Goal: Task Accomplishment & Management: Manage account settings

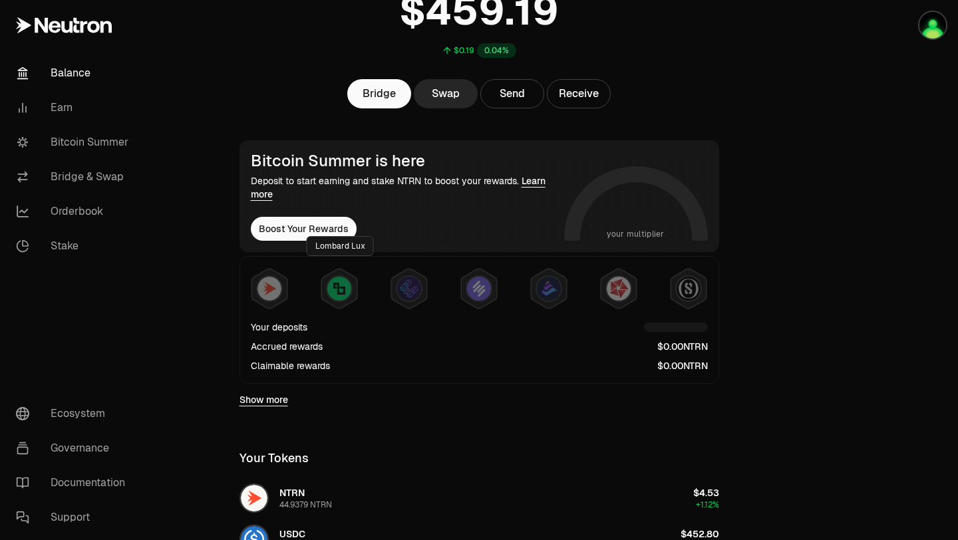
scroll to position [128, 0]
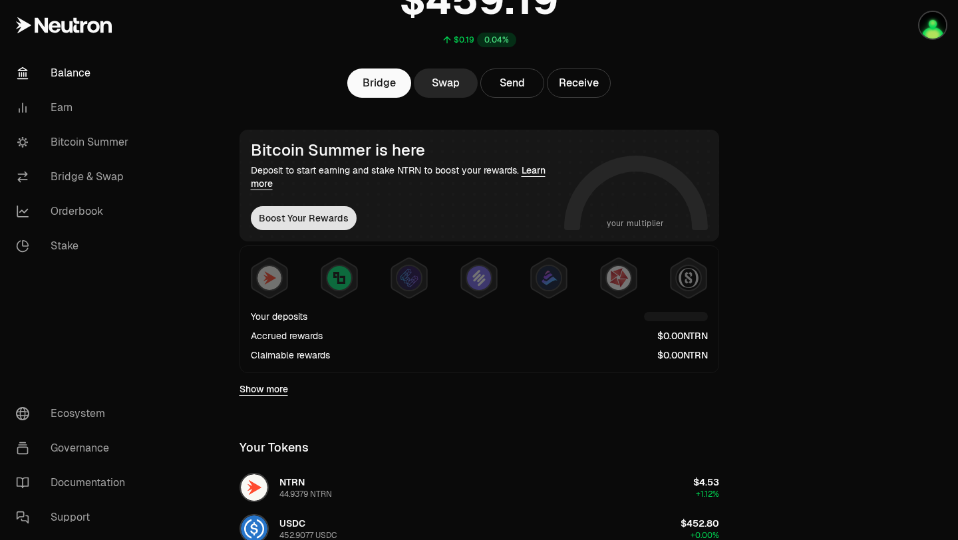
click at [333, 213] on button "Boost Your Rewards" at bounding box center [304, 218] width 106 height 24
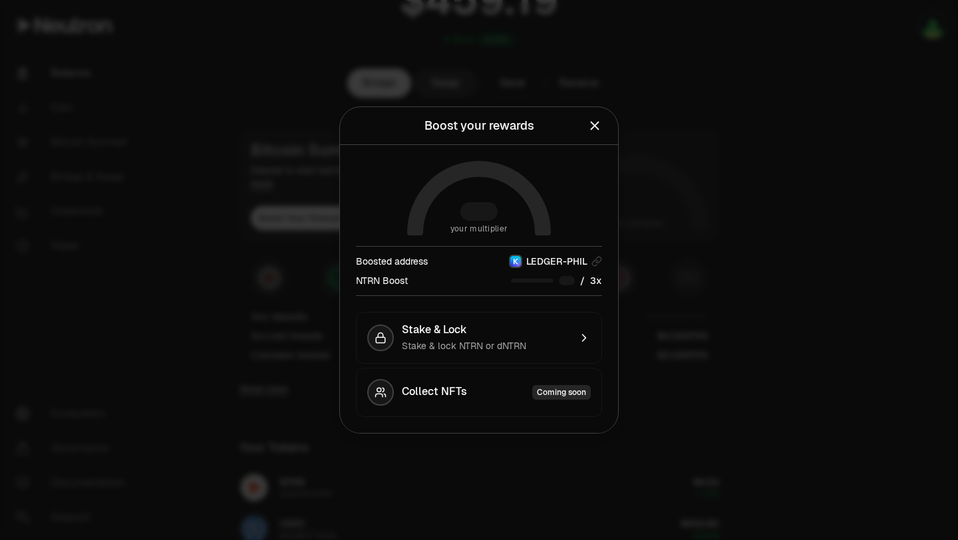
click at [597, 124] on icon "Close" at bounding box center [595, 125] width 15 height 15
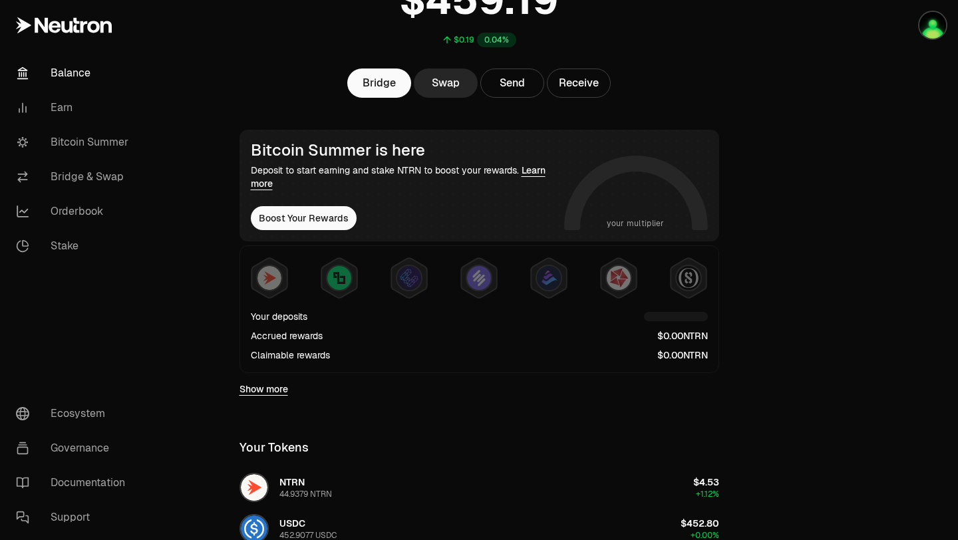
click at [516, 188] on div "Deposit to start earning and stake NTRN to boost your rewards. Learn more" at bounding box center [405, 177] width 308 height 27
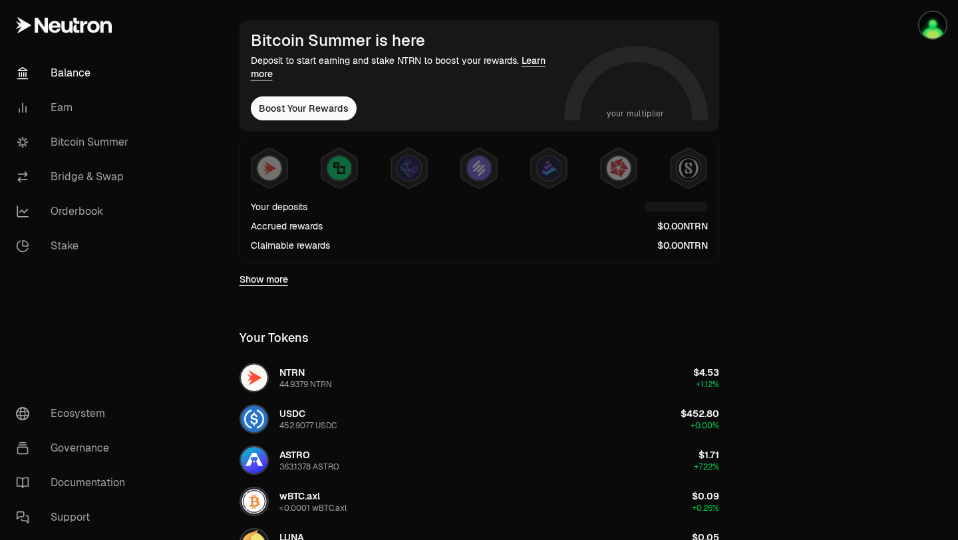
scroll to position [189, 0]
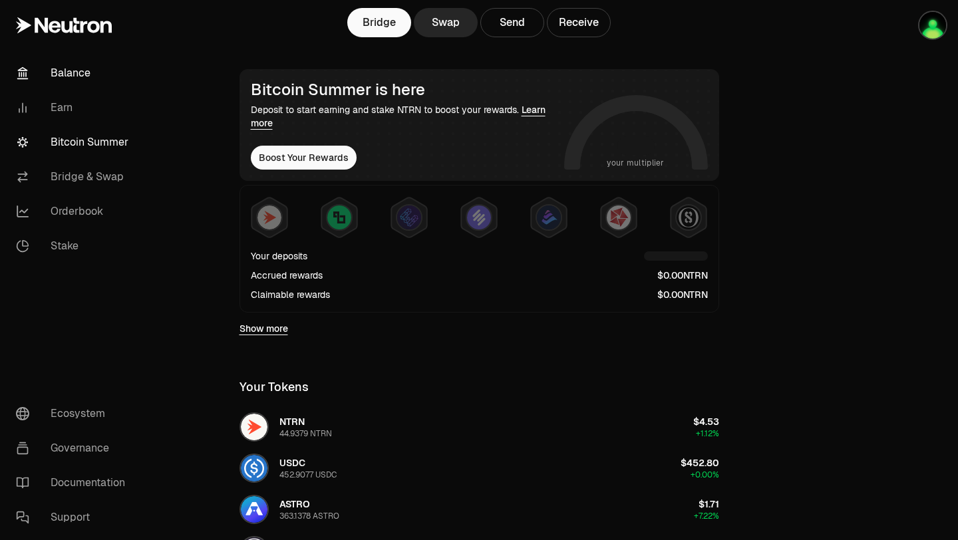
click at [92, 146] on link "Bitcoin Summer" at bounding box center [74, 142] width 138 height 35
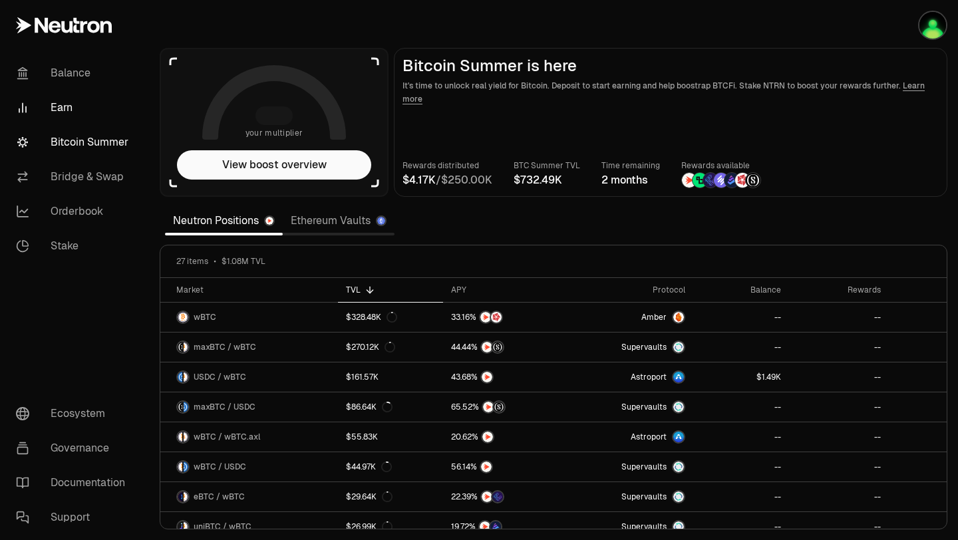
click at [84, 101] on link "Earn" at bounding box center [74, 107] width 138 height 35
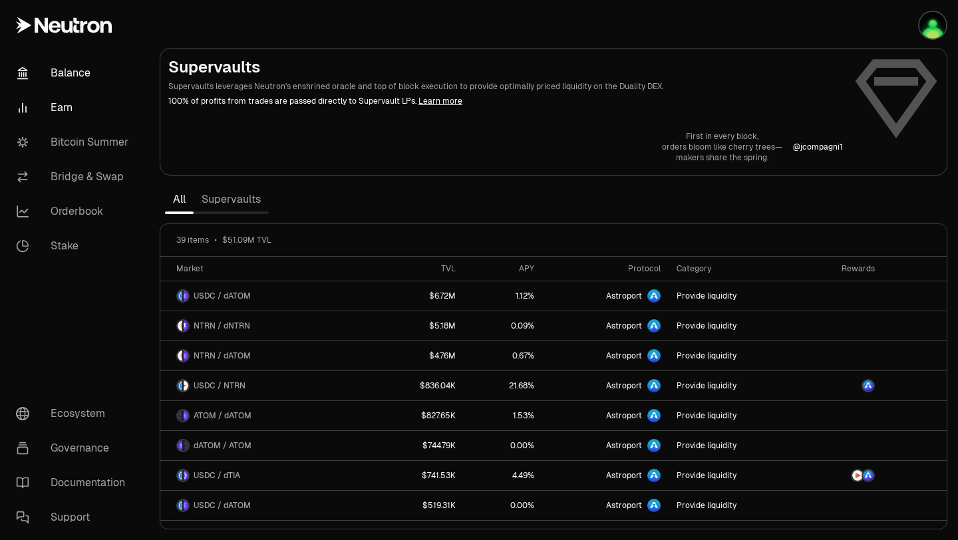
click at [51, 58] on link "Balance" at bounding box center [74, 73] width 138 height 35
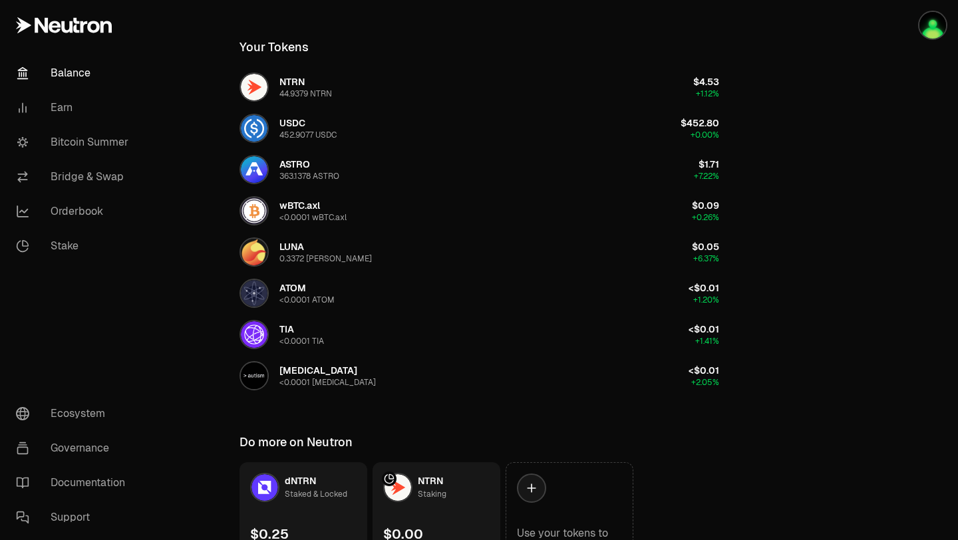
scroll to position [530, 0]
click at [91, 134] on link "Bitcoin Summer" at bounding box center [74, 142] width 138 height 35
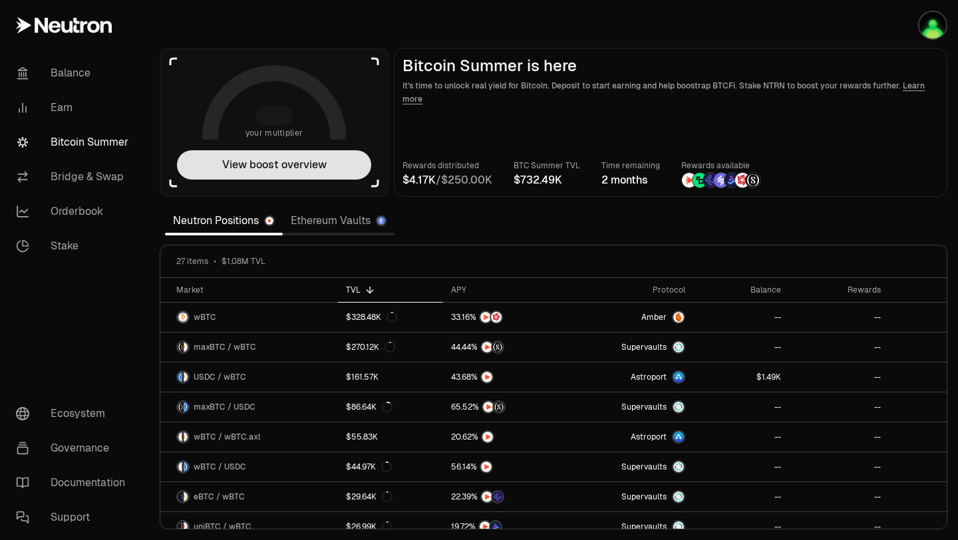
click at [263, 164] on button "View boost overview" at bounding box center [274, 164] width 194 height 29
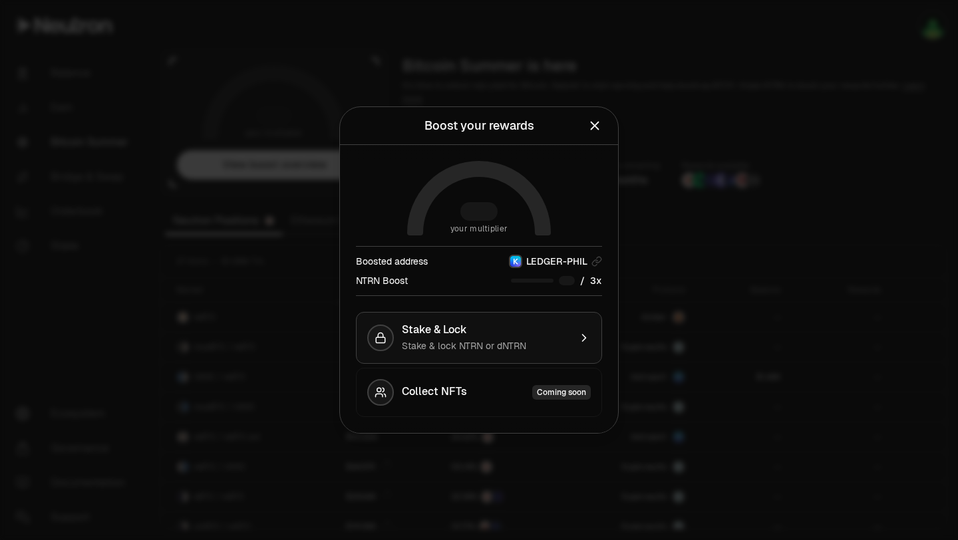
click at [530, 339] on div "Stake & Lock Stake & lock NTRN or dNTRN" at bounding box center [486, 337] width 168 height 29
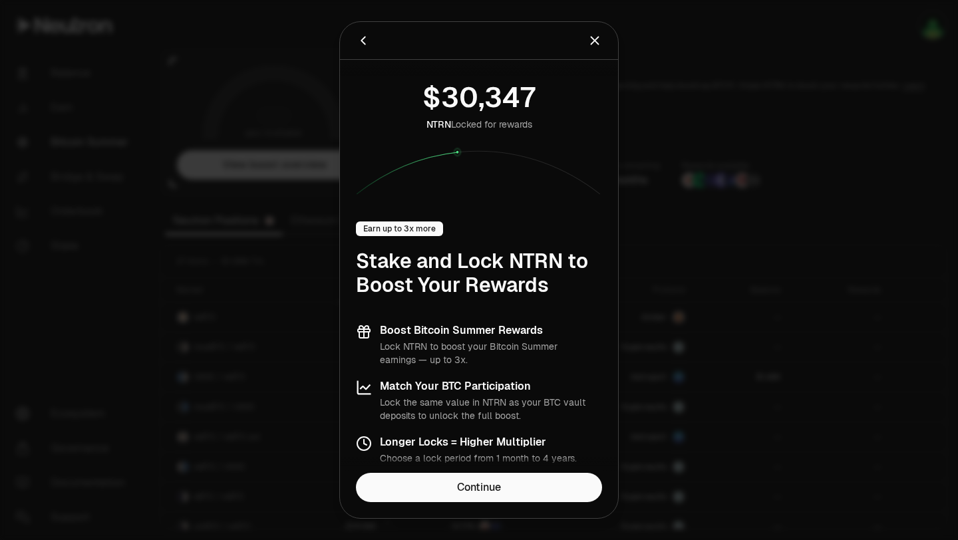
click at [362, 38] on icon "Back" at bounding box center [363, 40] width 15 height 15
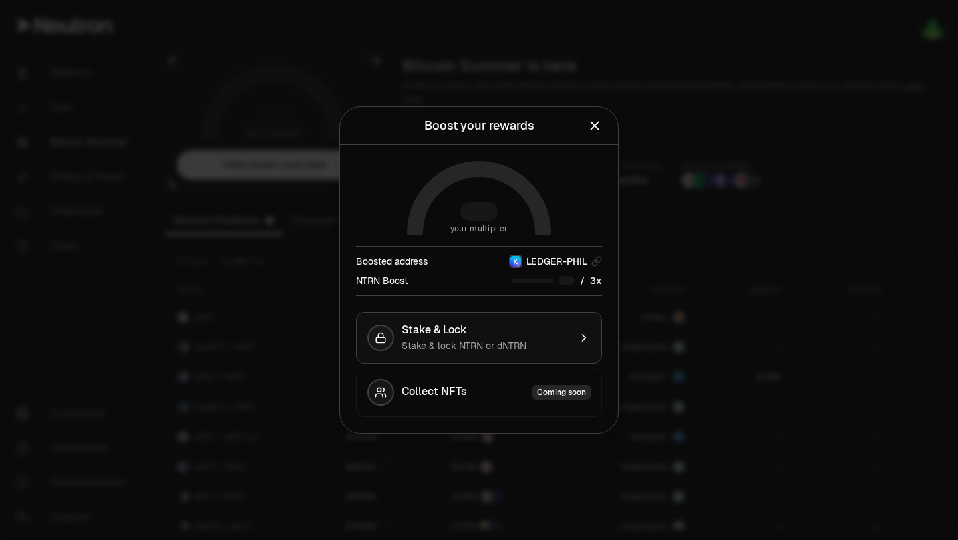
click at [506, 346] on span "Stake & lock NTRN or dNTRN" at bounding box center [464, 346] width 124 height 12
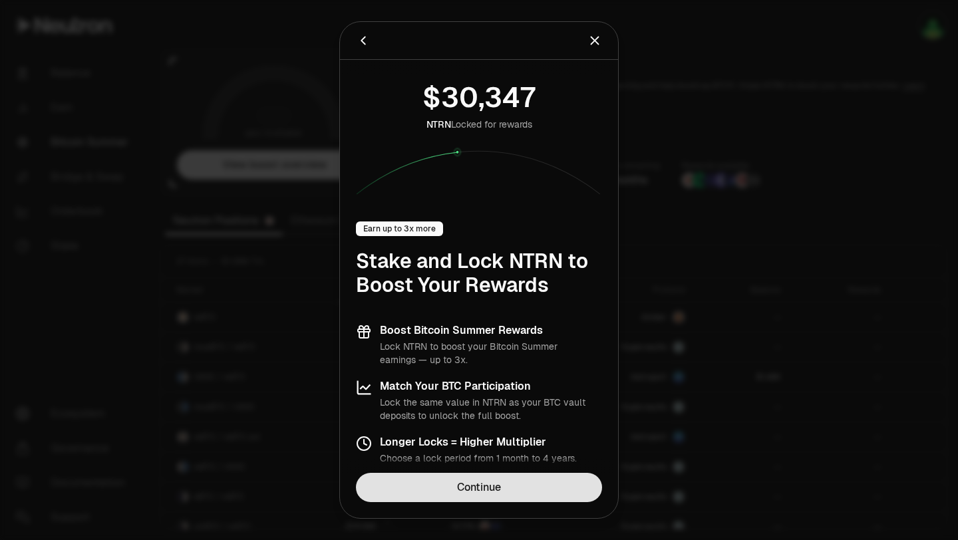
click at [493, 489] on link "Continue" at bounding box center [479, 487] width 246 height 29
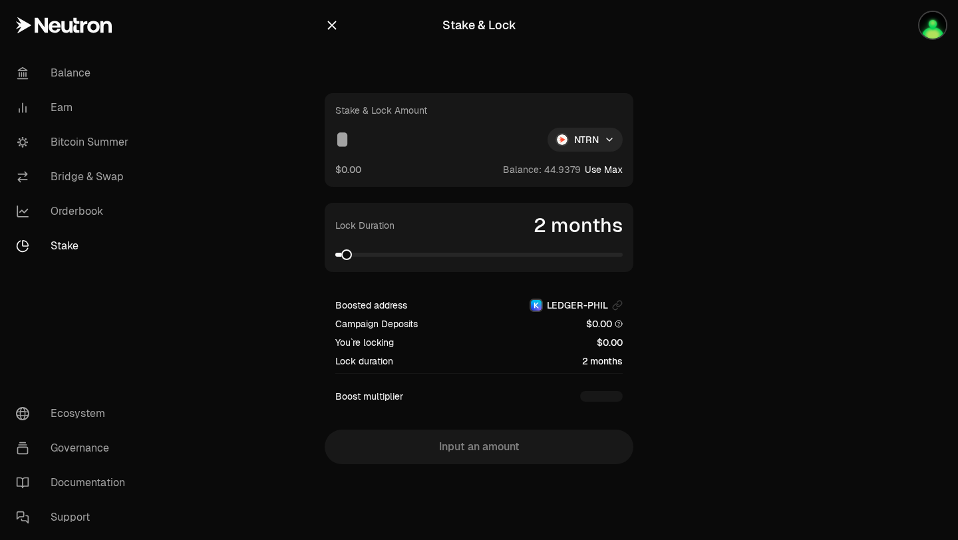
click at [406, 141] on input at bounding box center [436, 140] width 202 height 24
type input "*"
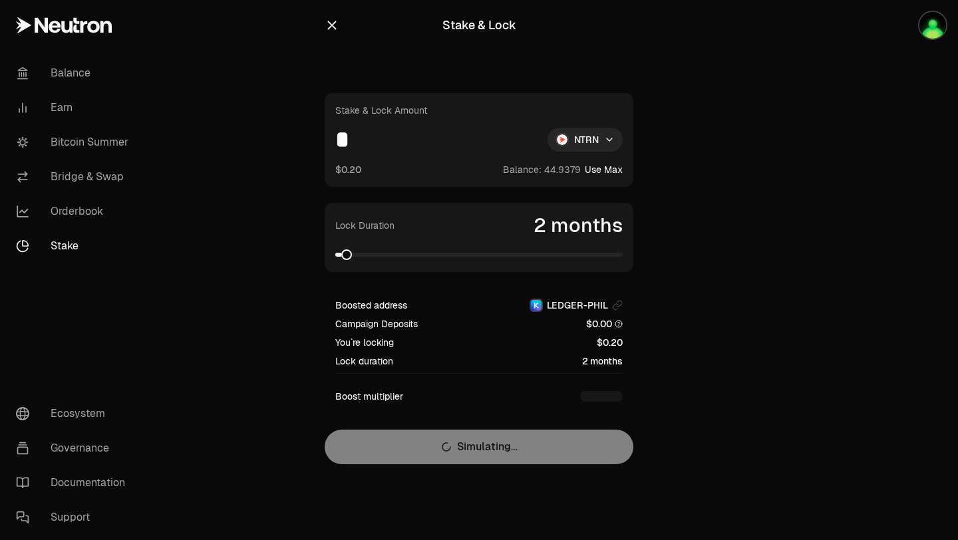
type input "*"
click at [474, 439] on div "Stake & Lock Amount * NTRN $0.20 Balance: Use Max Lock Duration 2 months Booste…" at bounding box center [479, 278] width 309 height 371
click at [928, 19] on img "button" at bounding box center [933, 25] width 27 height 27
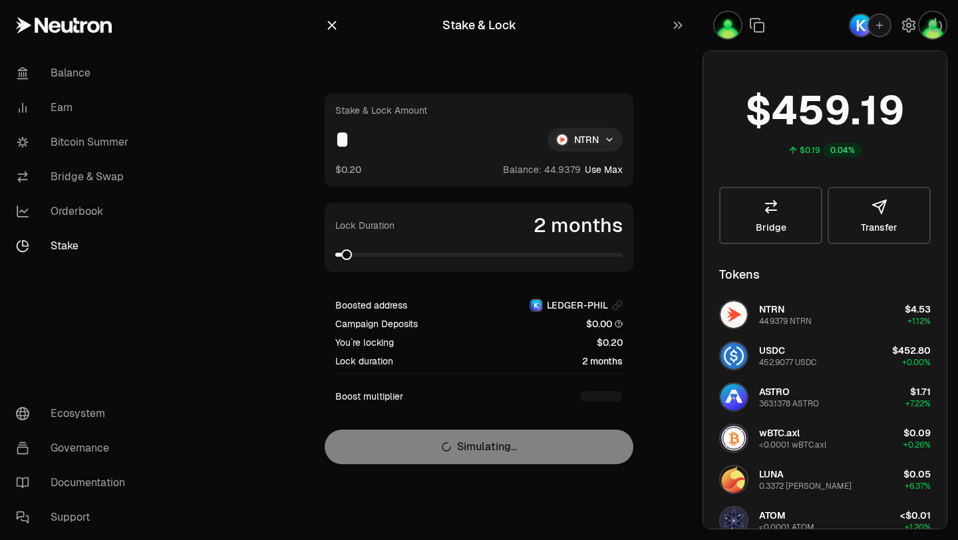
click at [516, 447] on div "Stake & Lock Amount * NTRN $0.20 Balance: Use Max Lock Duration 2 months Booste…" at bounding box center [479, 278] width 309 height 371
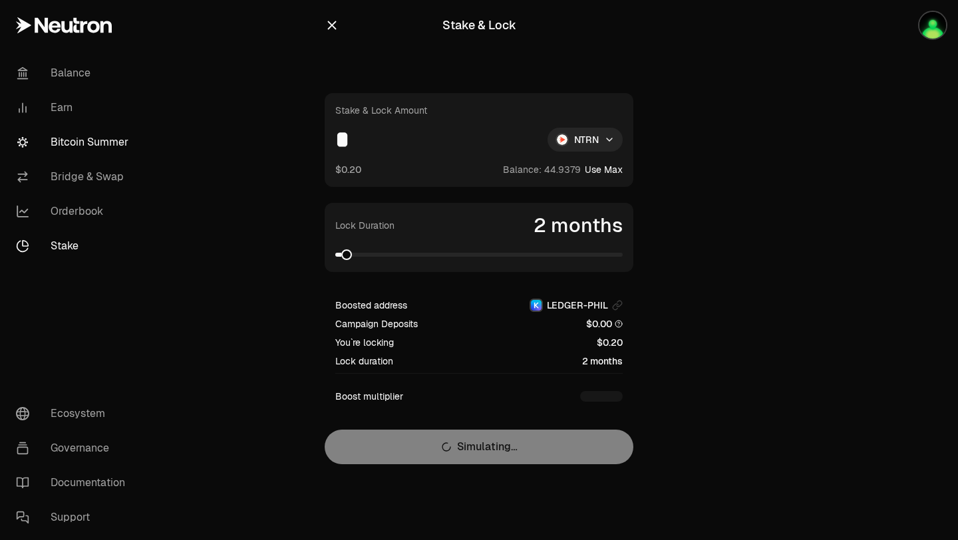
click at [120, 138] on link "Bitcoin Summer" at bounding box center [74, 142] width 138 height 35
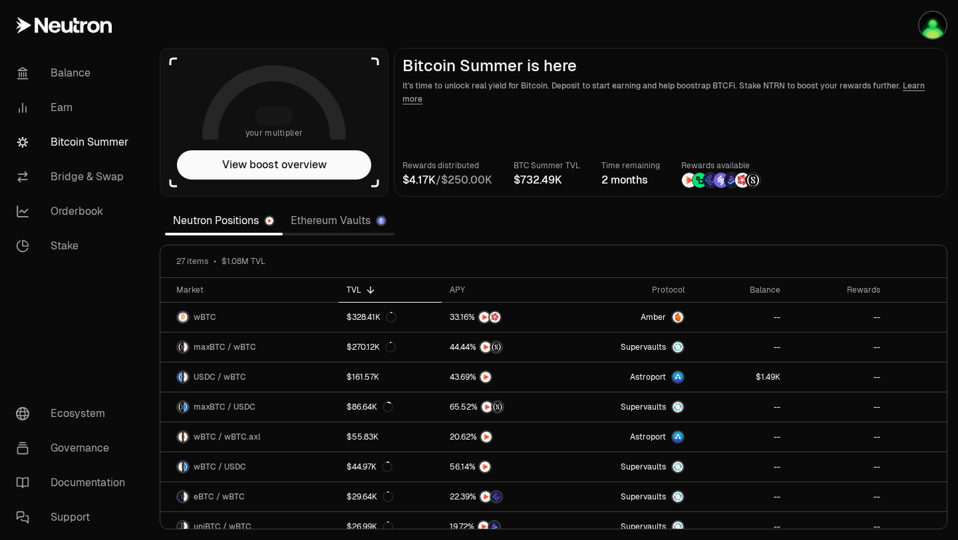
click at [305, 108] on icon at bounding box center [274, 102] width 144 height 75
click at [281, 124] on div at bounding box center [274, 115] width 37 height 19
click at [91, 206] on link "Orderbook" at bounding box center [74, 211] width 138 height 35
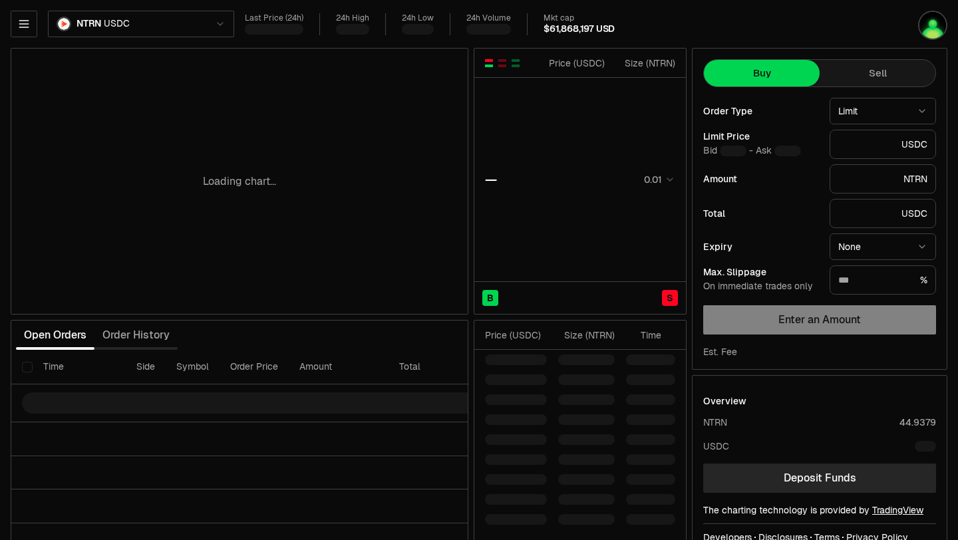
type input "********"
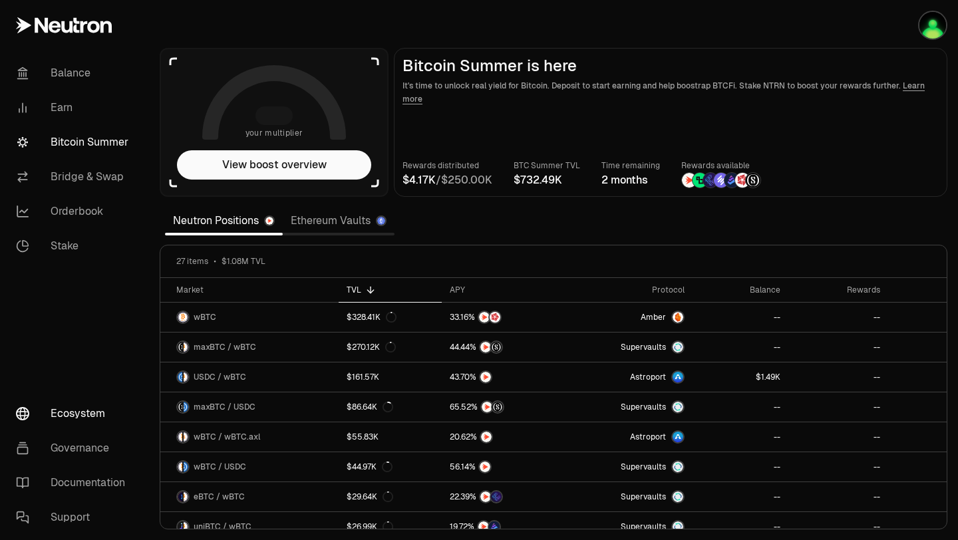
click at [75, 419] on link "Ecosystem" at bounding box center [74, 414] width 138 height 35
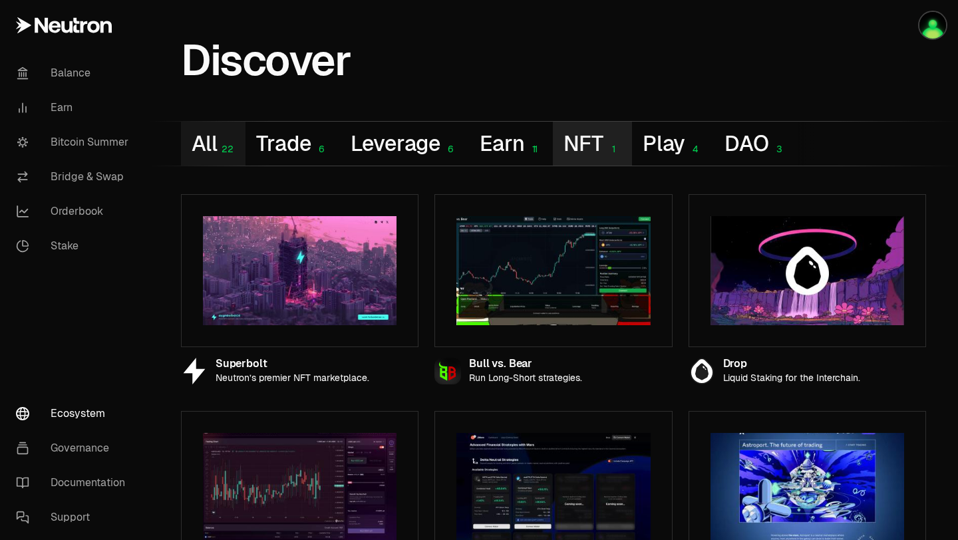
click at [600, 142] on button "NFT 1" at bounding box center [592, 144] width 79 height 44
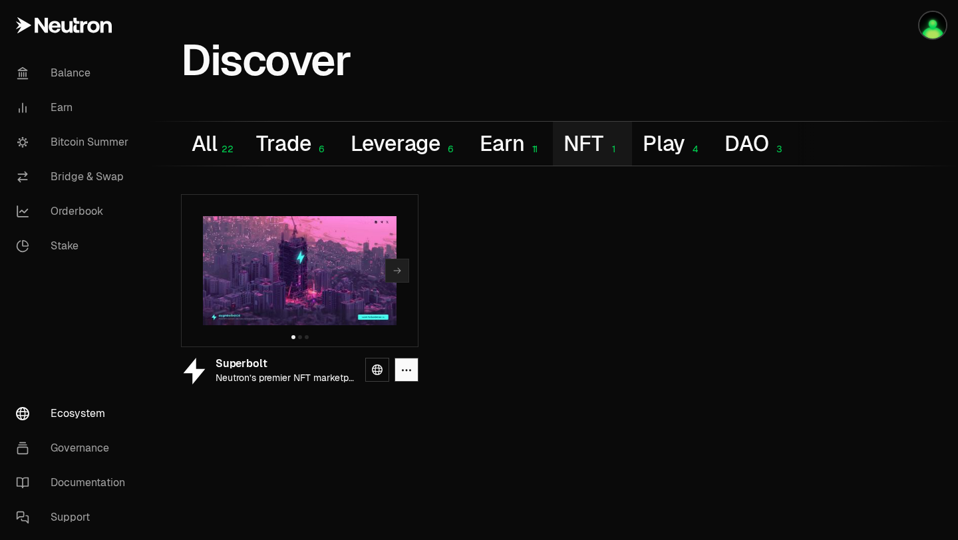
click at [397, 275] on icon "button" at bounding box center [397, 271] width 11 height 11
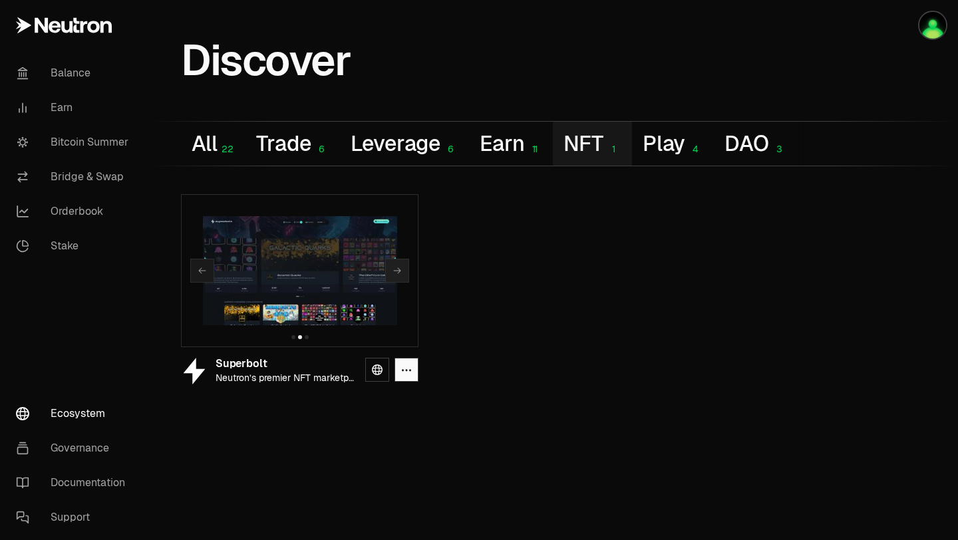
click at [401, 271] on icon "button" at bounding box center [397, 271] width 7 height 6
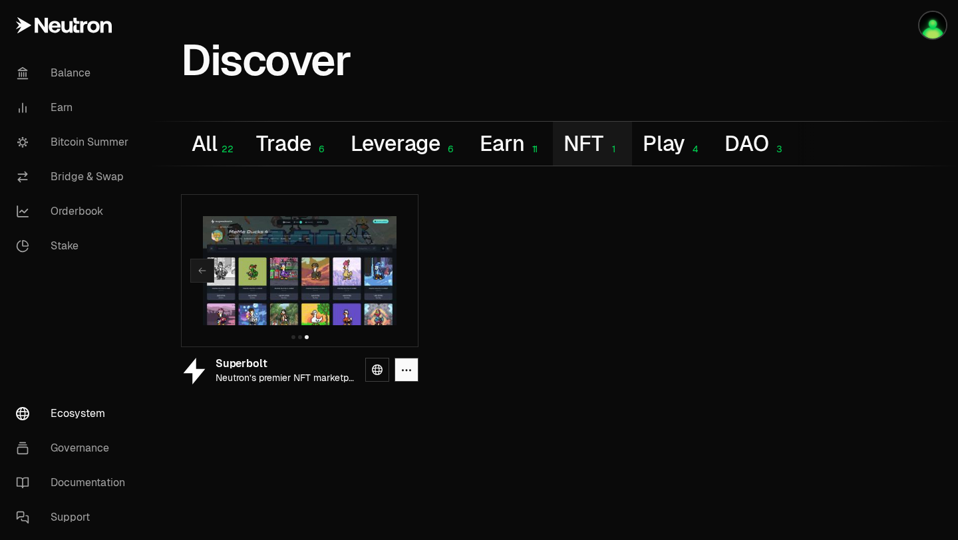
click at [401, 271] on div at bounding box center [300, 270] width 238 height 153
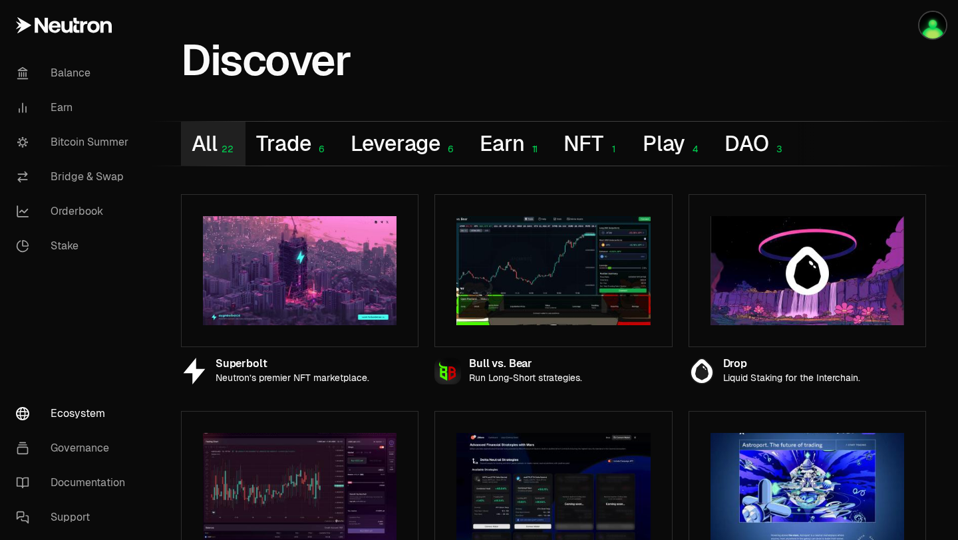
click at [213, 145] on button "All 22" at bounding box center [213, 144] width 65 height 44
click at [121, 146] on link "Bitcoin Summer" at bounding box center [74, 142] width 138 height 35
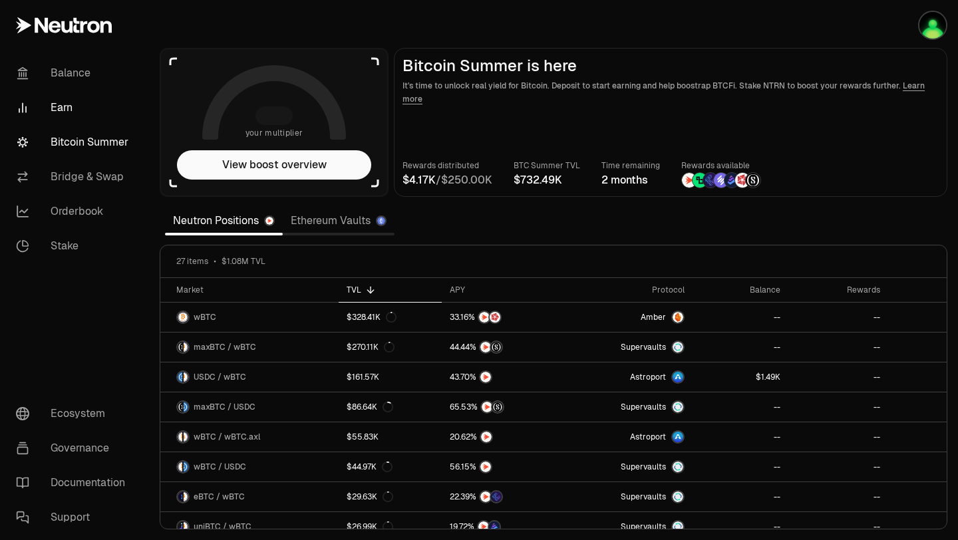
click at [71, 108] on link "Earn" at bounding box center [74, 107] width 138 height 35
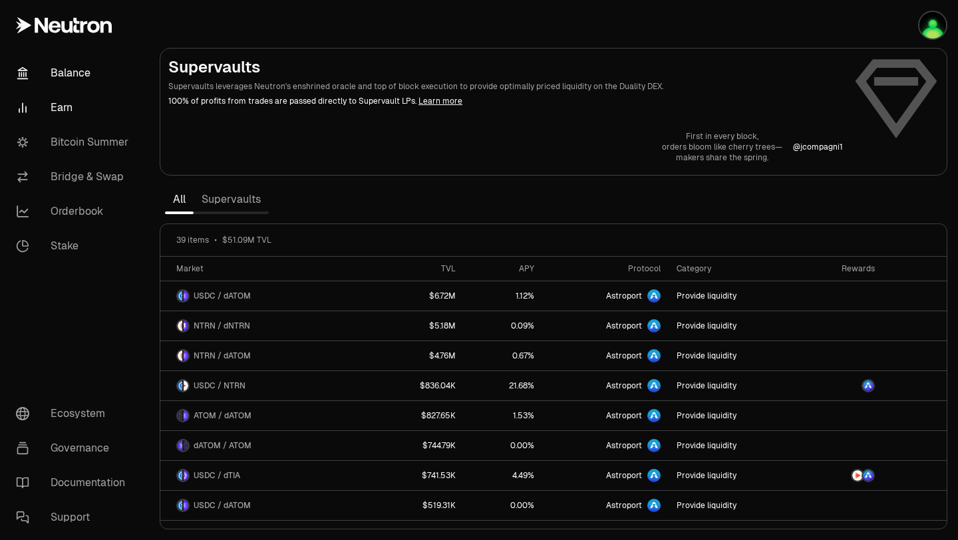
click at [55, 79] on link "Balance" at bounding box center [74, 73] width 138 height 35
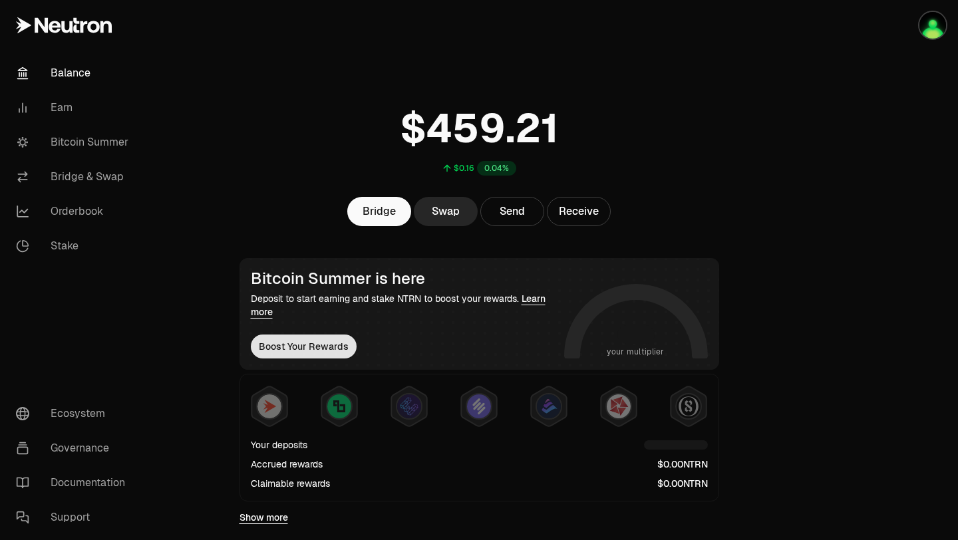
click at [292, 341] on button "Boost Your Rewards" at bounding box center [304, 347] width 106 height 24
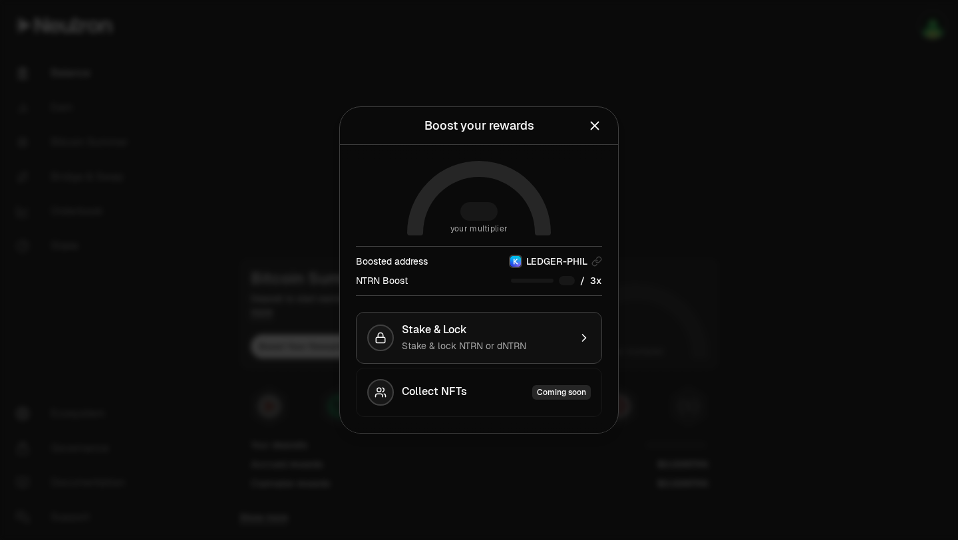
click at [542, 329] on div "Stake & Lock" at bounding box center [486, 329] width 168 height 13
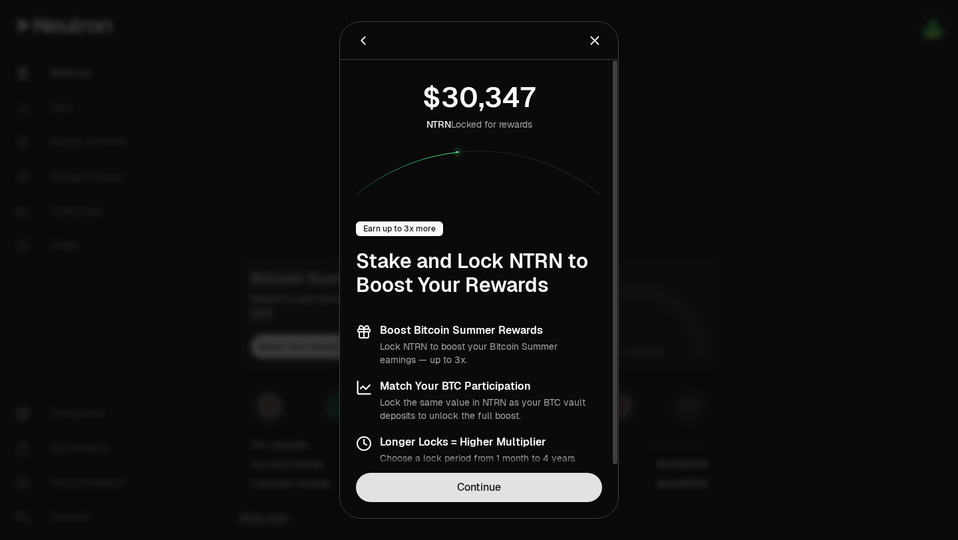
click at [482, 496] on link "Continue" at bounding box center [479, 487] width 246 height 29
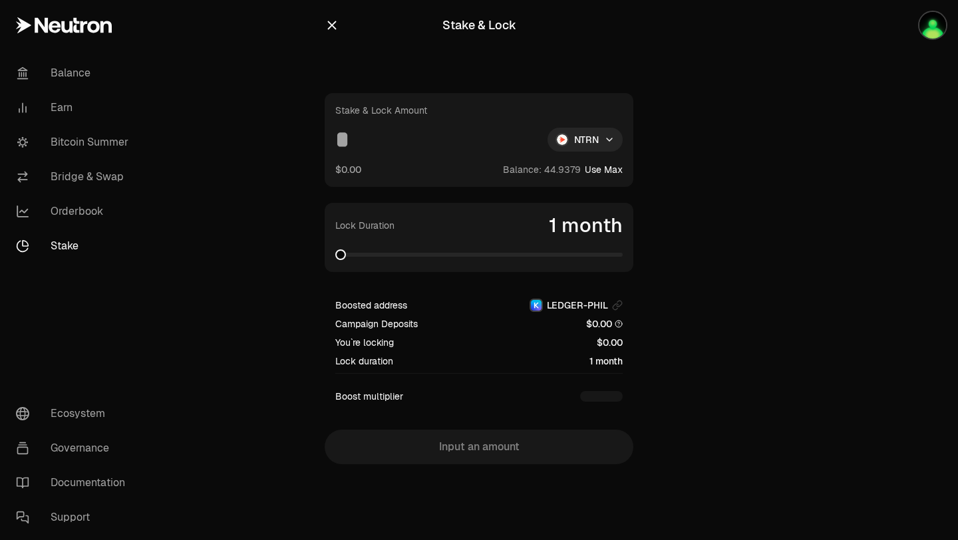
click at [355, 130] on input at bounding box center [436, 140] width 202 height 24
type input "*"
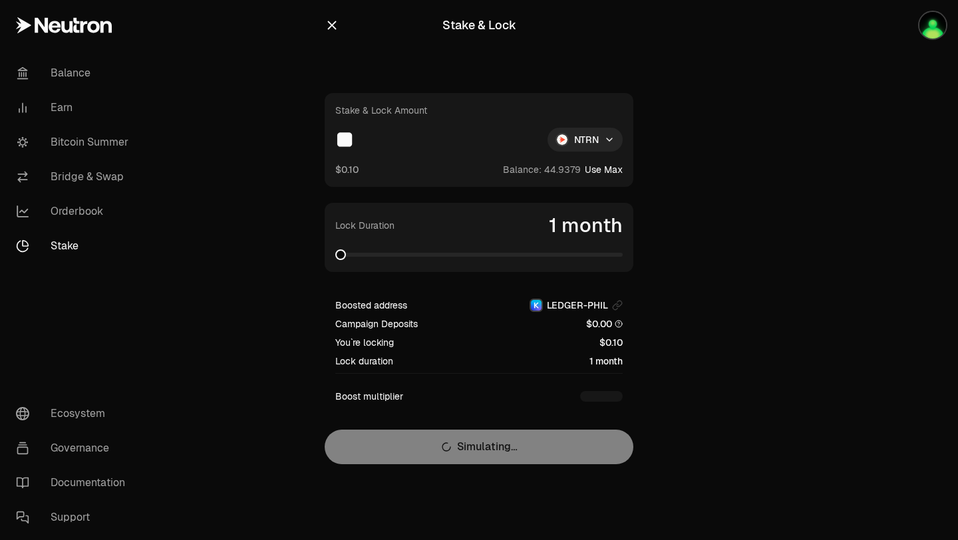
type input "*"
click at [343, 251] on span at bounding box center [346, 255] width 11 height 11
click at [430, 447] on div "Stake & Lock Amount *** NTRN $0.05 Balance: Use Max Lock Duration 2 months Boos…" at bounding box center [479, 278] width 309 height 371
click at [600, 168] on button "Use Max" at bounding box center [604, 169] width 38 height 13
type input "*********"
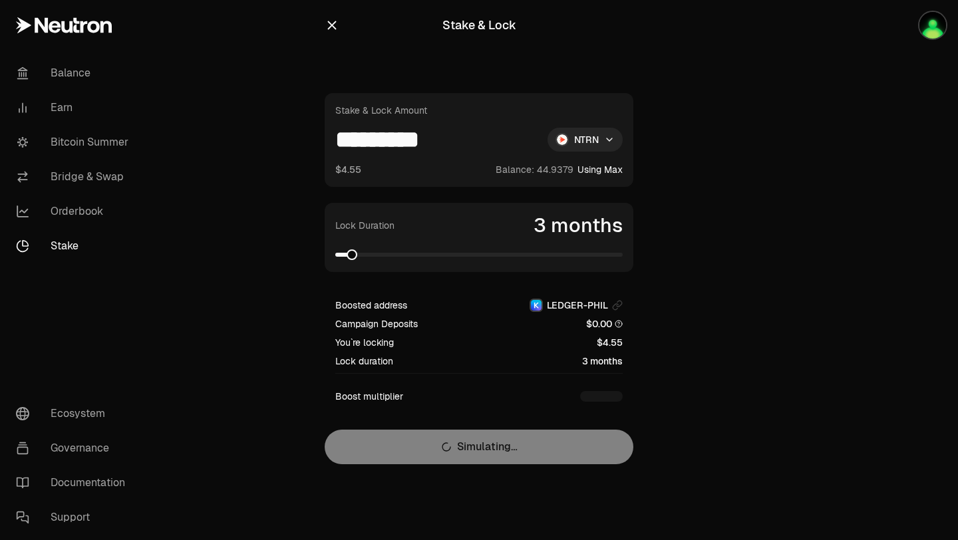
click at [347, 252] on span at bounding box center [352, 255] width 11 height 11
click at [341, 252] on span at bounding box center [346, 255] width 11 height 11
click at [427, 450] on div "Stake & Lock Amount ********* NTRN $4.55 Balance: Using Max Lock Duration 2 mon…" at bounding box center [479, 278] width 309 height 371
click at [939, 35] on img "button" at bounding box center [933, 25] width 27 height 27
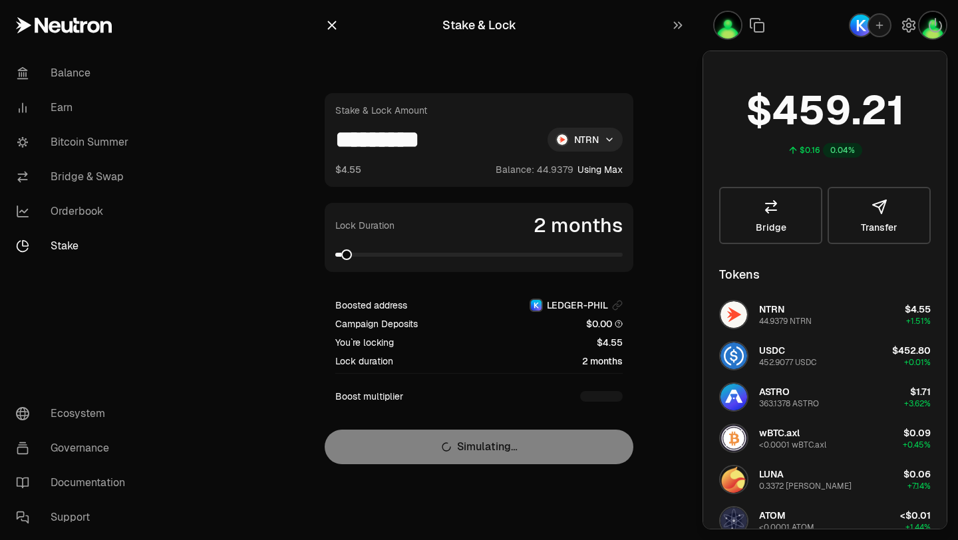
click at [293, 190] on section "Stake & Lock Stake & Lock Amount ********* NTRN $4.55 Balance: Using Max Lock D…" at bounding box center [480, 259] width 512 height 518
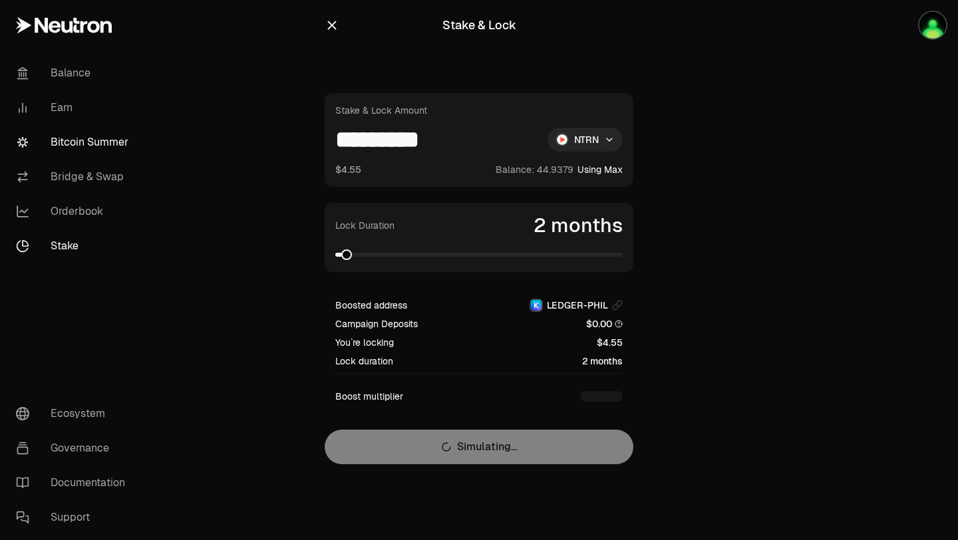
click at [106, 148] on link "Bitcoin Summer" at bounding box center [74, 142] width 138 height 35
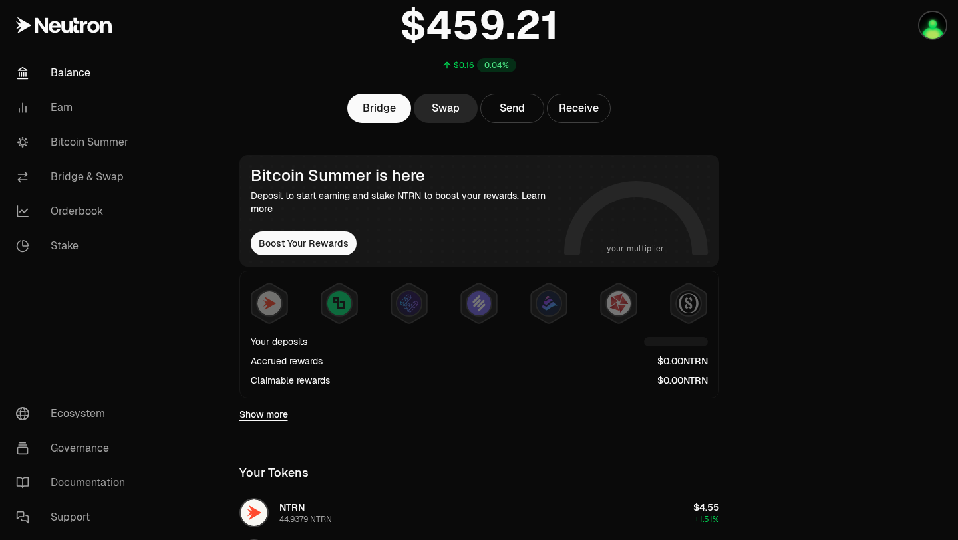
scroll to position [104, 0]
click at [312, 244] on button "Boost Your Rewards" at bounding box center [304, 243] width 106 height 24
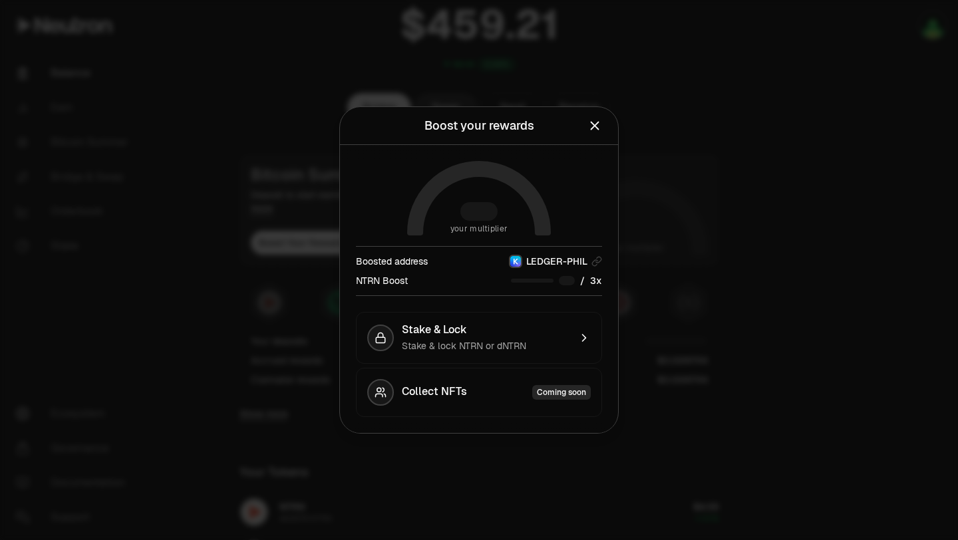
click at [596, 128] on icon "Close" at bounding box center [595, 125] width 15 height 15
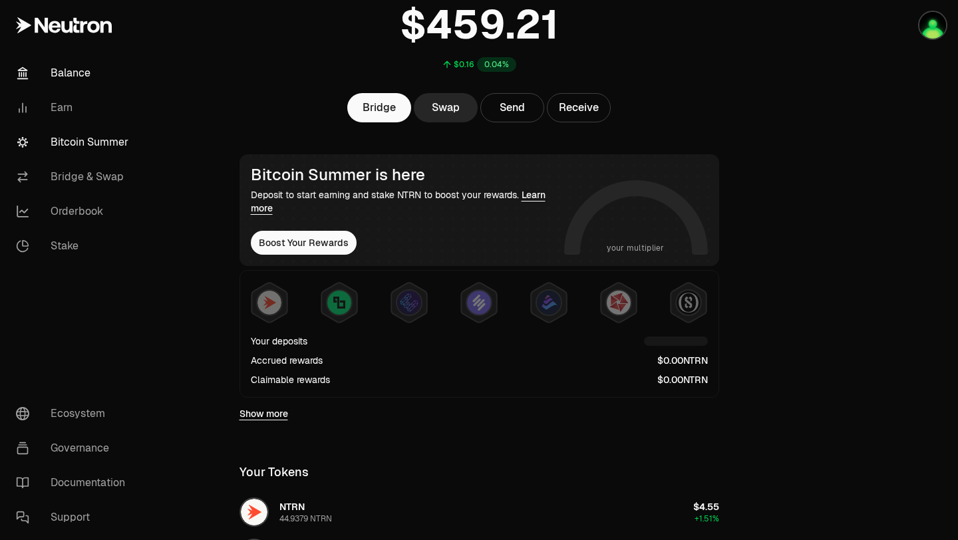
click at [126, 137] on link "Bitcoin Summer" at bounding box center [74, 142] width 138 height 35
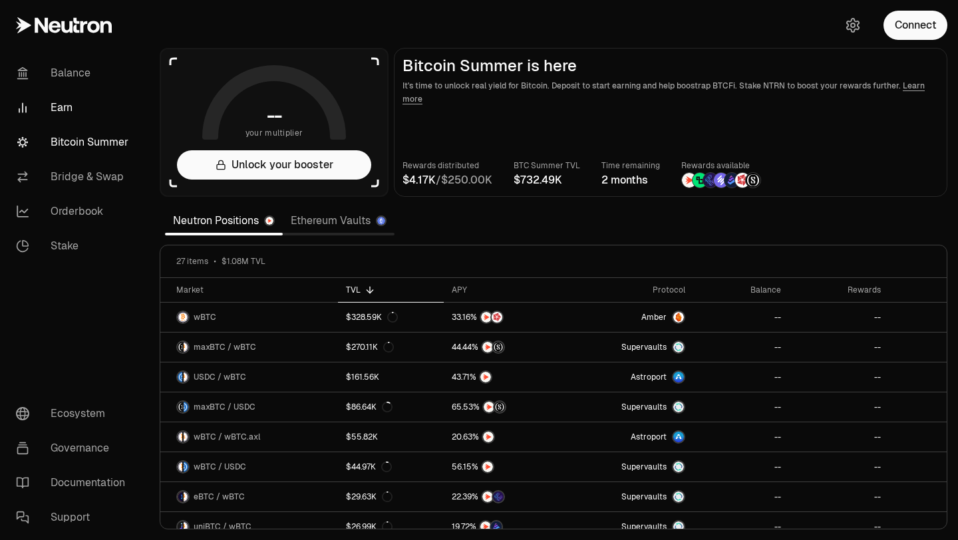
click at [64, 111] on link "Earn" at bounding box center [74, 107] width 138 height 35
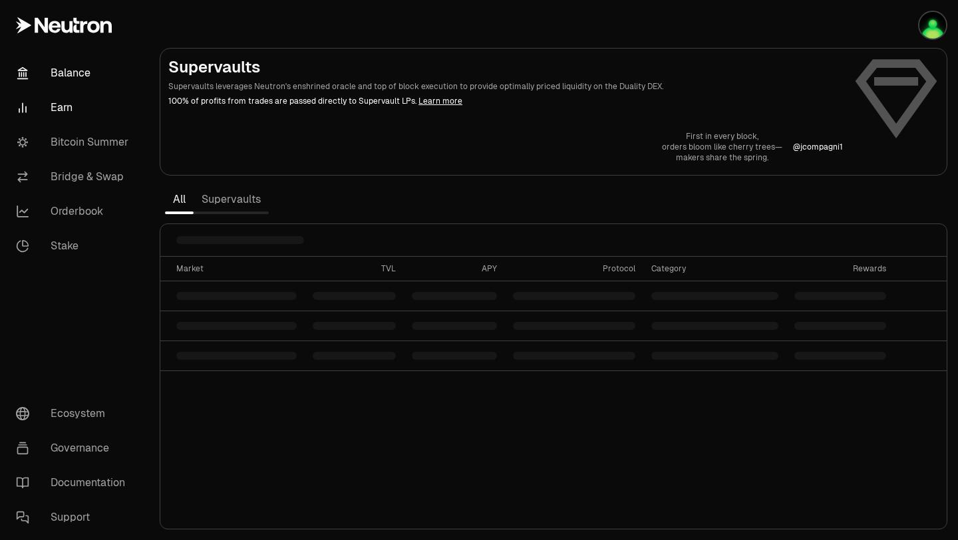
click at [79, 76] on link "Balance" at bounding box center [74, 73] width 138 height 35
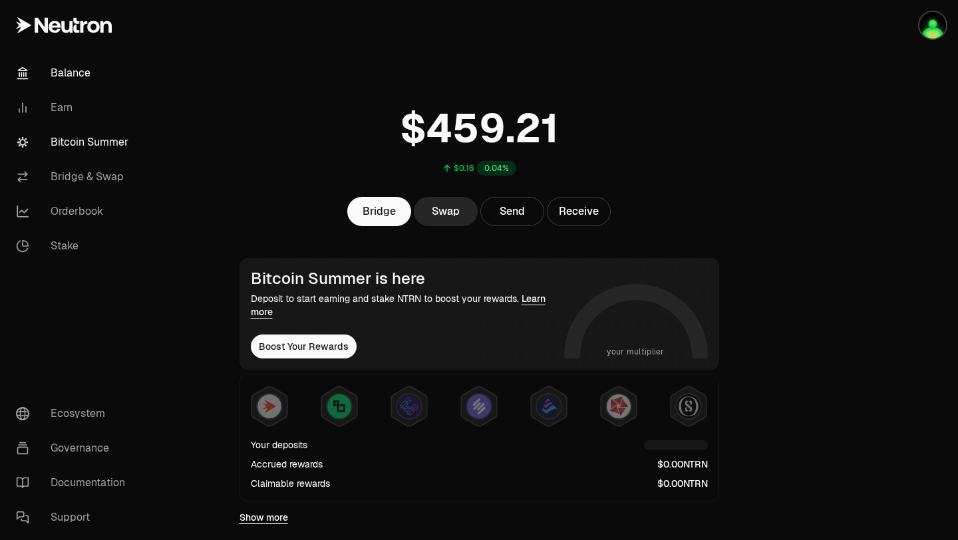
click at [82, 150] on link "Bitcoin Summer" at bounding box center [74, 142] width 138 height 35
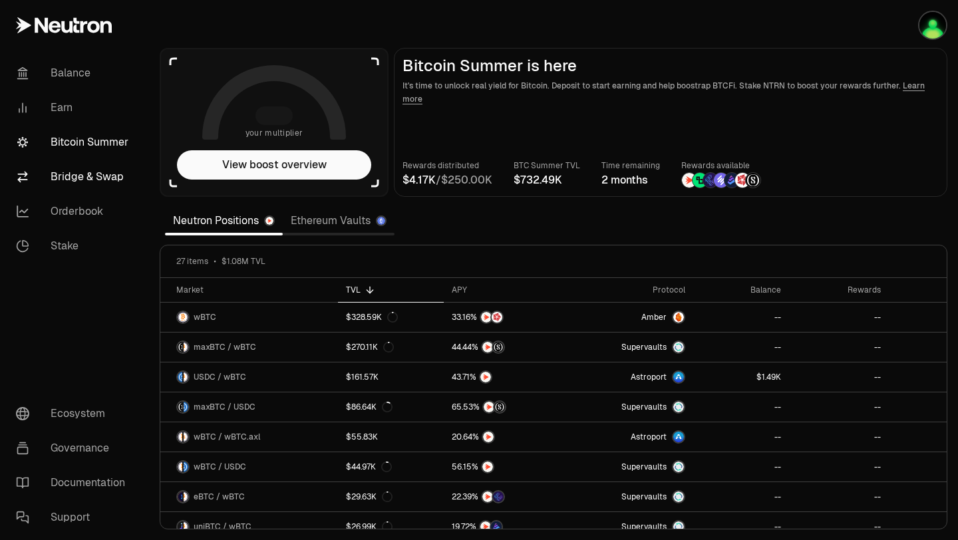
click at [92, 179] on link "Bridge & Swap" at bounding box center [74, 177] width 138 height 35
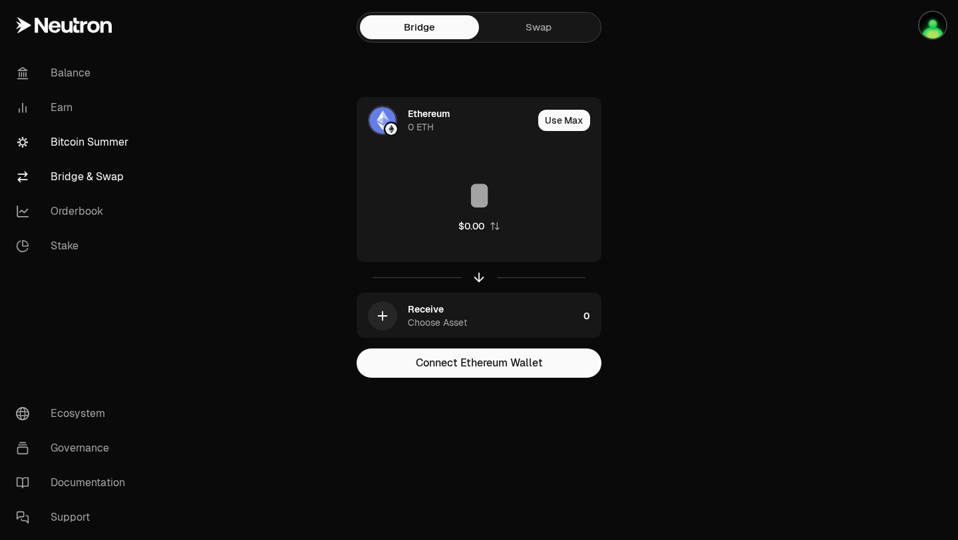
click at [100, 148] on link "Bitcoin Summer" at bounding box center [74, 142] width 138 height 35
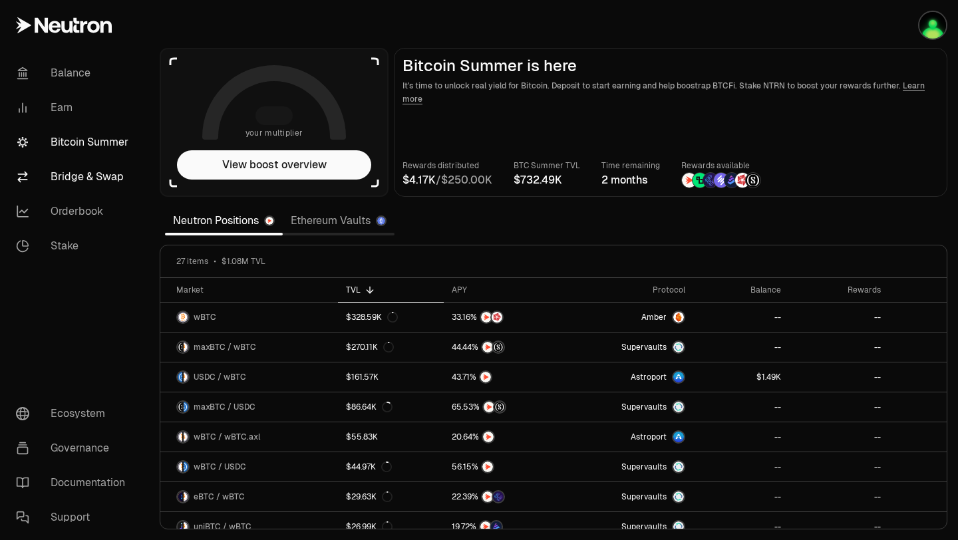
click at [100, 175] on link "Bridge & Swap" at bounding box center [74, 177] width 138 height 35
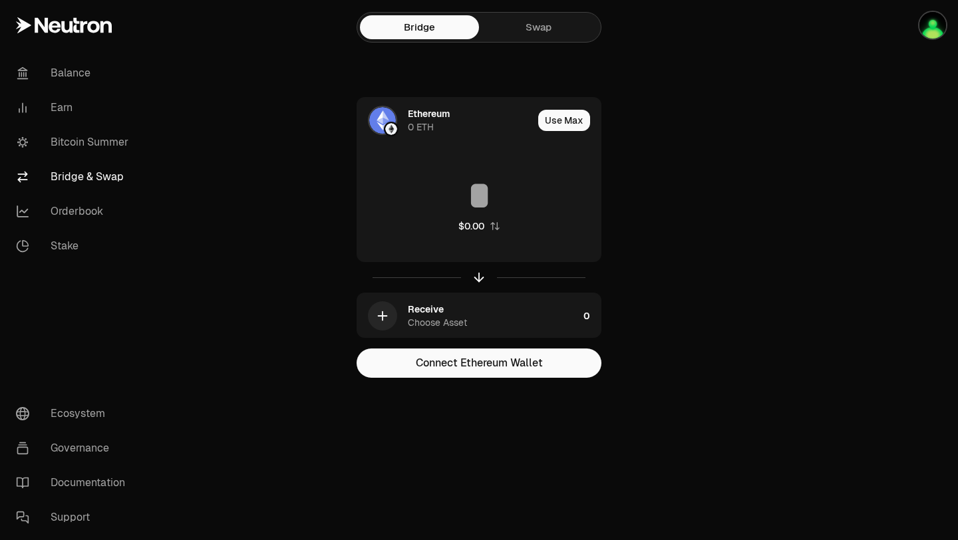
click at [529, 39] on link "Swap" at bounding box center [538, 27] width 119 height 24
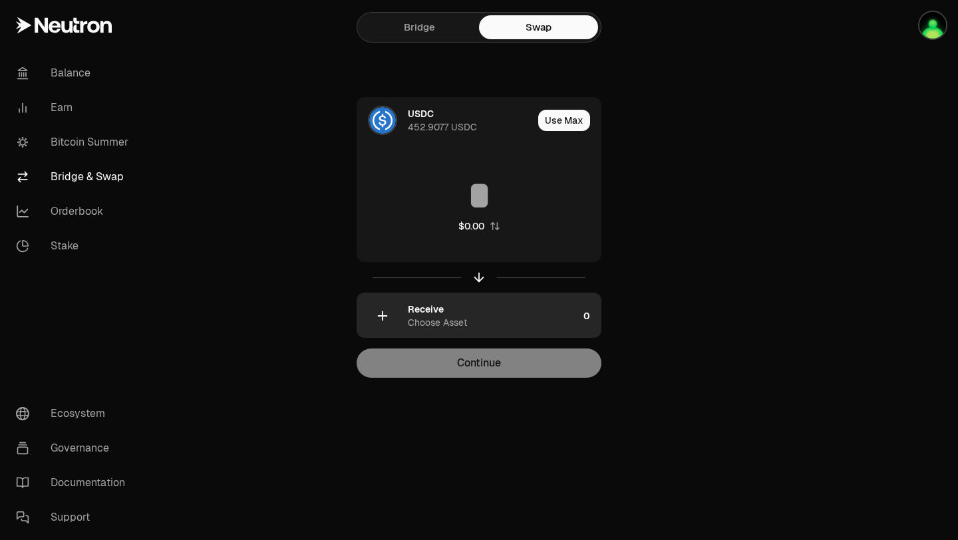
click at [520, 317] on div "Receive Choose Asset" at bounding box center [493, 316] width 170 height 27
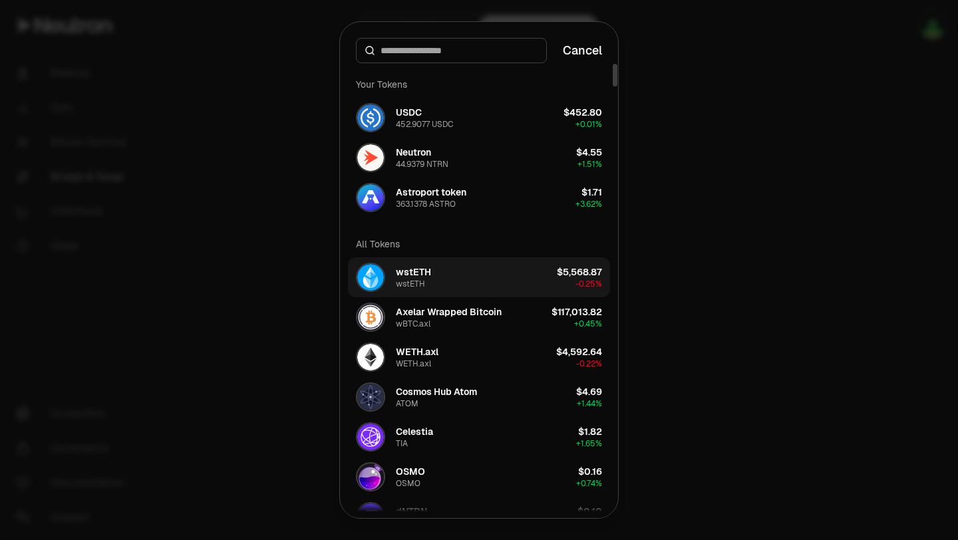
click at [474, 277] on button "wstETH wstETH $5,568.87 -0.25%" at bounding box center [479, 278] width 262 height 40
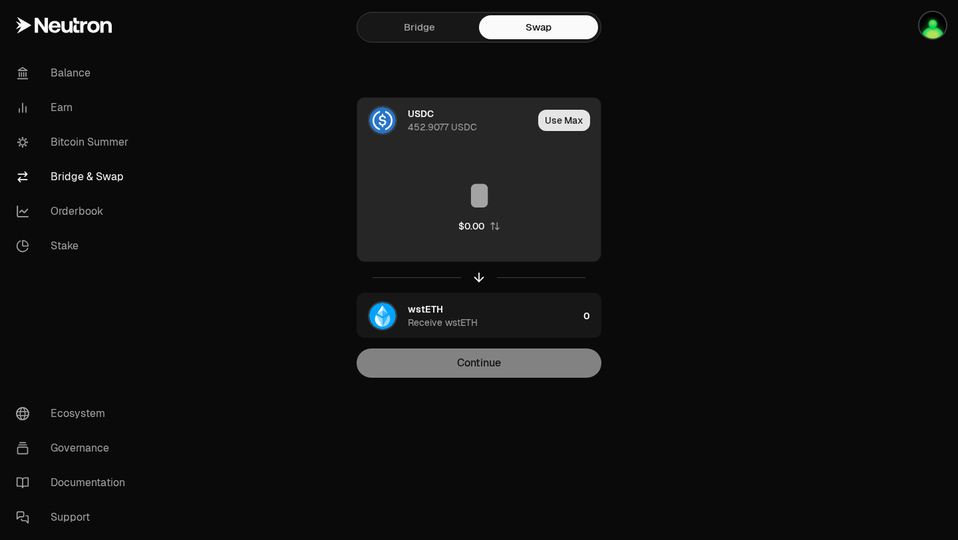
click at [558, 129] on button "Use Max" at bounding box center [564, 120] width 52 height 21
type input "**********"
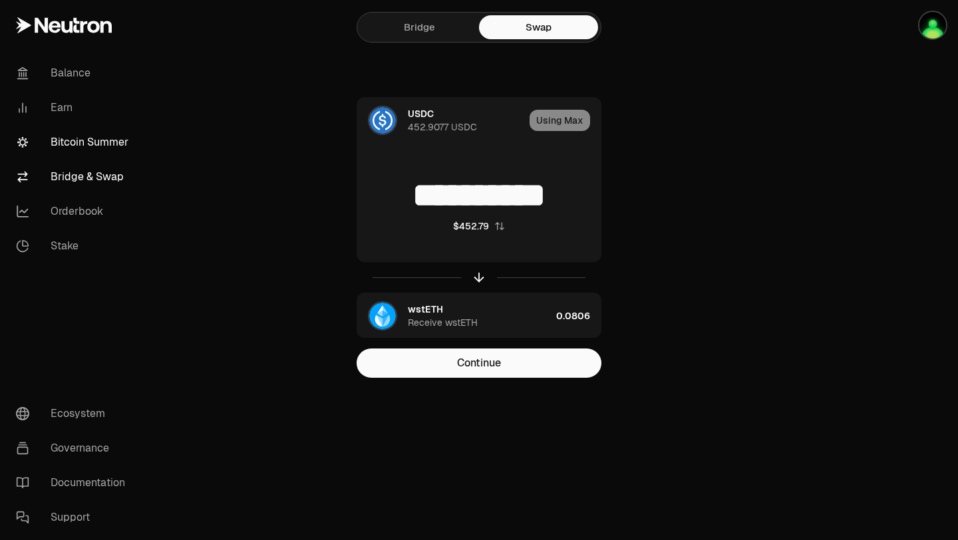
click at [99, 145] on link "Bitcoin Summer" at bounding box center [74, 142] width 138 height 35
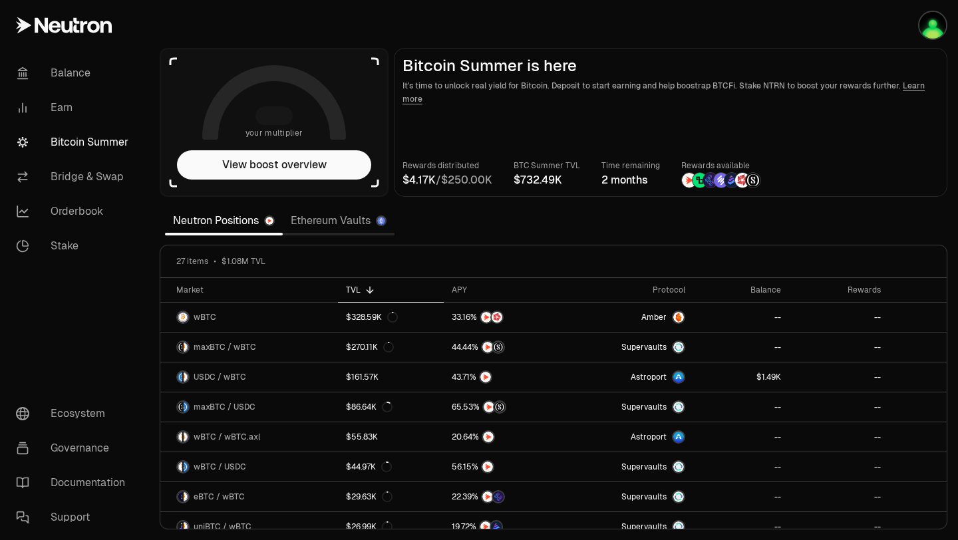
click at [277, 121] on div at bounding box center [274, 115] width 37 height 19
click at [172, 61] on icon at bounding box center [173, 61] width 8 height 8
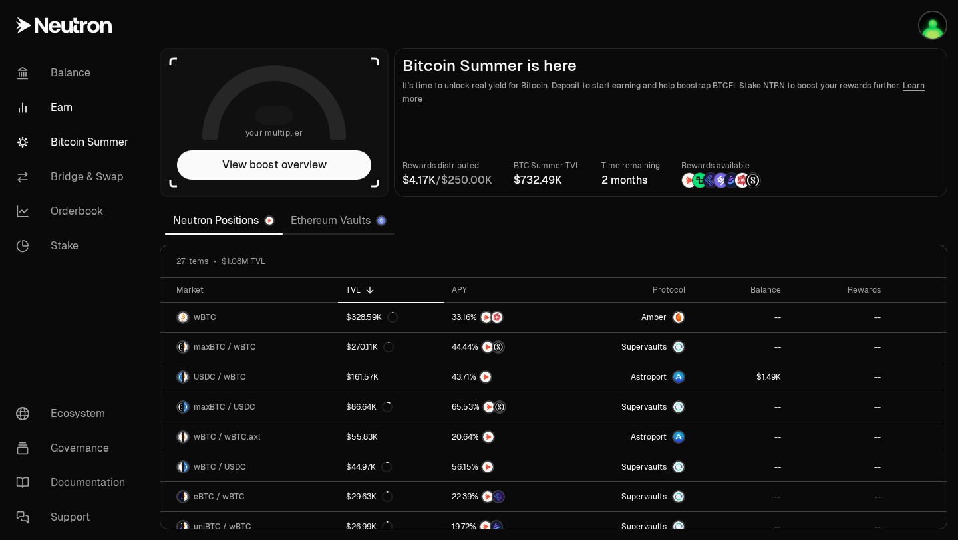
click at [84, 119] on link "Earn" at bounding box center [74, 107] width 138 height 35
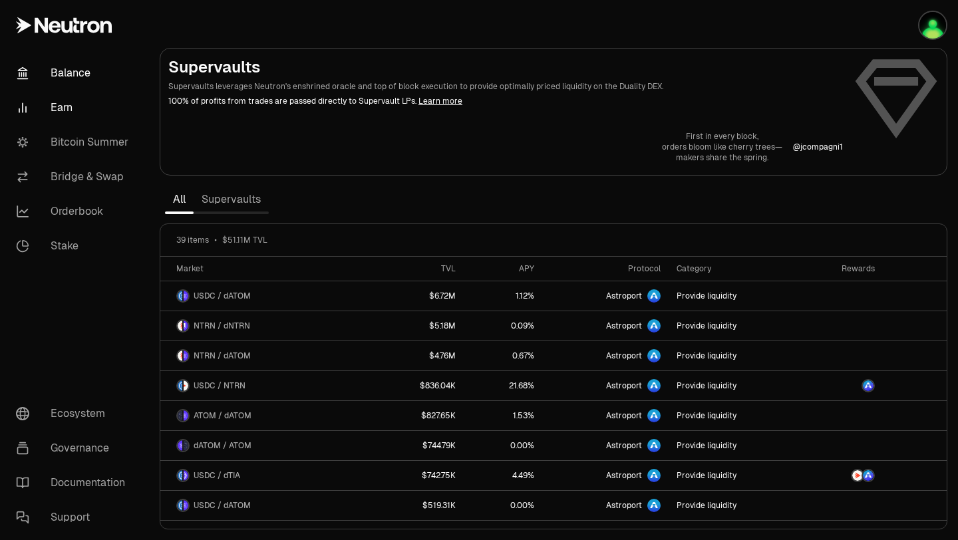
click at [69, 77] on link "Balance" at bounding box center [74, 73] width 138 height 35
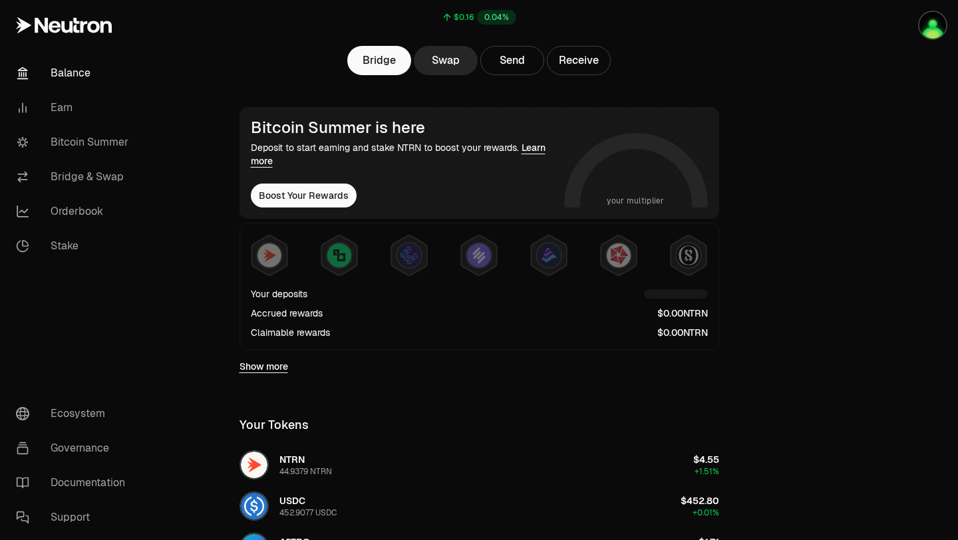
scroll to position [162, 0]
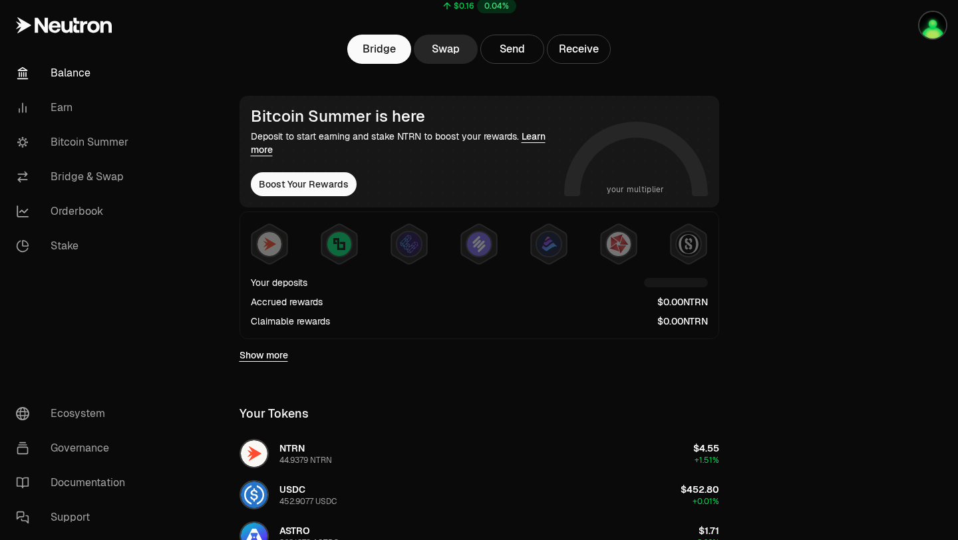
click at [279, 356] on link "Show more" at bounding box center [264, 355] width 49 height 13
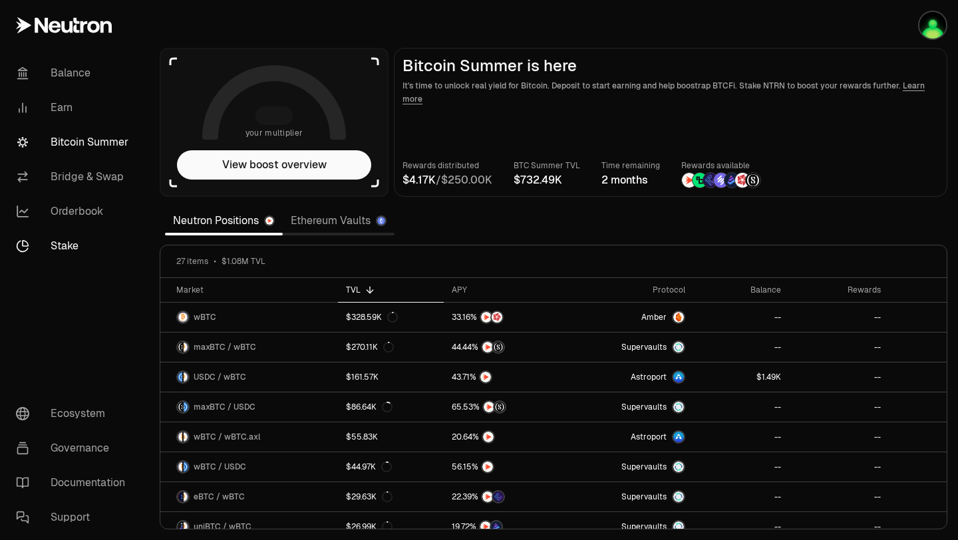
click at [69, 244] on link "Stake" at bounding box center [74, 246] width 138 height 35
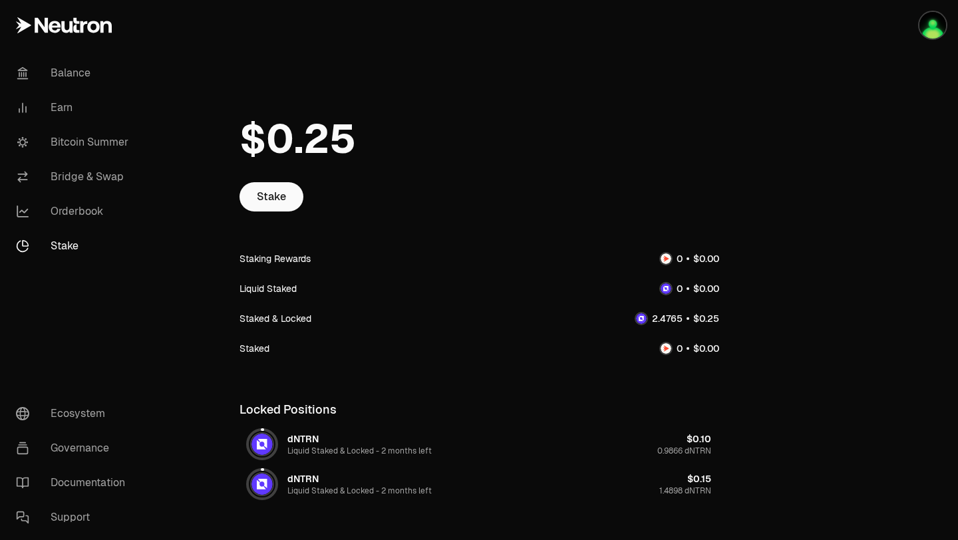
scroll to position [71, 0]
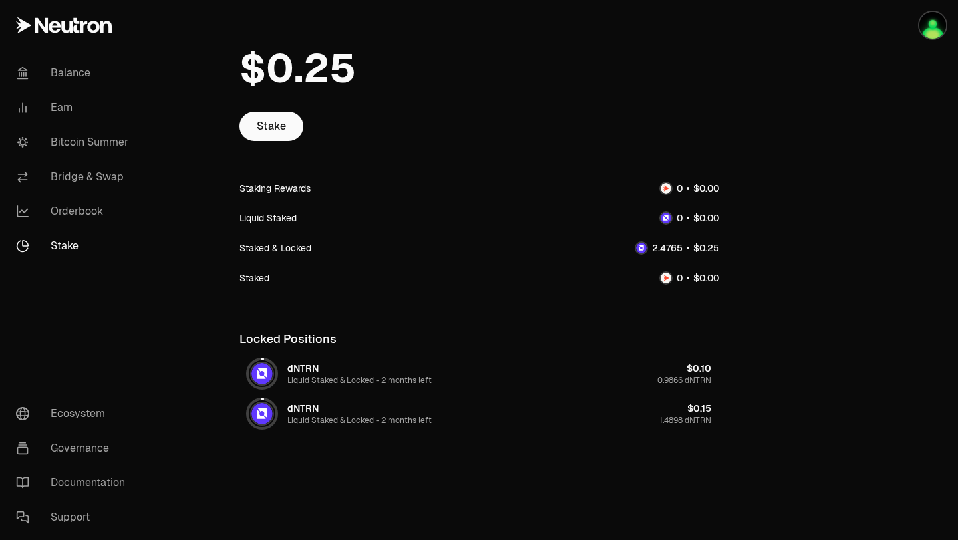
click at [277, 182] on div "Staking Rewards" at bounding box center [275, 188] width 71 height 13
click at [270, 130] on link "Stake" at bounding box center [272, 126] width 64 height 29
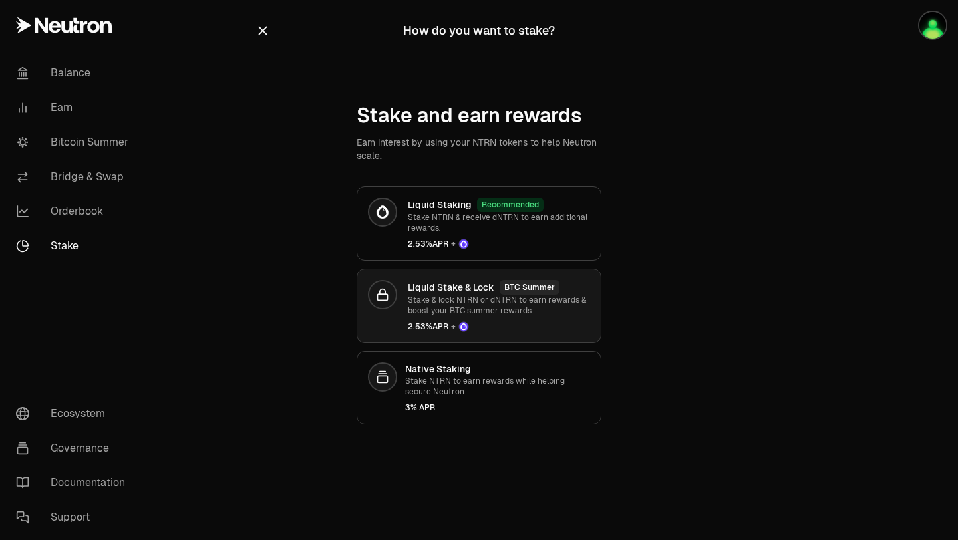
click at [514, 311] on p "Stake & lock NTRN or dNTRN to earn rewards & boost your BTC summer rewards." at bounding box center [499, 305] width 182 height 21
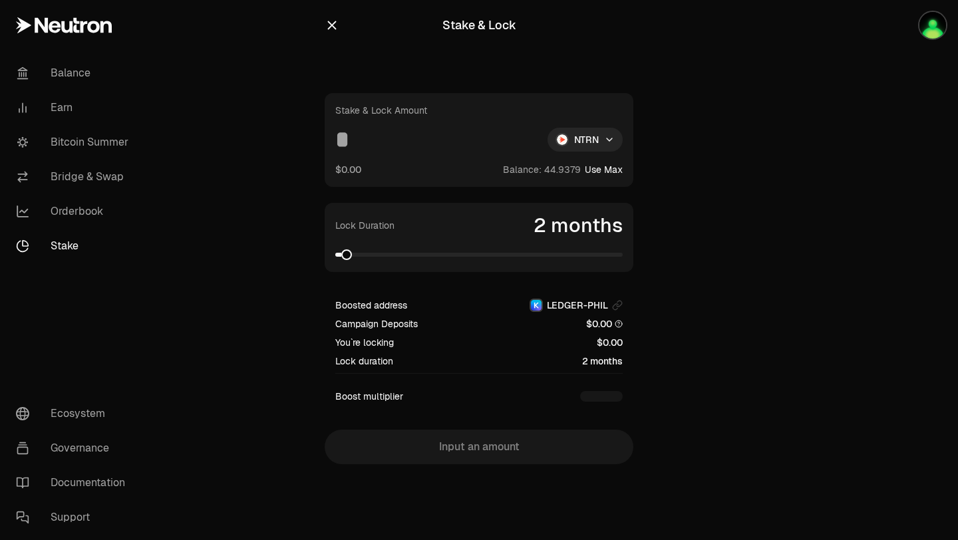
click at [404, 148] on input at bounding box center [436, 140] width 202 height 24
type input "*"
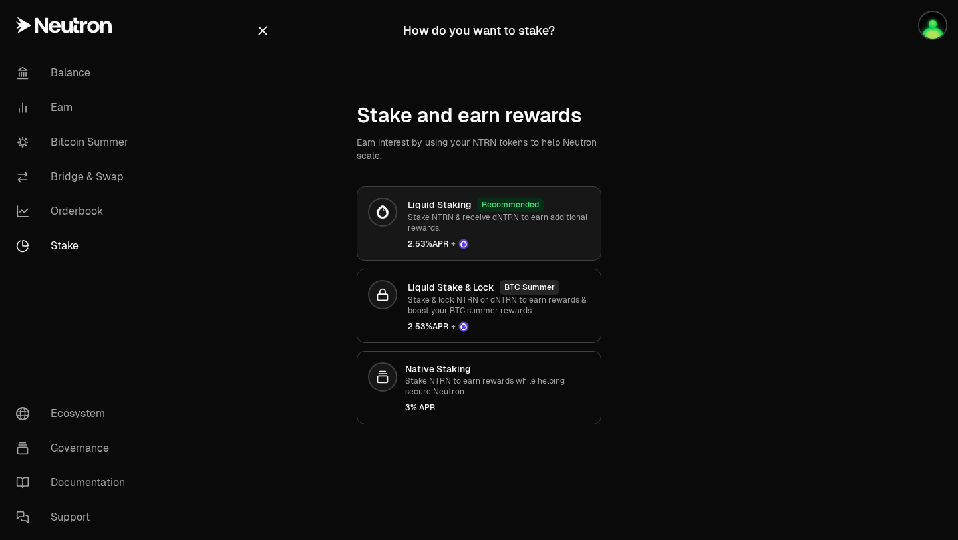
click at [479, 238] on div "Liquid Staking Recommended Stake NTRN & receive dNTRN to earn additional reward…" at bounding box center [499, 224] width 182 height 52
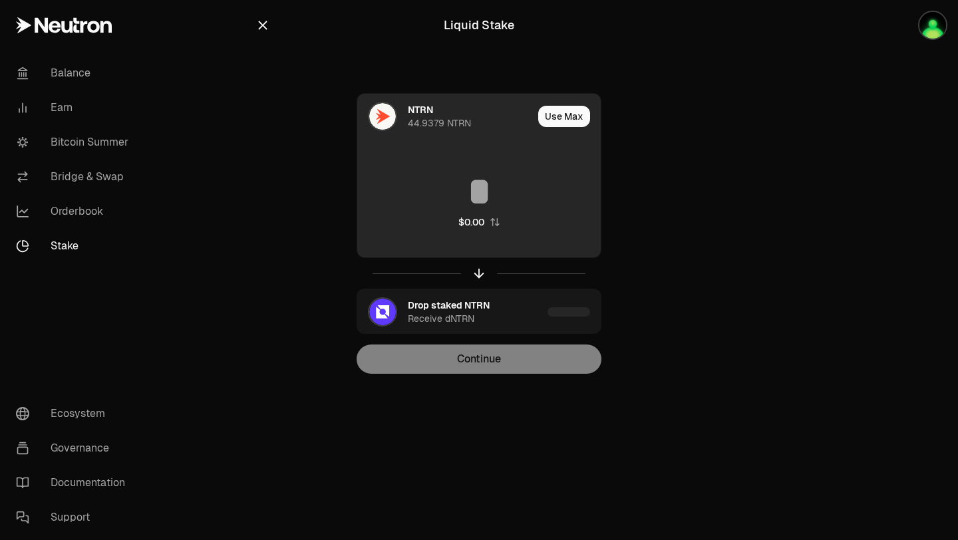
click at [482, 200] on input at bounding box center [479, 192] width 244 height 40
type input "*"
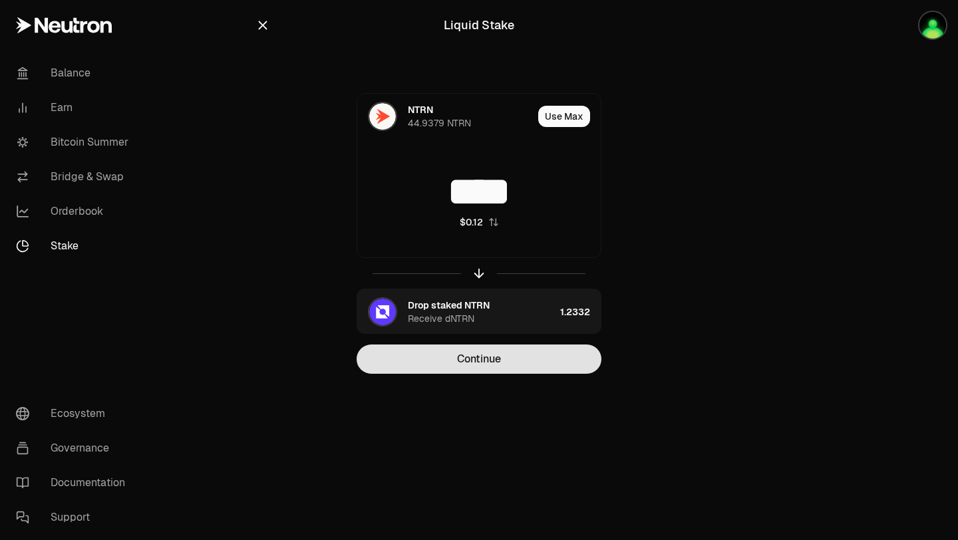
type input "****"
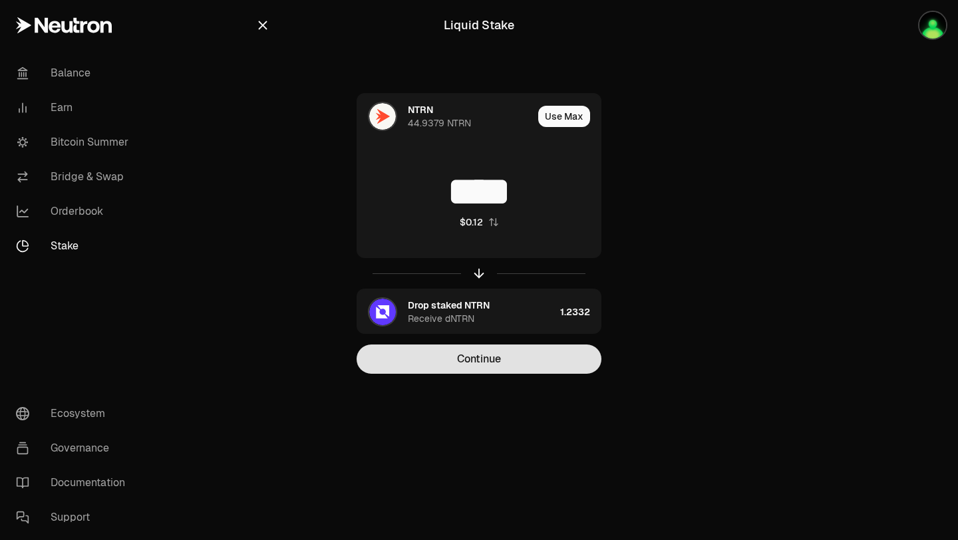
click at [506, 364] on button "Continue" at bounding box center [479, 359] width 245 height 29
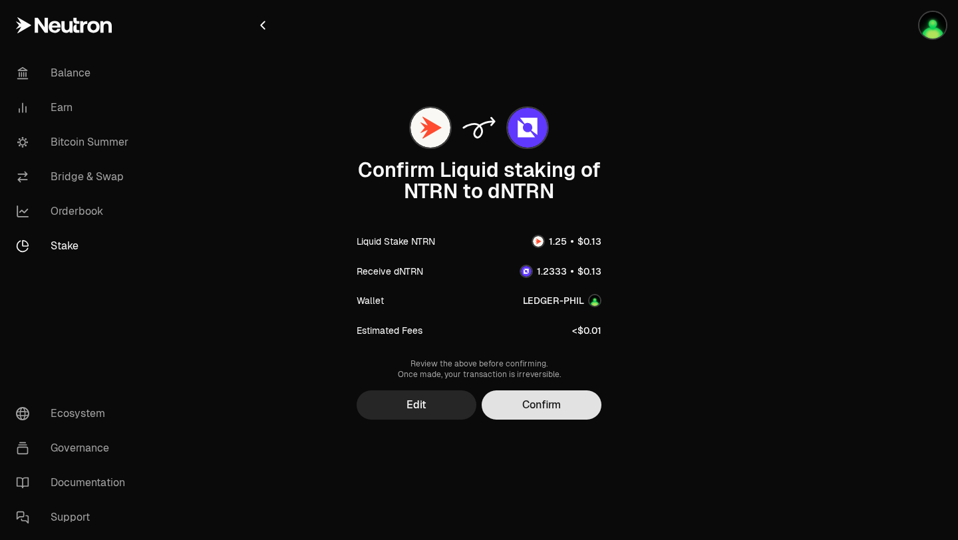
click at [532, 401] on button "Confirm" at bounding box center [542, 405] width 120 height 29
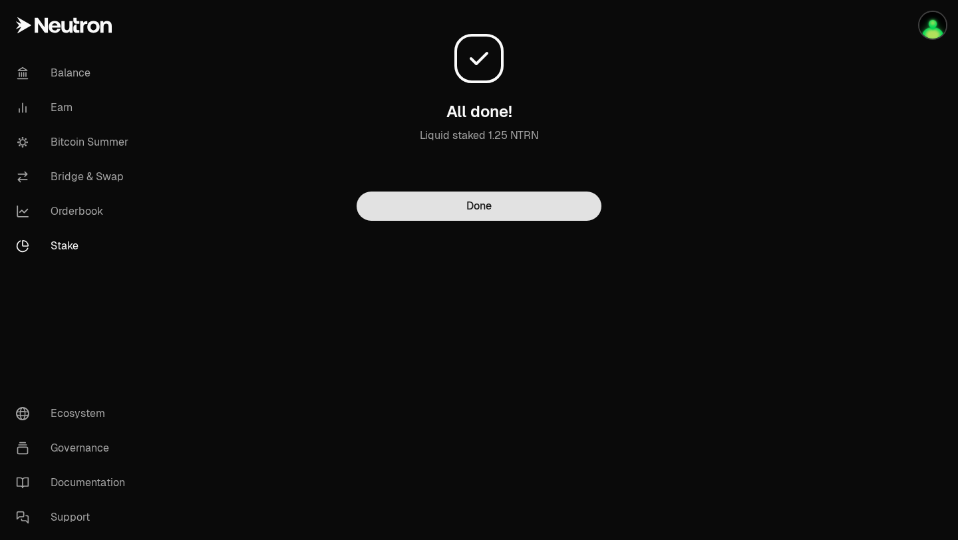
click at [485, 208] on button "Done" at bounding box center [479, 206] width 245 height 29
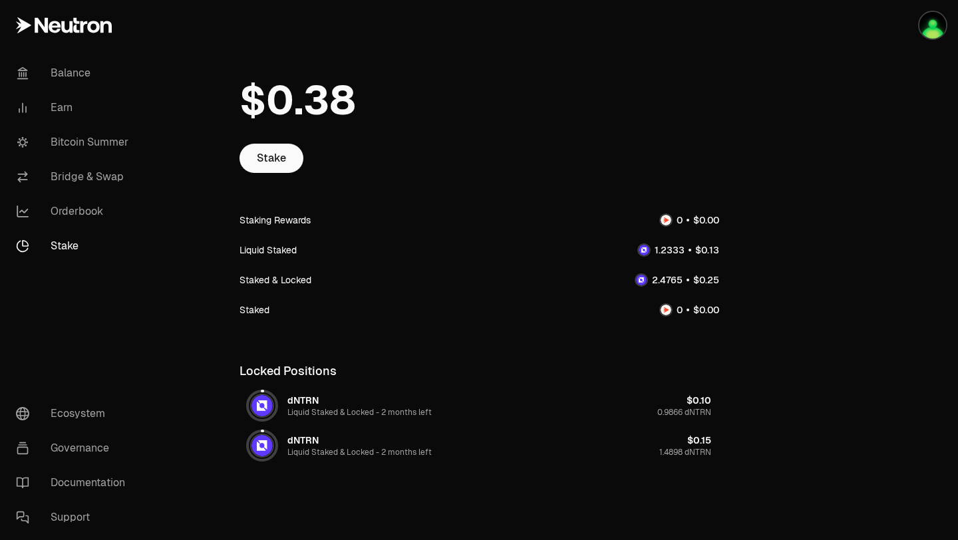
scroll to position [71, 0]
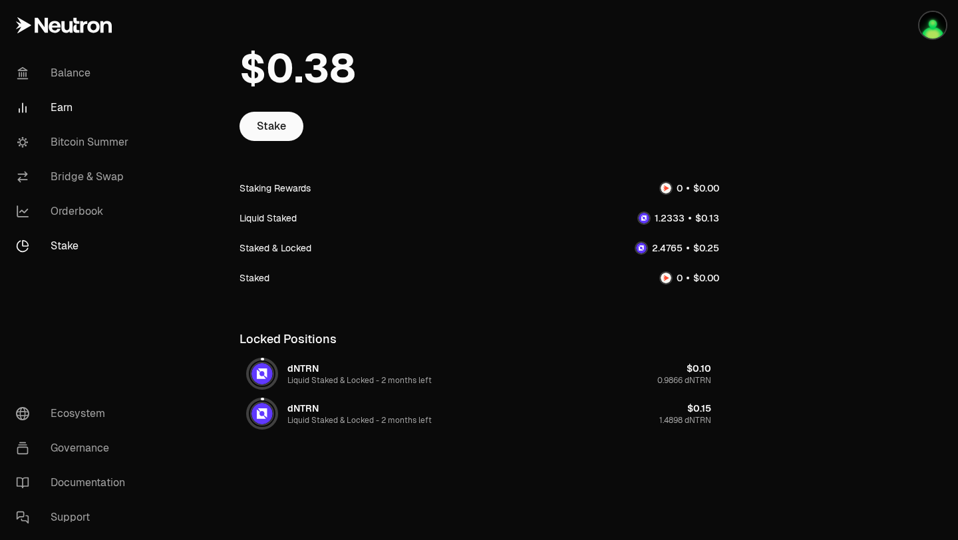
click at [55, 110] on link "Earn" at bounding box center [74, 107] width 138 height 35
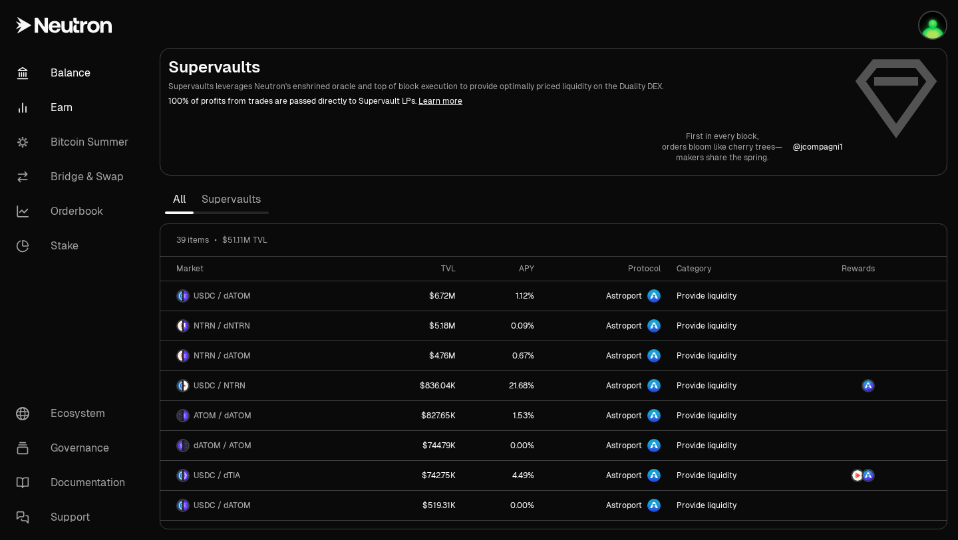
click at [75, 71] on link "Balance" at bounding box center [74, 73] width 138 height 35
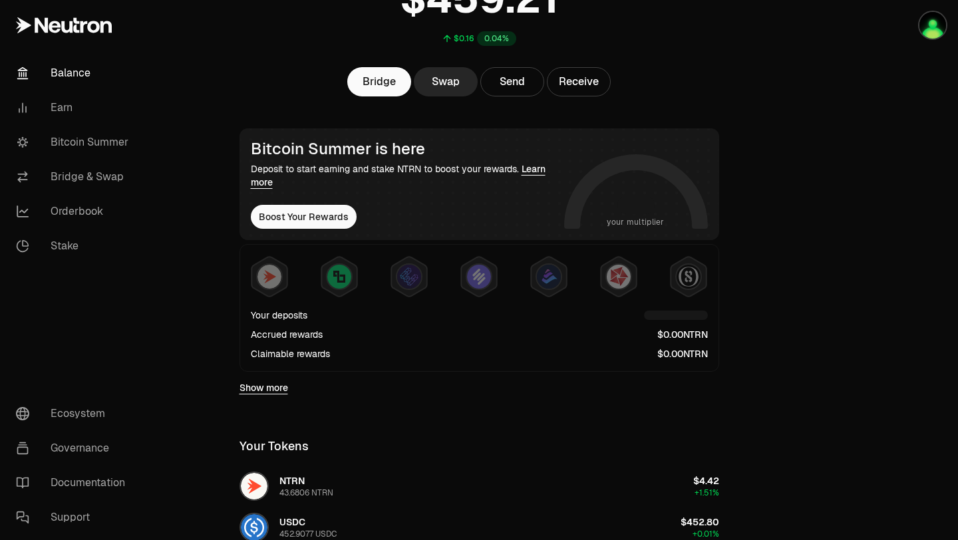
scroll to position [128, 0]
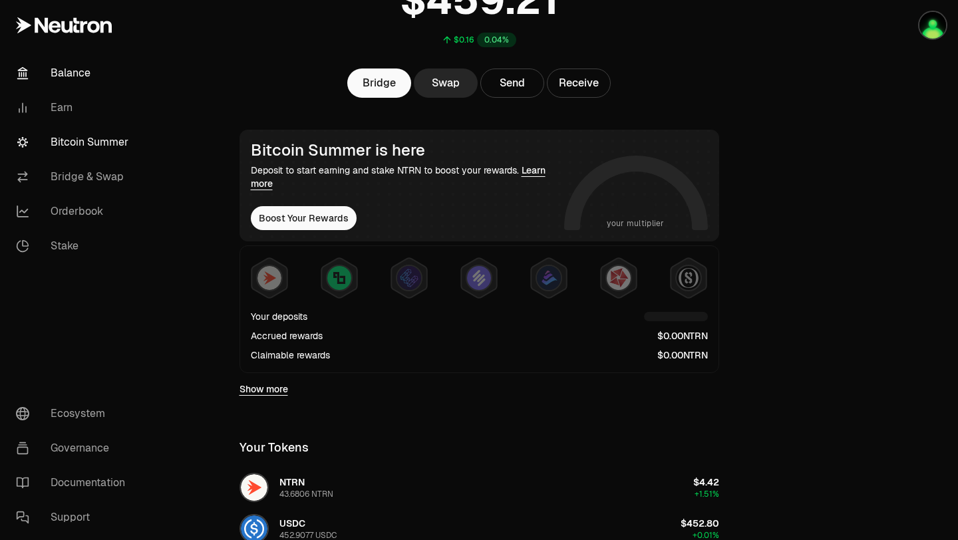
click at [95, 152] on link "Bitcoin Summer" at bounding box center [74, 142] width 138 height 35
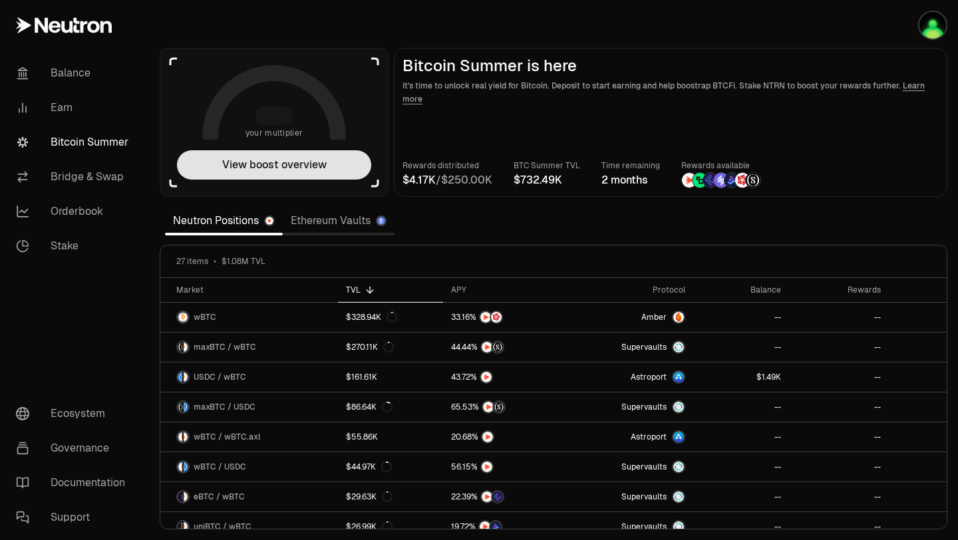
click at [261, 170] on button "View boost overview" at bounding box center [274, 164] width 194 height 29
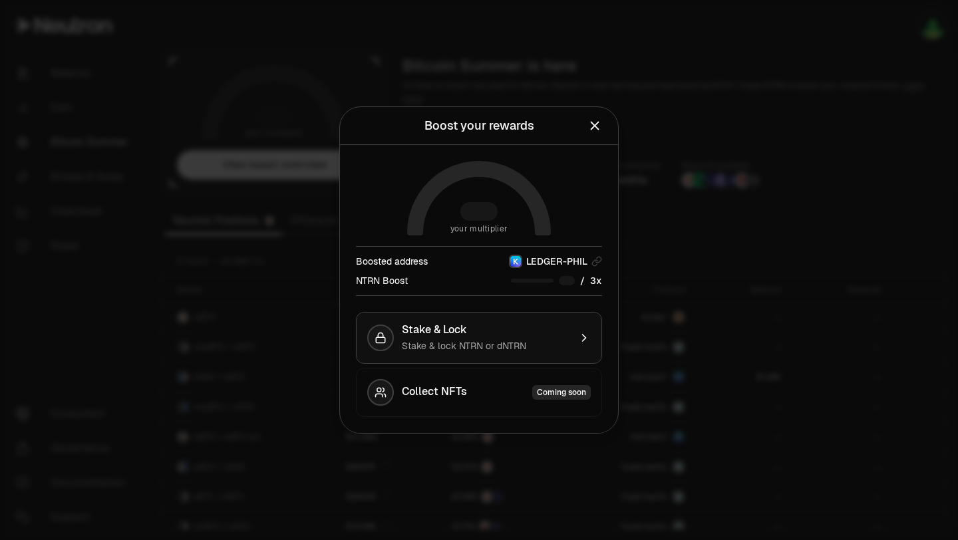
click at [552, 344] on div "Stake & lock NTRN or dNTRN" at bounding box center [486, 345] width 168 height 13
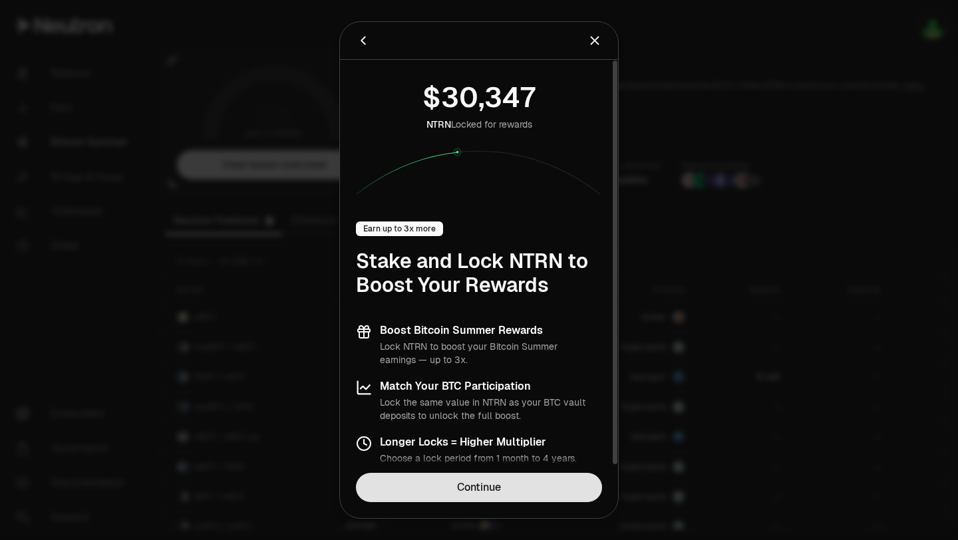
click at [516, 491] on link "Continue" at bounding box center [479, 487] width 246 height 29
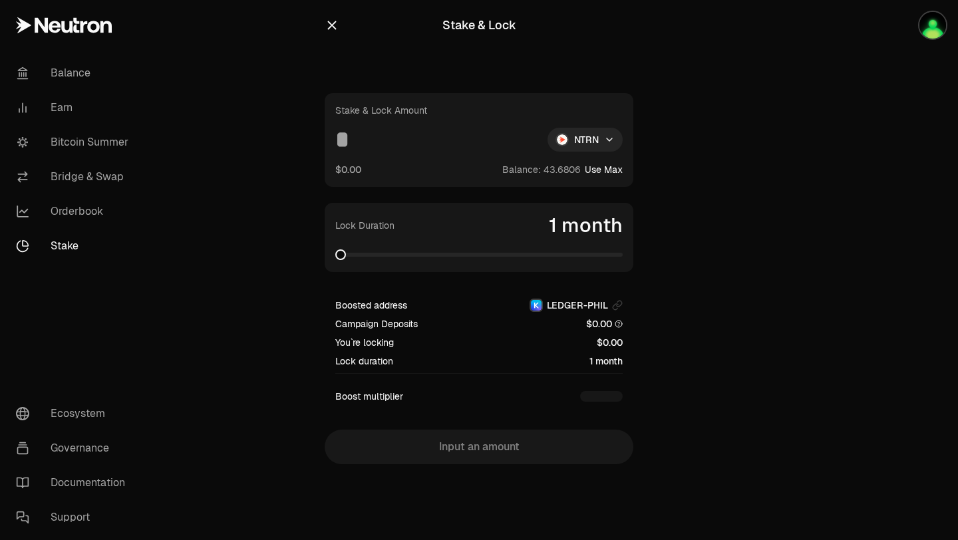
click at [369, 250] on span at bounding box center [478, 254] width 287 height 13
click at [424, 154] on div "Stake & Lock Amount NTRN $0.00 Balance: Use Max" at bounding box center [479, 140] width 309 height 94
click at [602, 174] on button "Use Max" at bounding box center [604, 169] width 38 height 13
type input "*********"
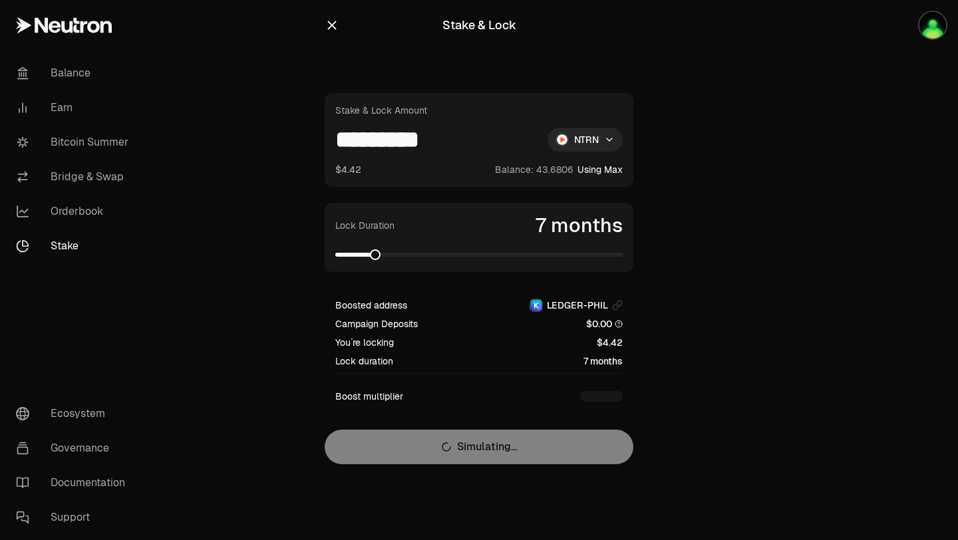
click at [345, 257] on span at bounding box center [478, 254] width 287 height 13
click at [341, 256] on span at bounding box center [338, 255] width 6 height 4
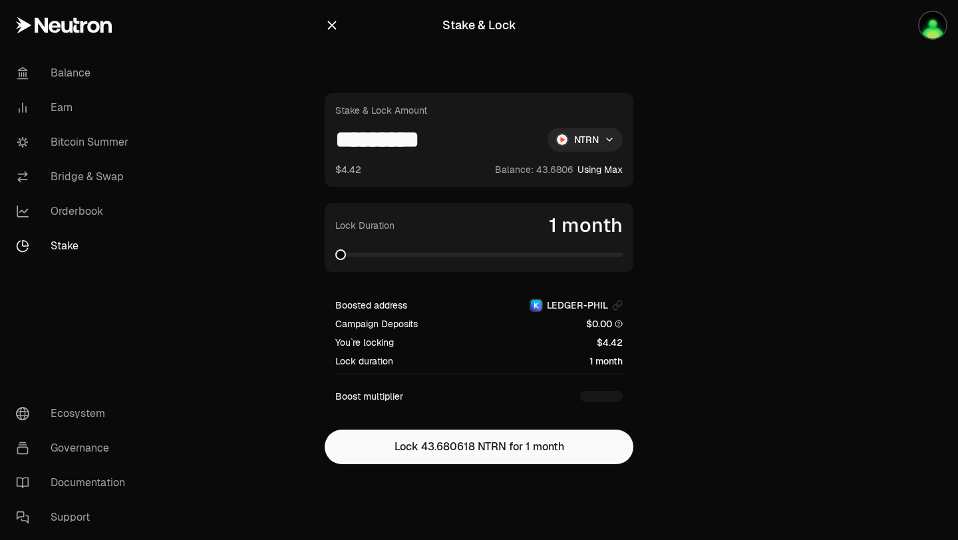
click at [335, 254] on span at bounding box center [340, 255] width 11 height 11
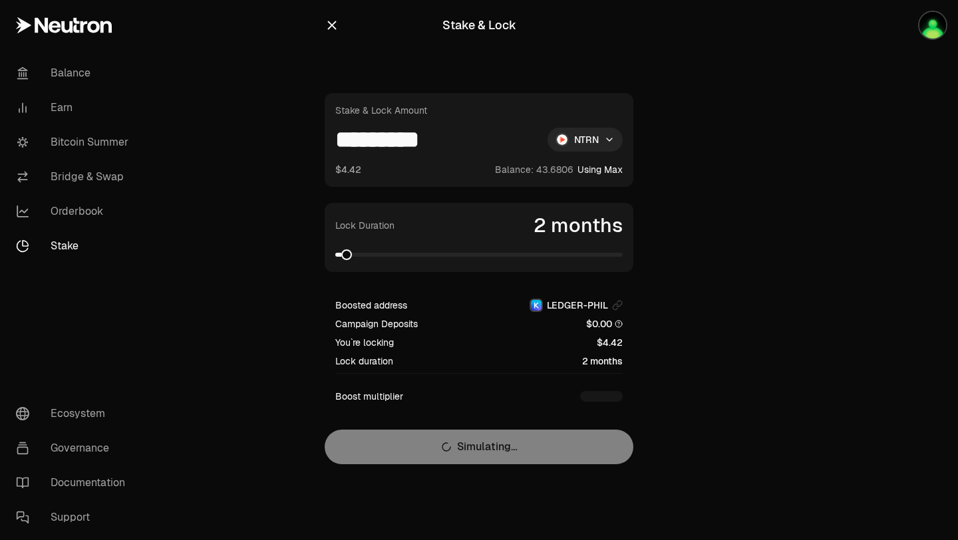
click at [341, 254] on span at bounding box center [346, 255] width 11 height 11
click at [101, 141] on link "Bitcoin Summer" at bounding box center [74, 142] width 138 height 35
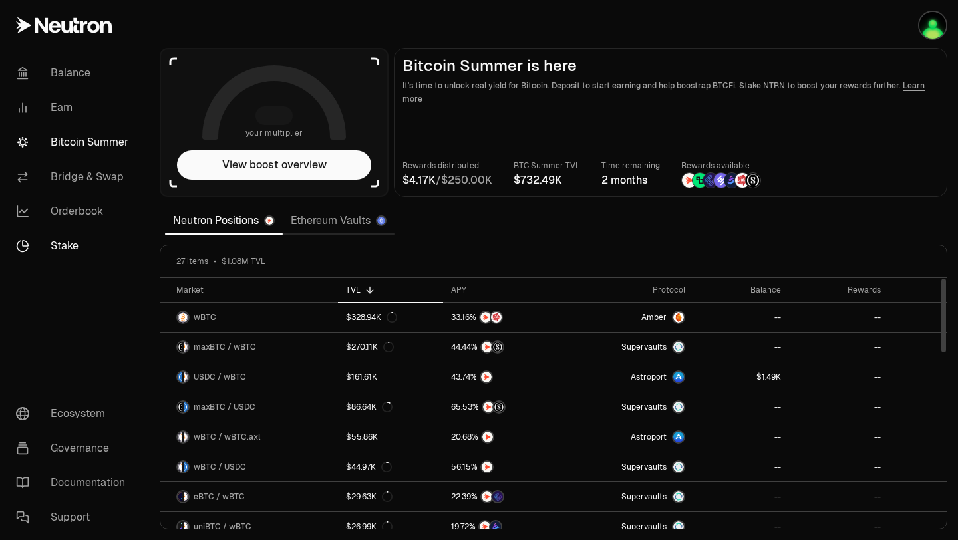
click at [73, 249] on link "Stake" at bounding box center [74, 246] width 138 height 35
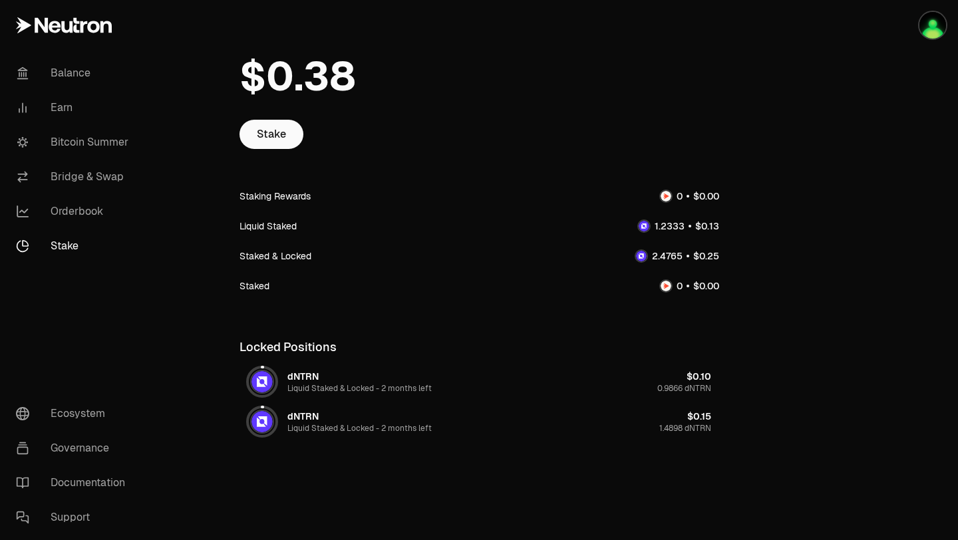
scroll to position [71, 0]
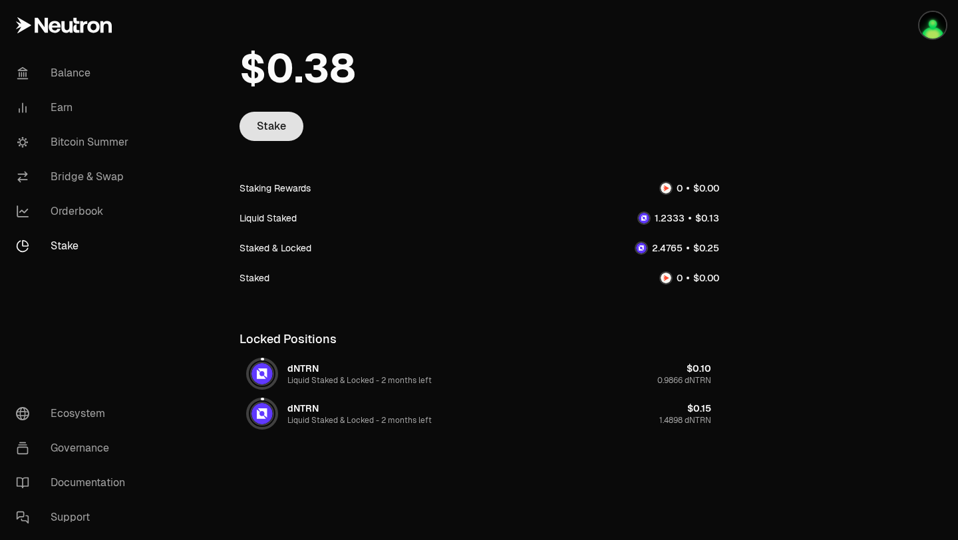
click at [271, 118] on link "Stake" at bounding box center [272, 126] width 64 height 29
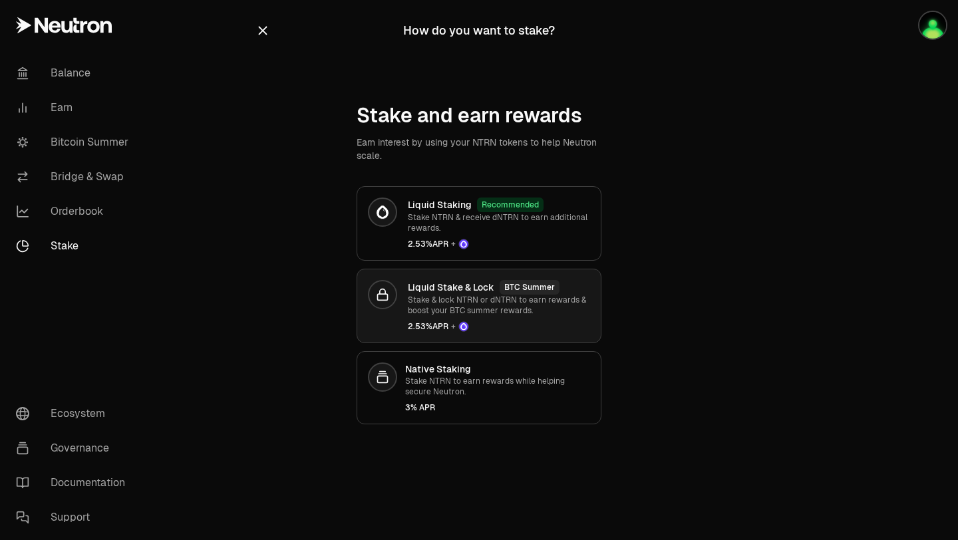
click at [432, 307] on p "Stake & lock NTRN or dNTRN to earn rewards & boost your BTC summer rewards." at bounding box center [499, 305] width 182 height 21
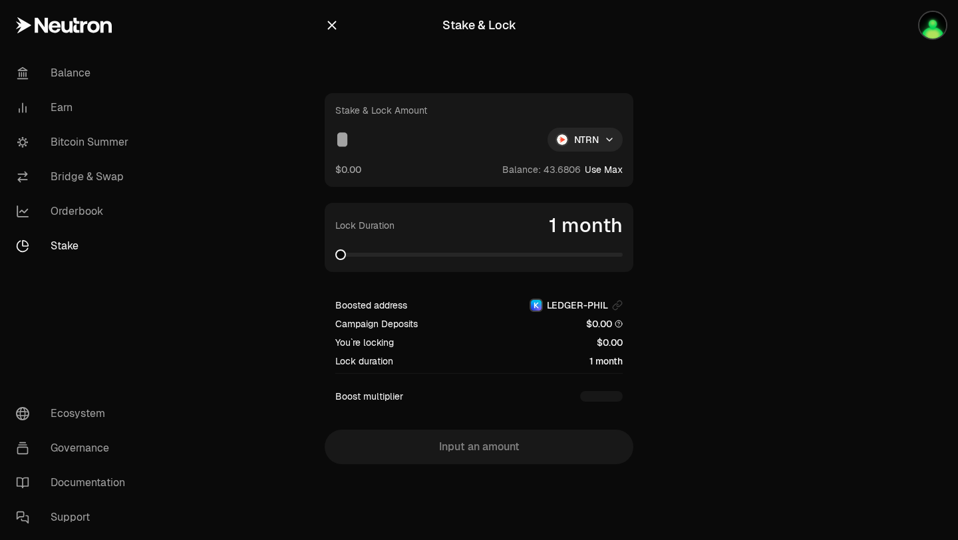
click at [326, 25] on icon "button" at bounding box center [332, 25] width 15 height 15
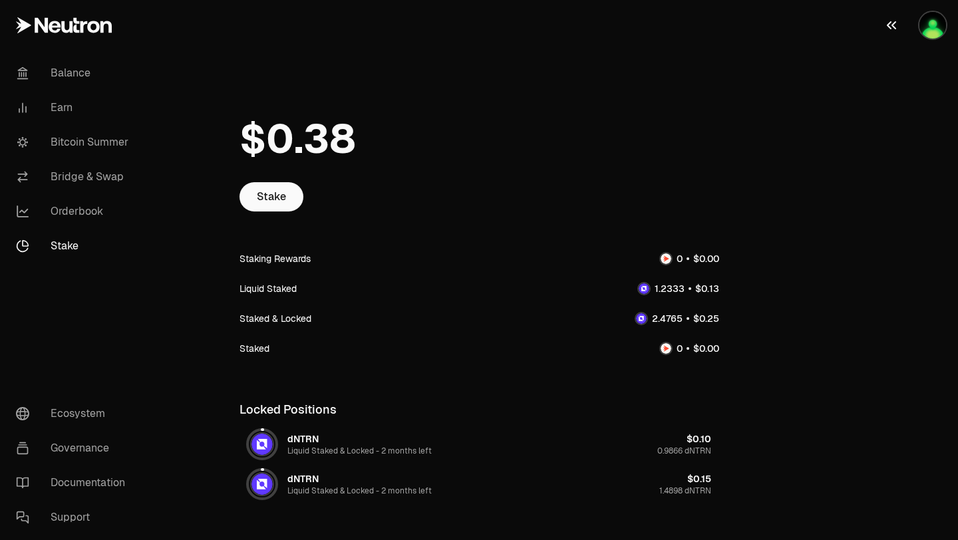
click at [926, 25] on img "button" at bounding box center [933, 25] width 27 height 27
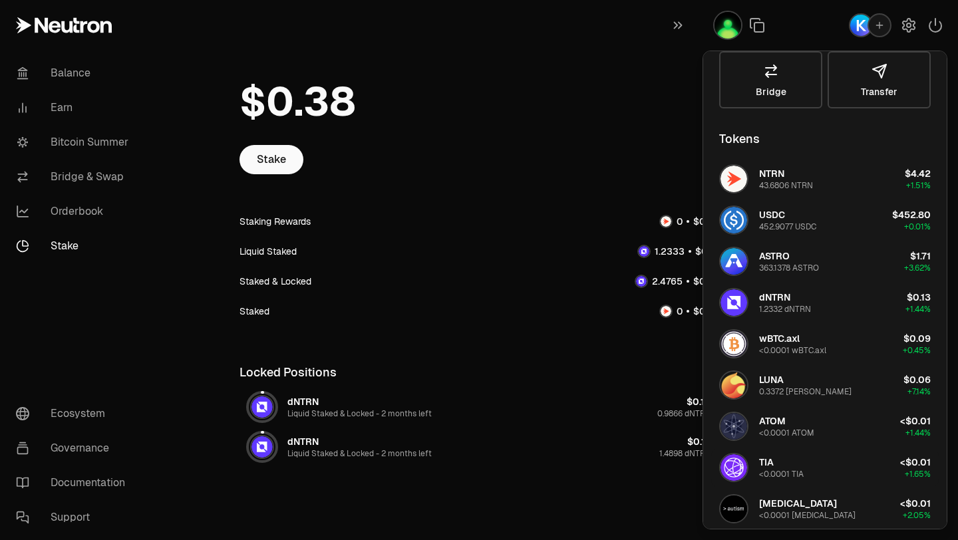
scroll to position [32, 0]
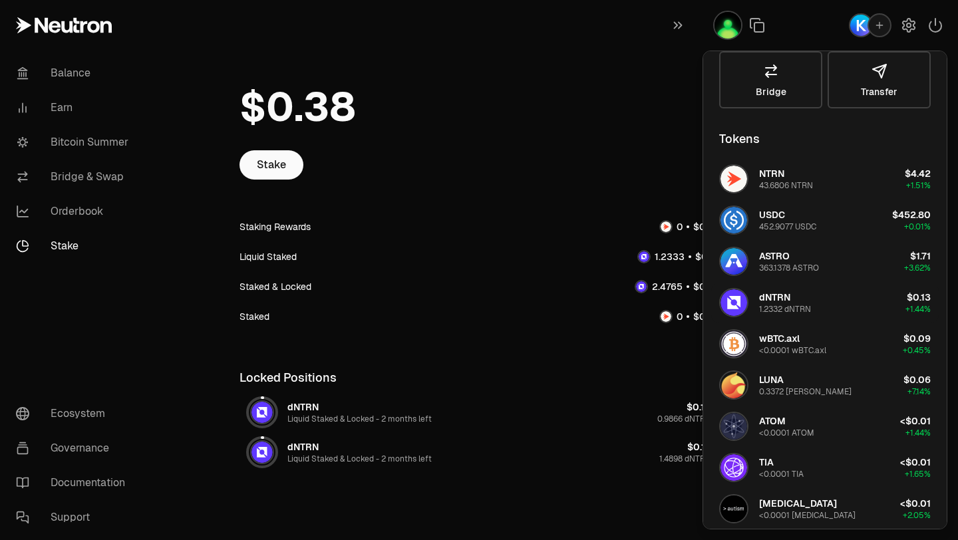
click at [799, 309] on div "1.2332 dNTRN" at bounding box center [785, 309] width 52 height 11
click at [737, 304] on img "button" at bounding box center [734, 302] width 27 height 27
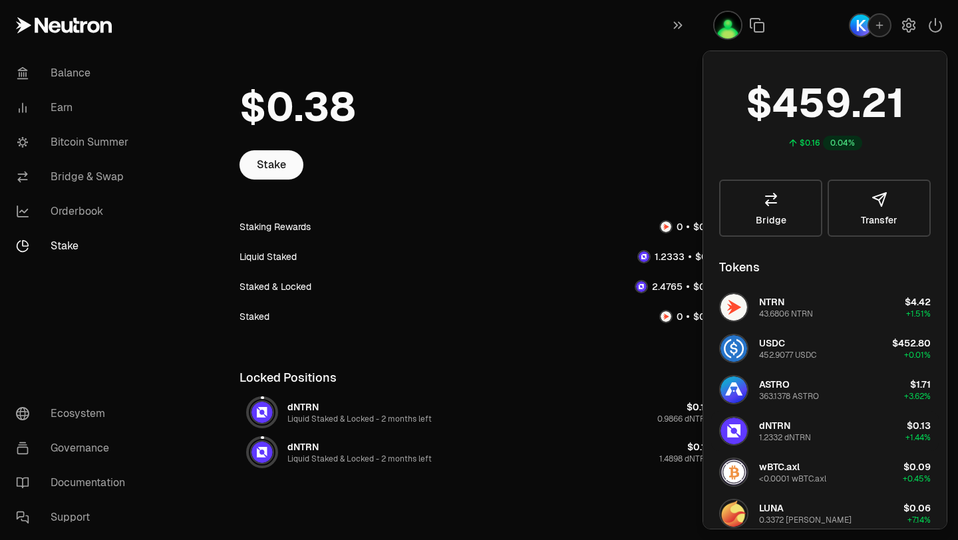
scroll to position [0, 0]
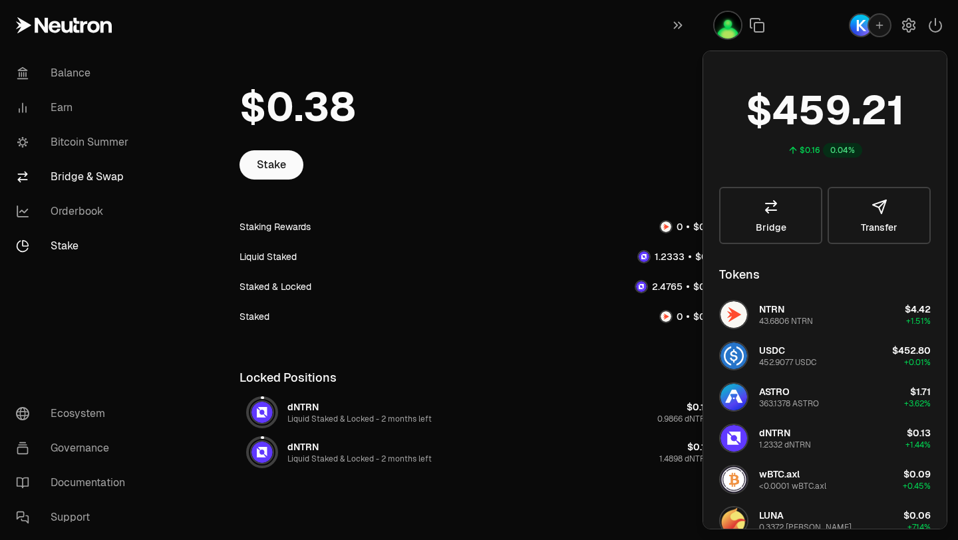
click at [87, 172] on link "Bridge & Swap" at bounding box center [74, 177] width 138 height 35
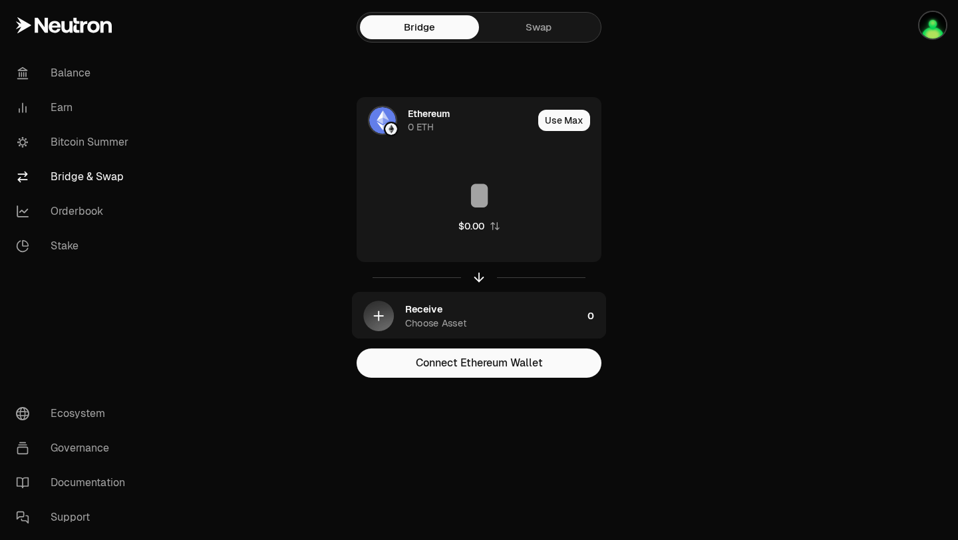
click at [525, 30] on link "Swap" at bounding box center [538, 27] width 119 height 24
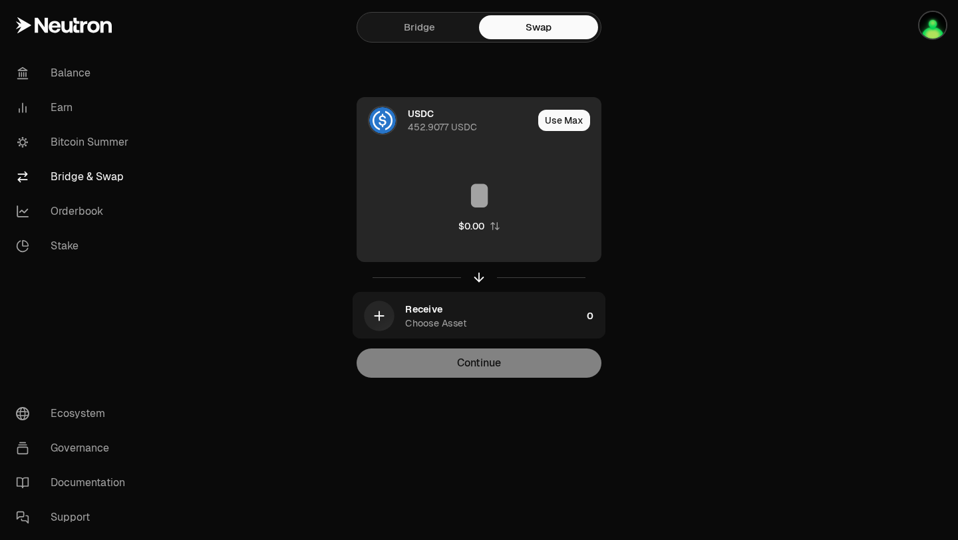
click at [434, 114] on div "USDC 452.9077 USDC" at bounding box center [470, 120] width 125 height 27
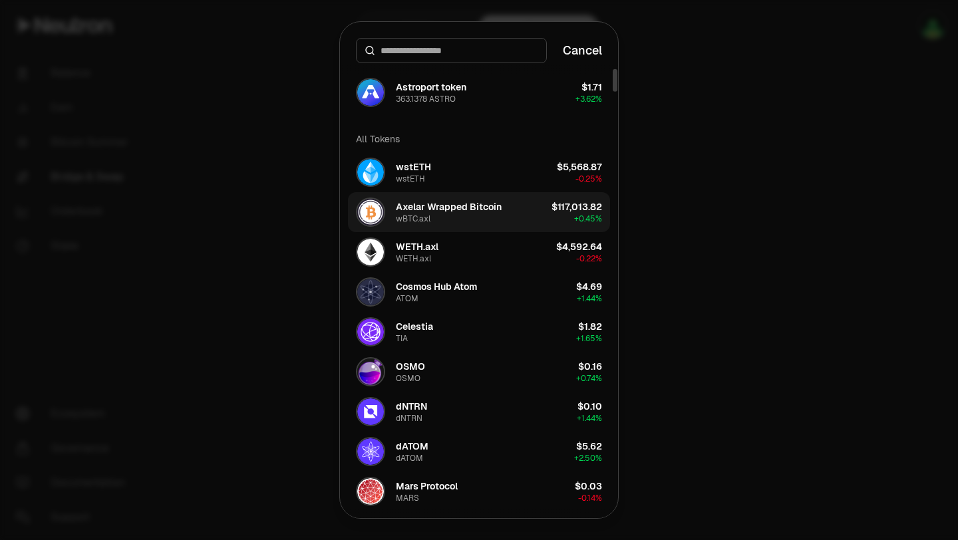
scroll to position [110, 0]
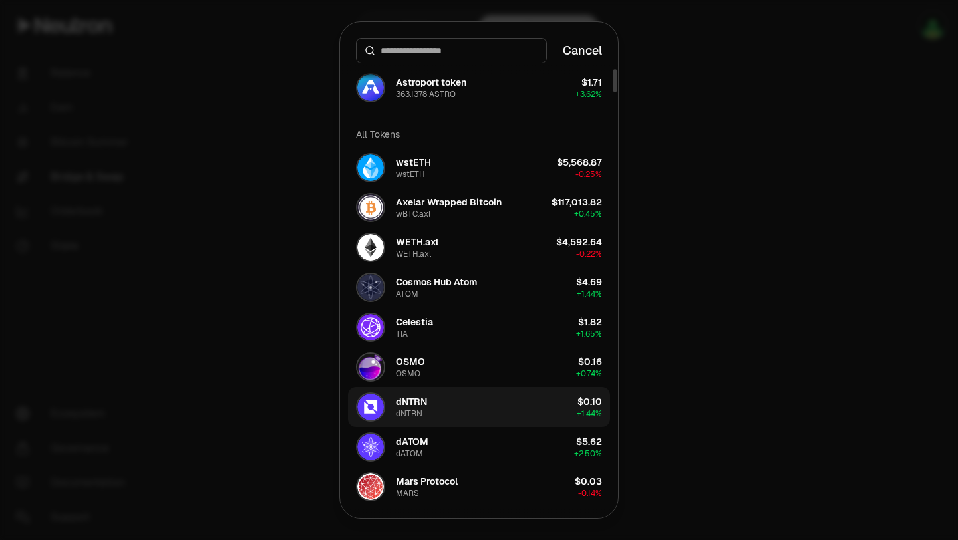
click at [446, 401] on button "dNTRN dNTRN $0.10 + 1.44%" at bounding box center [479, 407] width 262 height 40
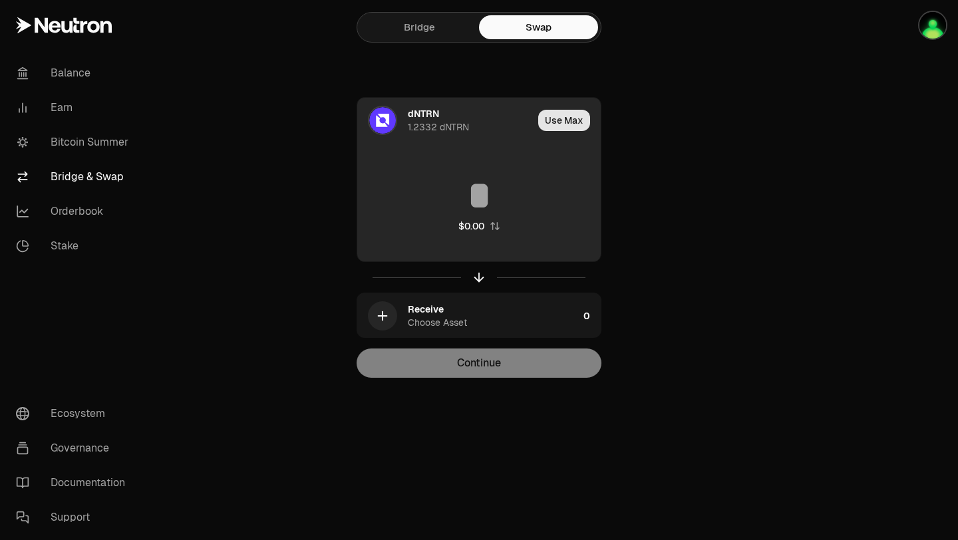
click at [563, 126] on button "Use Max" at bounding box center [564, 120] width 52 height 21
type input "********"
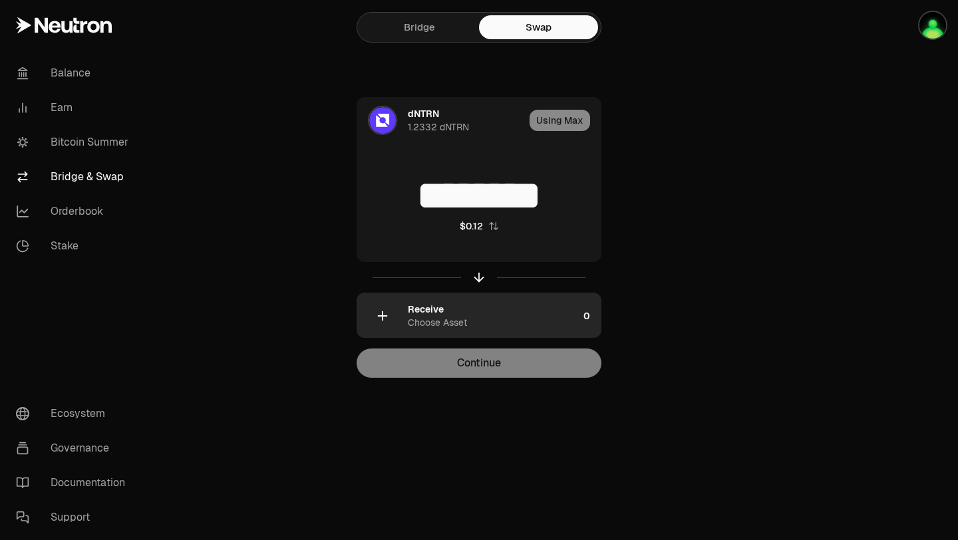
click at [506, 319] on div "Receive Choose Asset" at bounding box center [493, 316] width 170 height 27
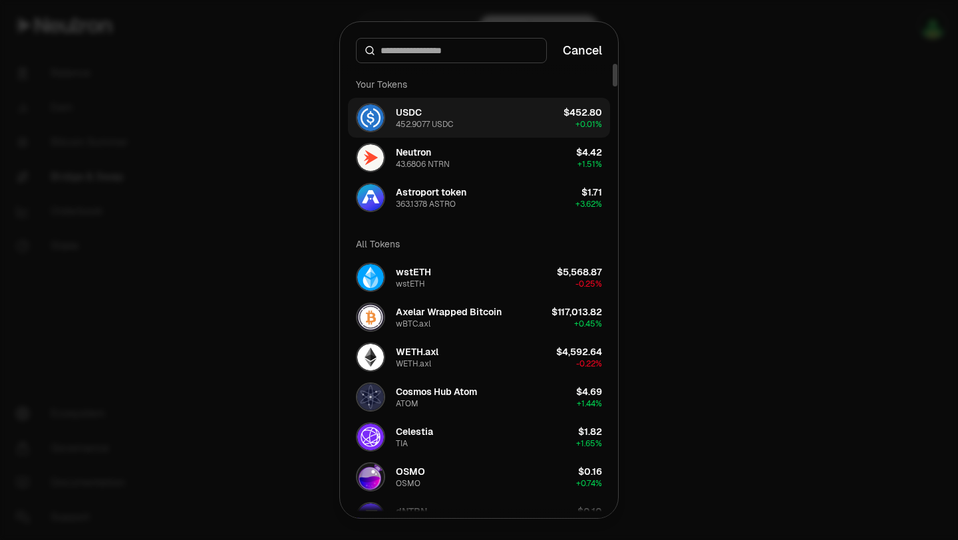
click at [464, 120] on button "USDC 452.9077 USDC $452.80 + 0.01%" at bounding box center [479, 118] width 262 height 40
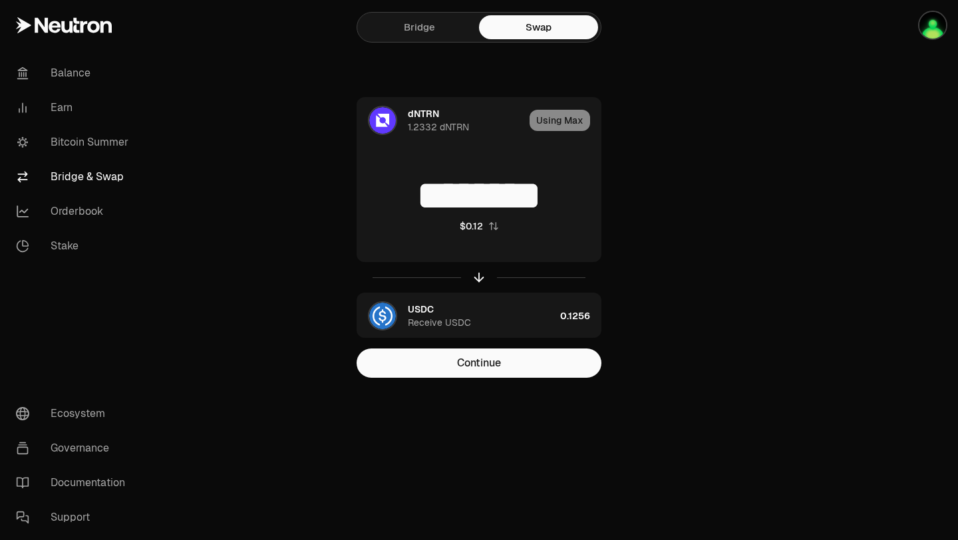
click at [320, 190] on div "dNTRN 1.2332 dNTRN Using Max ******** $0.12 USDC Receive USDC 0.1256 Continue" at bounding box center [479, 237] width 447 height 281
click at [399, 34] on link "Bridge" at bounding box center [419, 27] width 119 height 24
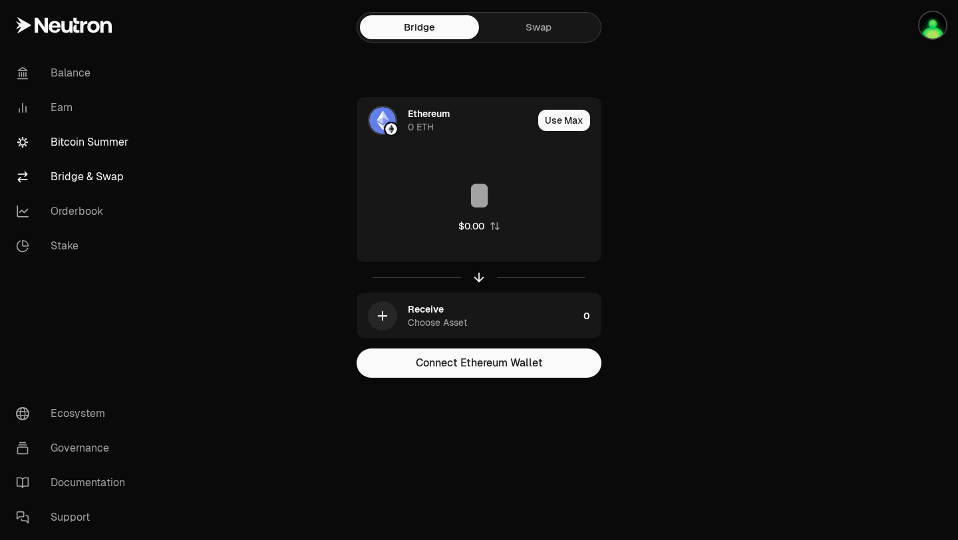
click at [97, 138] on link "Bitcoin Summer" at bounding box center [74, 142] width 138 height 35
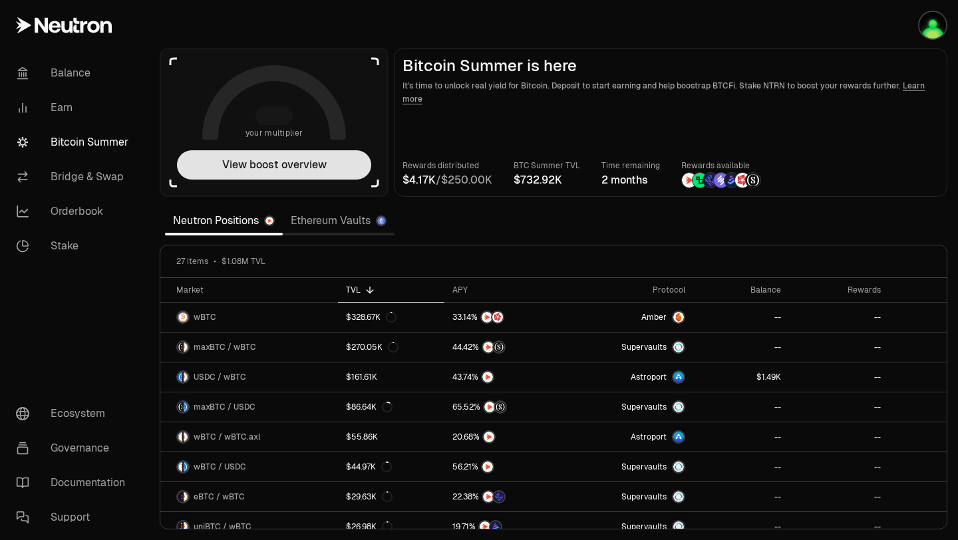
click at [297, 168] on button "View boost overview" at bounding box center [274, 164] width 194 height 29
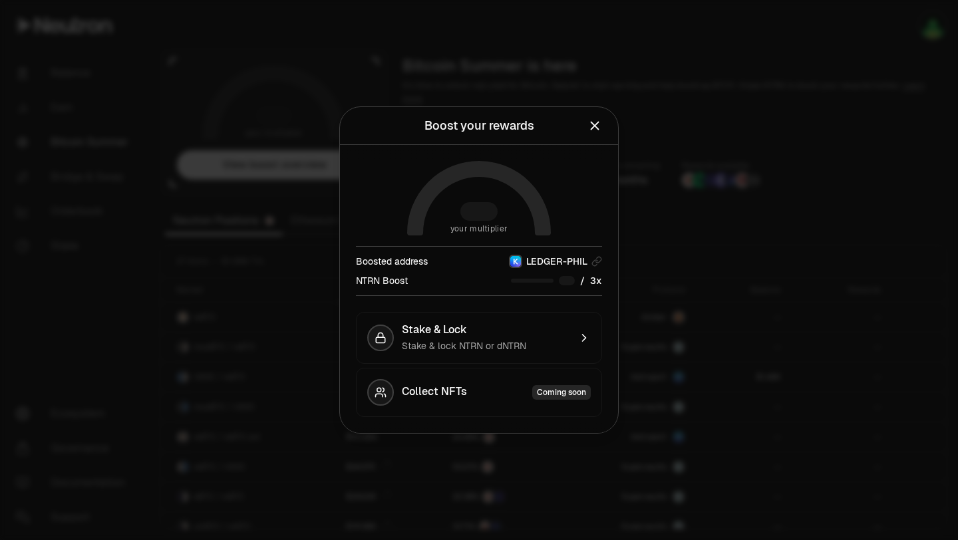
click at [565, 175] on div "your multiplier Boosted address LEDGER-PHIL NTRN Boost / Stake & Lock Stake & l…" at bounding box center [479, 289] width 278 height 288
click at [570, 262] on span "LEDGER-PHIL" at bounding box center [556, 261] width 61 height 13
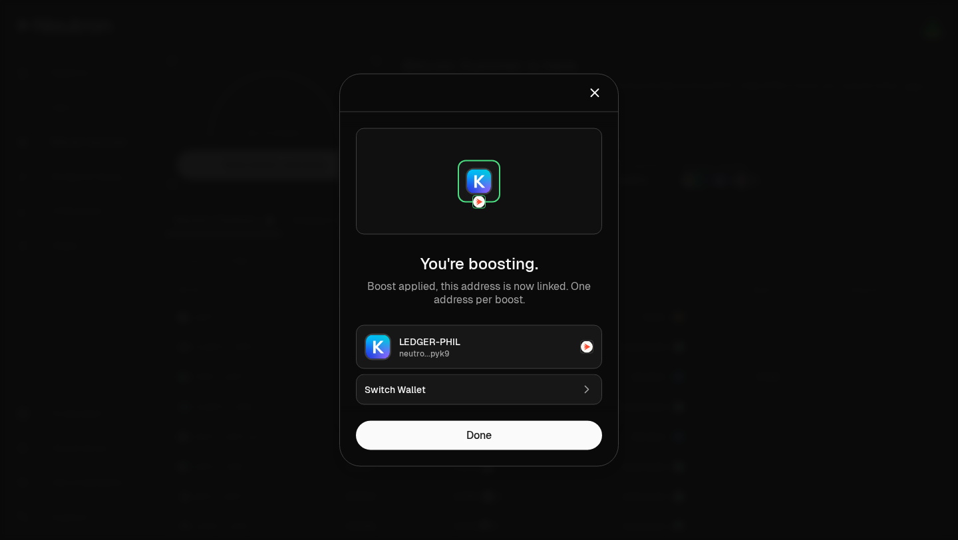
click at [532, 394] on div "Switch Wallet" at bounding box center [469, 389] width 208 height 13
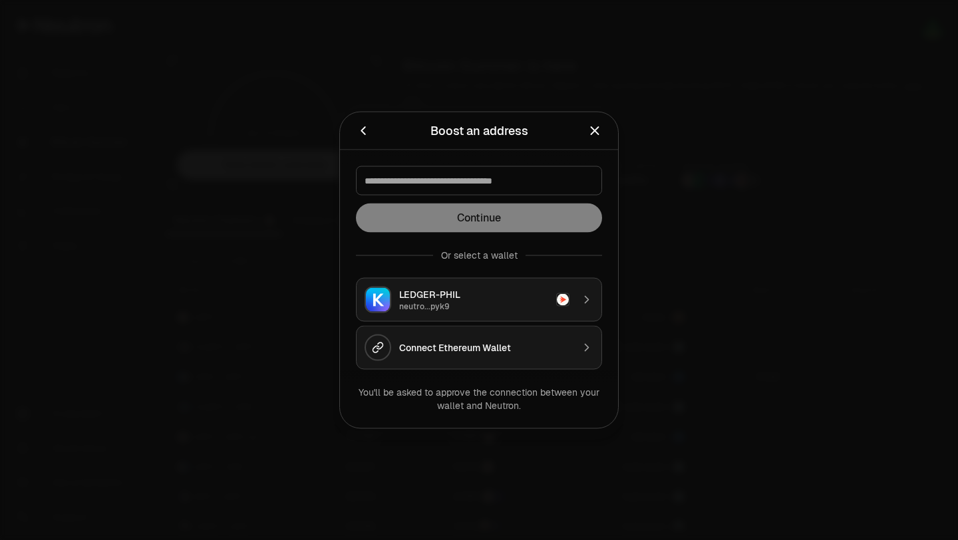
click at [500, 302] on div "neutro...pyk9" at bounding box center [473, 306] width 149 height 11
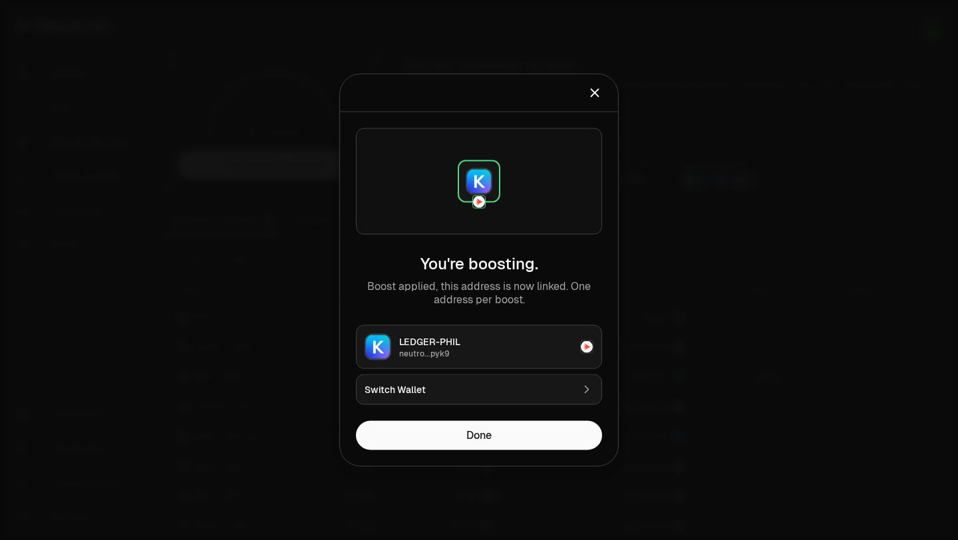
click at [504, 339] on div "LEDGER-PHIL" at bounding box center [485, 341] width 173 height 13
click at [504, 352] on div "neutro...pyk9" at bounding box center [485, 354] width 173 height 11
click at [504, 443] on button "Done" at bounding box center [479, 435] width 246 height 29
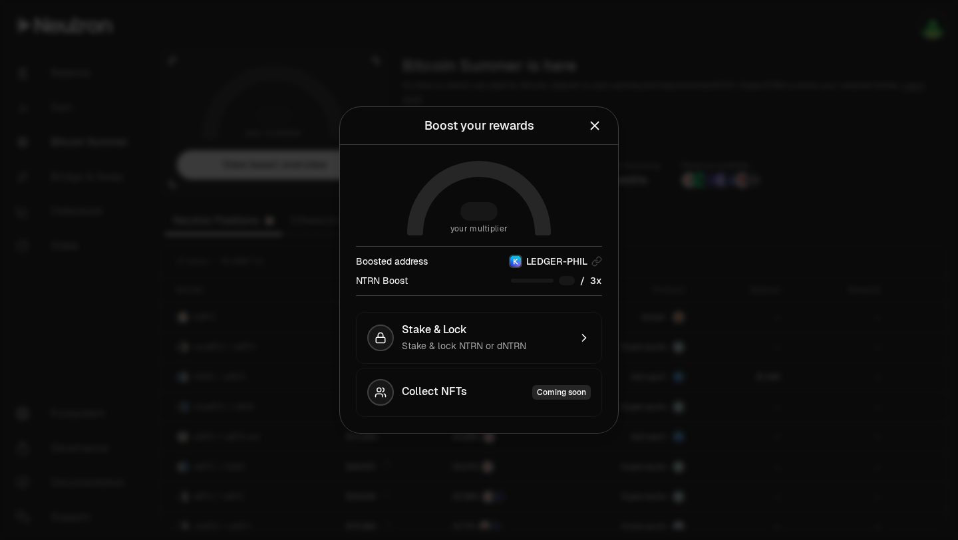
click at [594, 283] on span "3" at bounding box center [593, 281] width 6 height 12
click at [570, 283] on div at bounding box center [567, 280] width 16 height 9
click at [488, 397] on div "Collect NFTs Coming soon" at bounding box center [496, 392] width 189 height 15
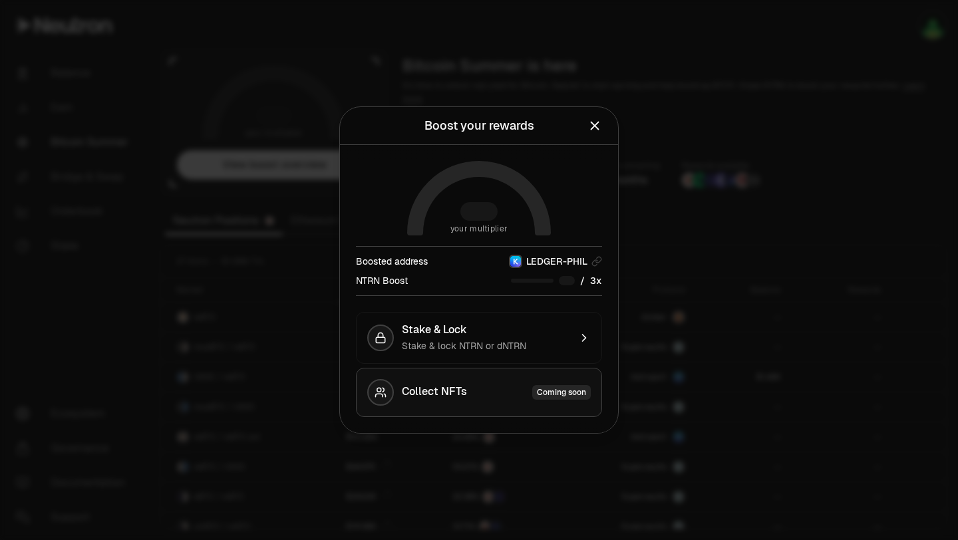
click at [488, 397] on div "Collect NFTs Coming soon" at bounding box center [496, 392] width 189 height 15
click at [528, 349] on div "Stake & lock NTRN or dNTRN" at bounding box center [486, 345] width 168 height 13
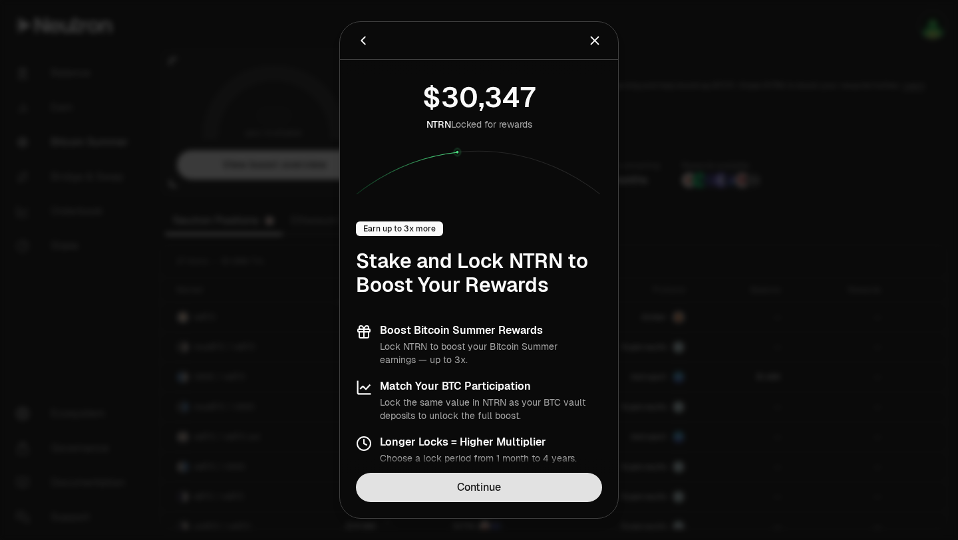
click at [520, 478] on link "Continue" at bounding box center [479, 487] width 246 height 29
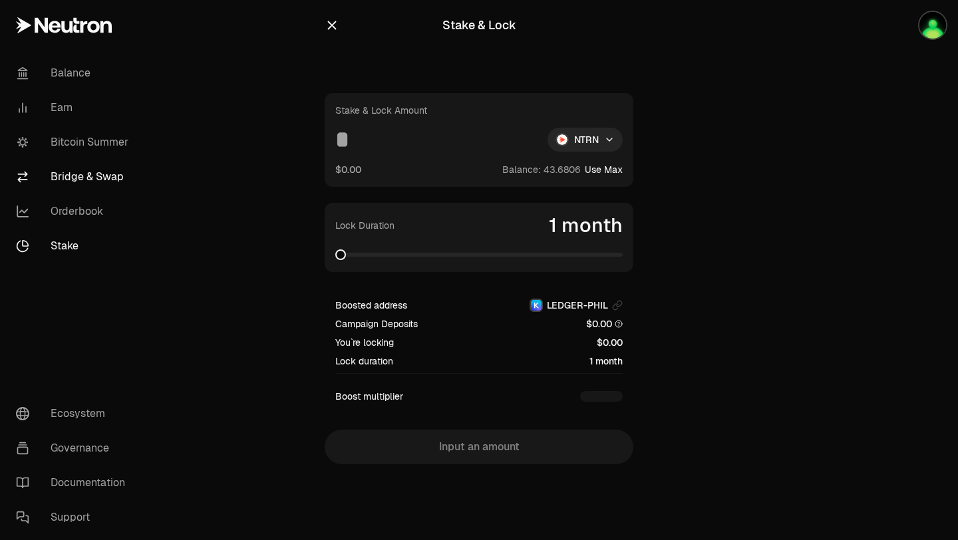
click at [56, 180] on link "Bridge & Swap" at bounding box center [74, 177] width 138 height 35
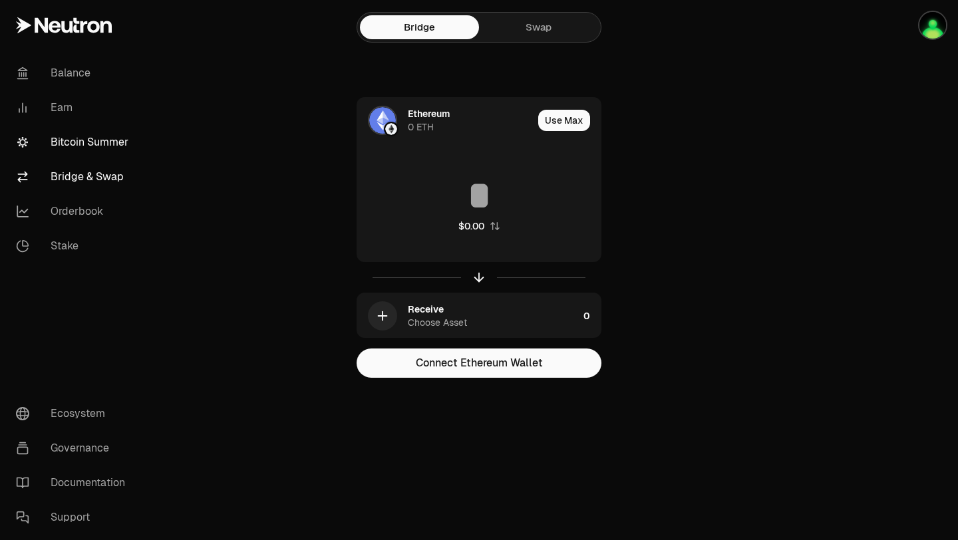
click at [93, 136] on link "Bitcoin Summer" at bounding box center [74, 142] width 138 height 35
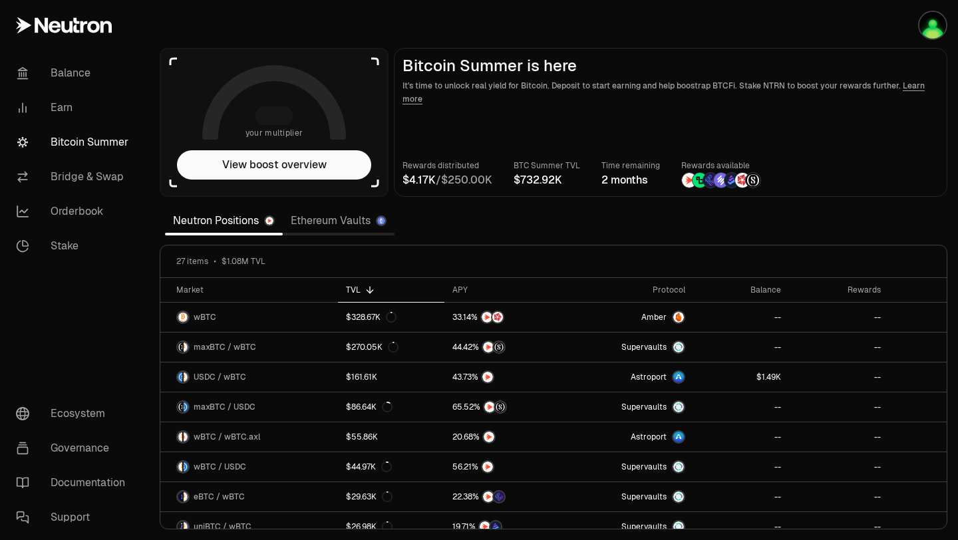
click at [95, 146] on link "Bitcoin Summer" at bounding box center [74, 142] width 138 height 35
click at [90, 135] on link "Bitcoin Summer" at bounding box center [74, 142] width 138 height 35
click at [286, 163] on button "View boost overview" at bounding box center [274, 164] width 194 height 29
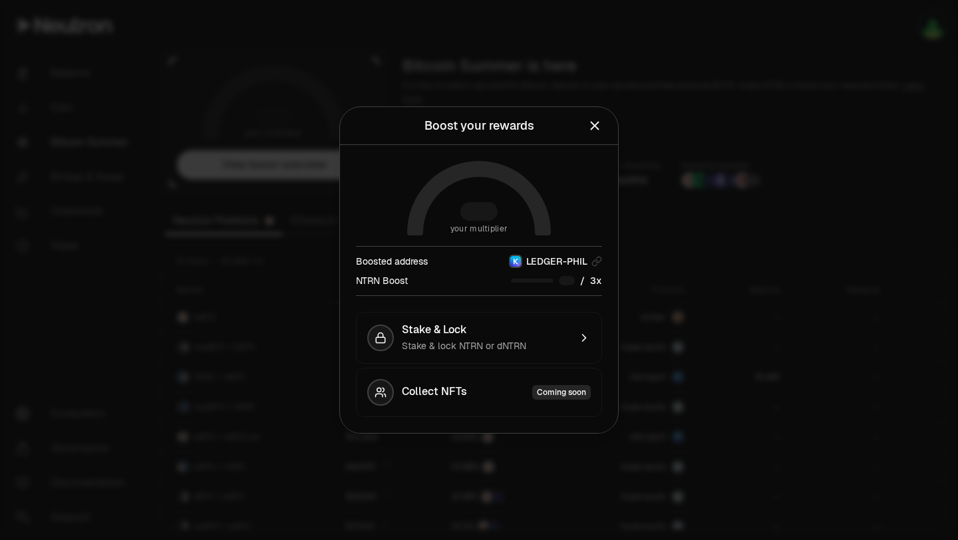
click at [591, 129] on icon "Close" at bounding box center [595, 126] width 9 height 9
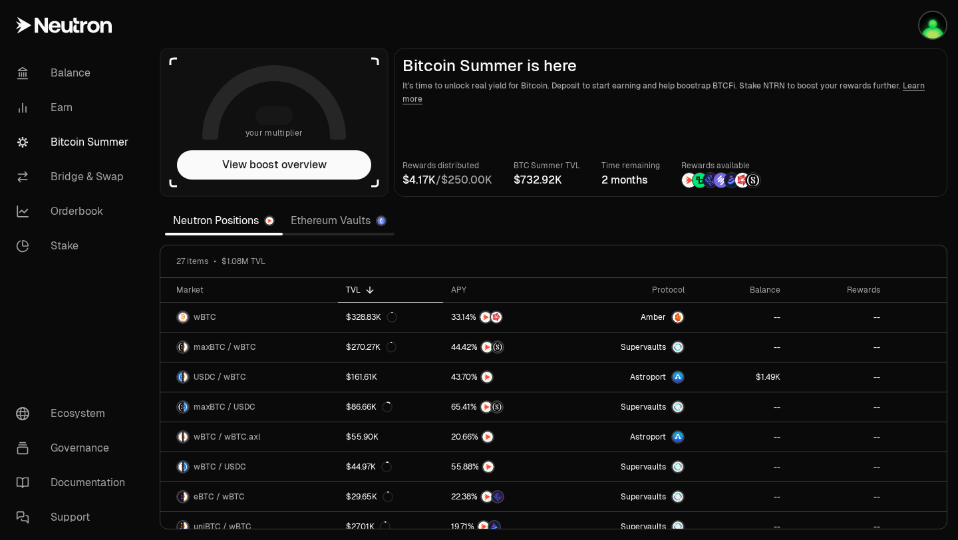
click at [102, 141] on link "Bitcoin Summer" at bounding box center [74, 142] width 138 height 35
click at [309, 164] on button "View boost overview" at bounding box center [274, 164] width 194 height 29
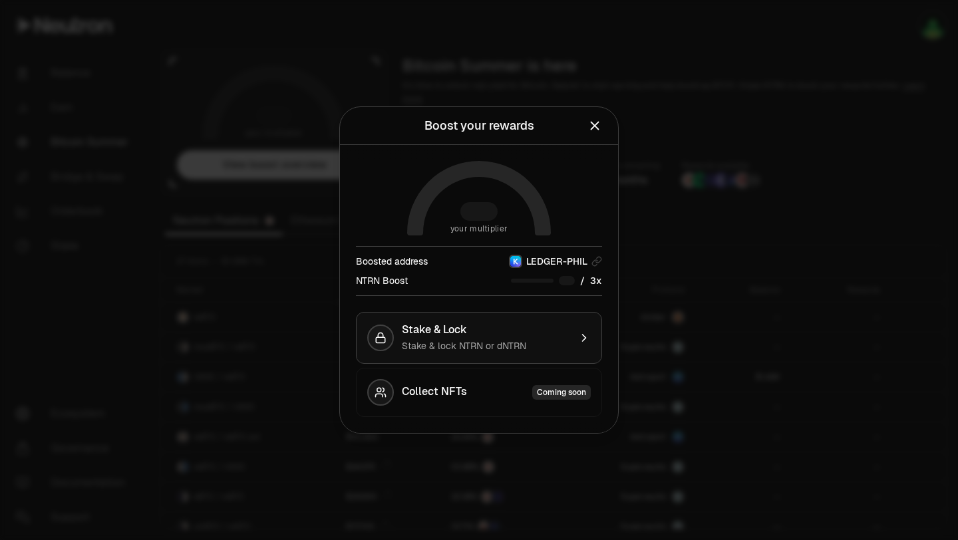
click at [472, 335] on div "Stake & Lock" at bounding box center [486, 329] width 168 height 13
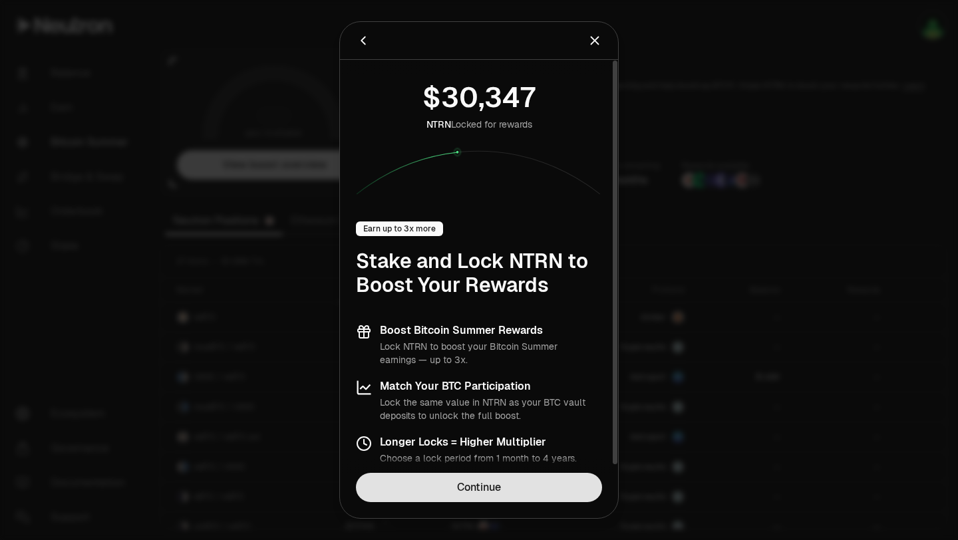
click at [488, 480] on link "Continue" at bounding box center [479, 487] width 246 height 29
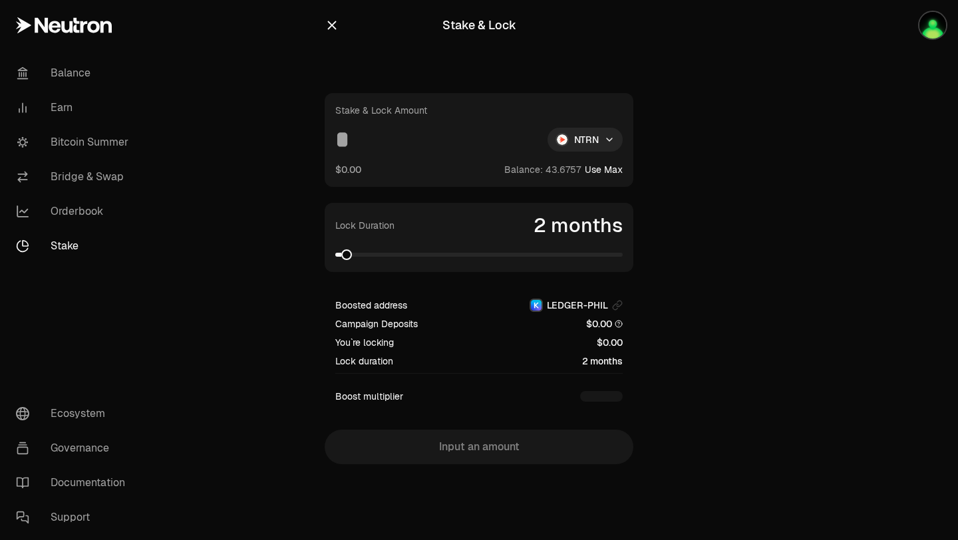
click at [446, 150] on input at bounding box center [436, 140] width 202 height 24
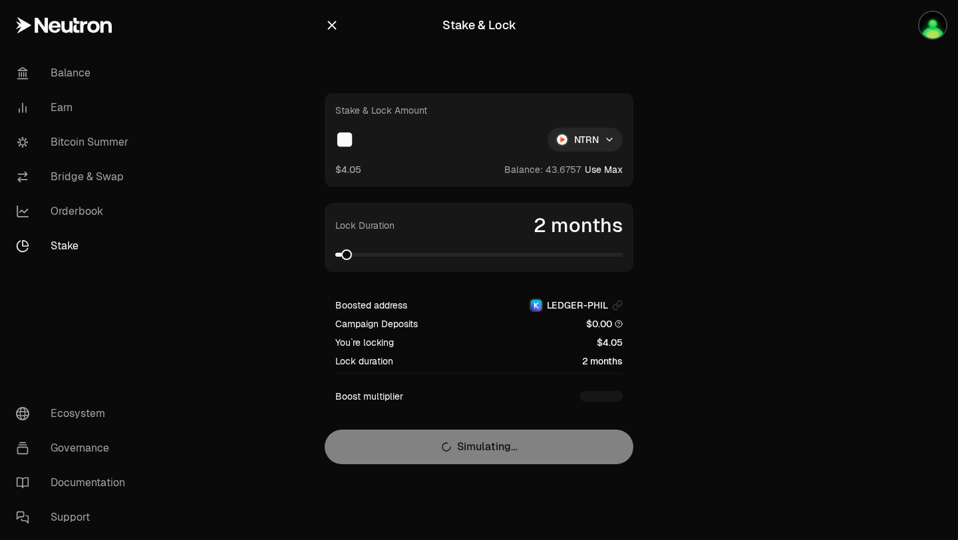
type input "**"
click at [59, 243] on link "Stake" at bounding box center [74, 246] width 138 height 35
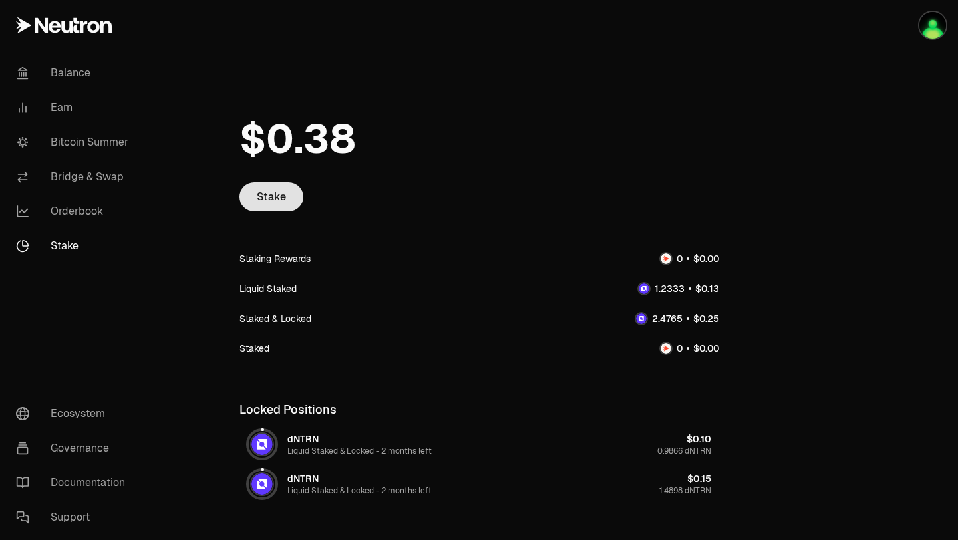
click at [280, 183] on link "Stake" at bounding box center [272, 196] width 64 height 29
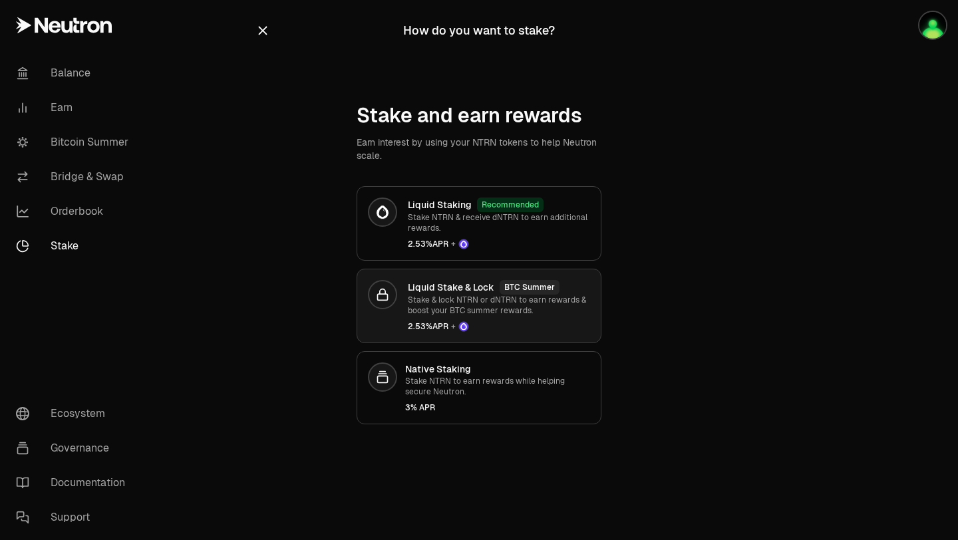
click at [463, 305] on p "Stake & lock NTRN or dNTRN to earn rewards & boost your BTC summer rewards." at bounding box center [499, 305] width 182 height 21
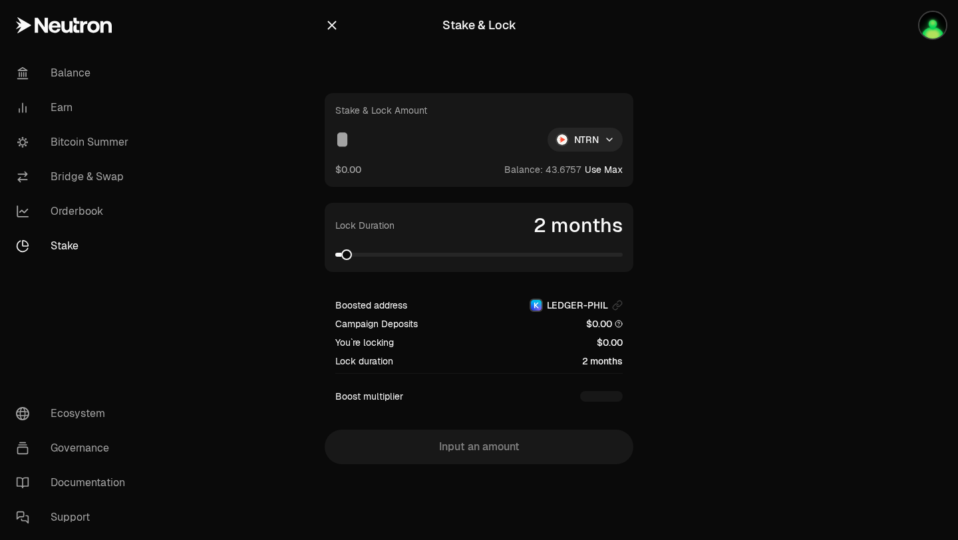
click at [343, 255] on span at bounding box center [346, 255] width 11 height 11
click at [598, 169] on button "Use Max" at bounding box center [604, 169] width 38 height 13
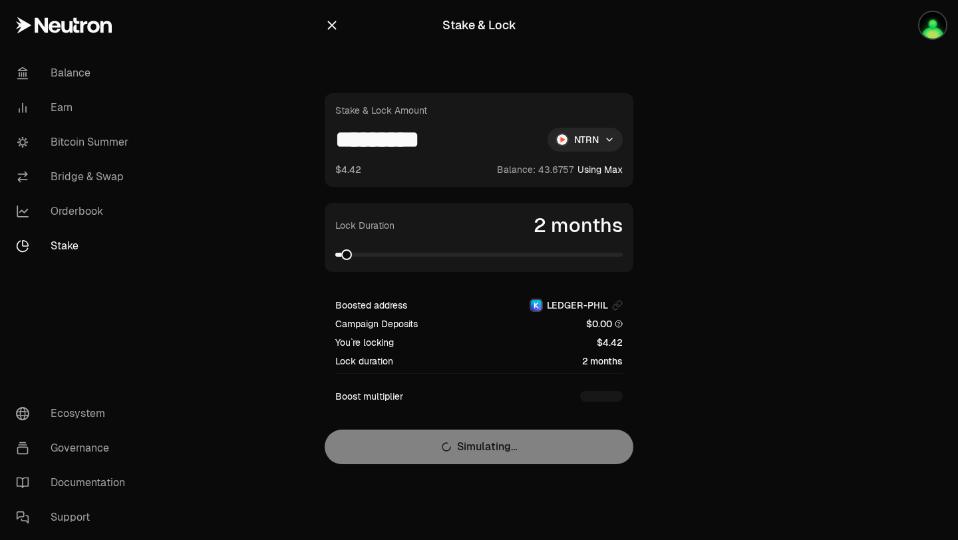
drag, startPoint x: 478, startPoint y: 138, endPoint x: 351, endPoint y: 136, distance: 127.1
click at [351, 136] on input "*********" at bounding box center [436, 140] width 202 height 24
type input "**"
click at [433, 440] on div "Stake & Lock Amount ** NTRN $4.05 Balance: Use Max Lock Duration 2 months Boost…" at bounding box center [479, 278] width 309 height 371
click at [330, 25] on icon "button" at bounding box center [332, 25] width 15 height 15
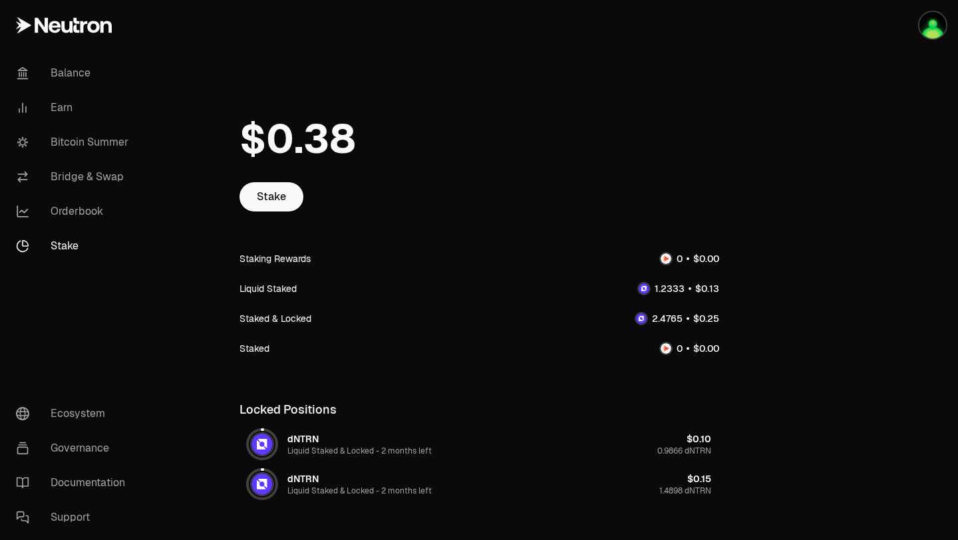
scroll to position [71, 0]
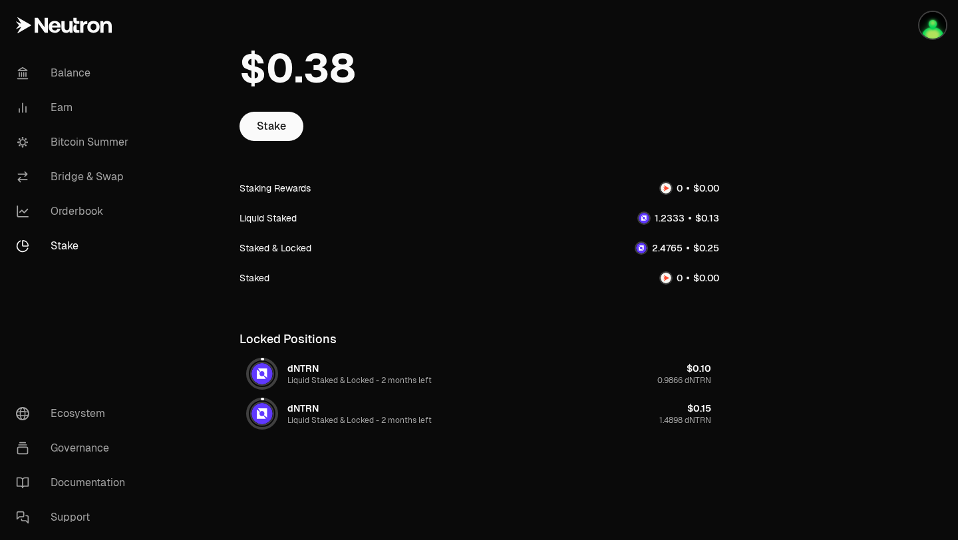
click at [271, 412] on img at bounding box center [262, 413] width 21 height 21
click at [64, 250] on link "Stake" at bounding box center [74, 246] width 138 height 35
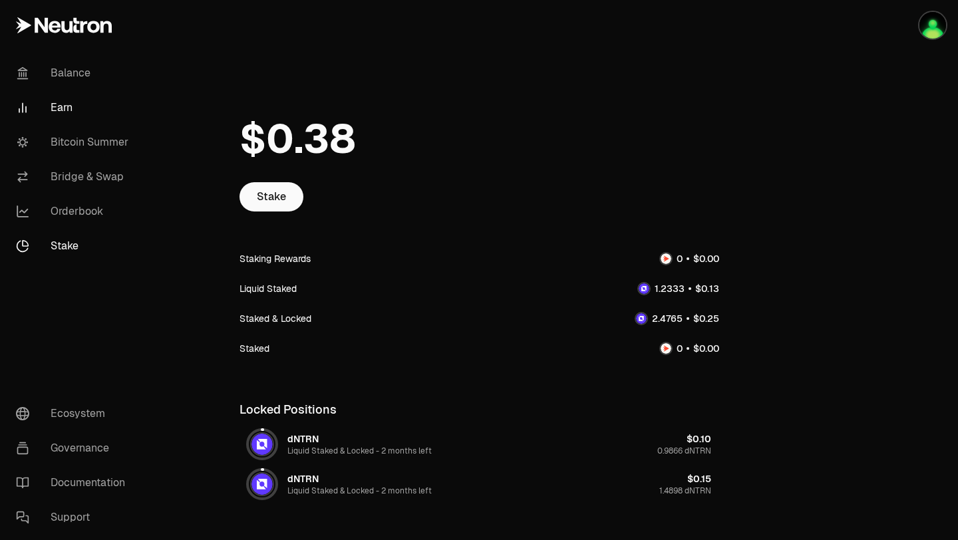
click at [63, 102] on link "Earn" at bounding box center [74, 107] width 138 height 35
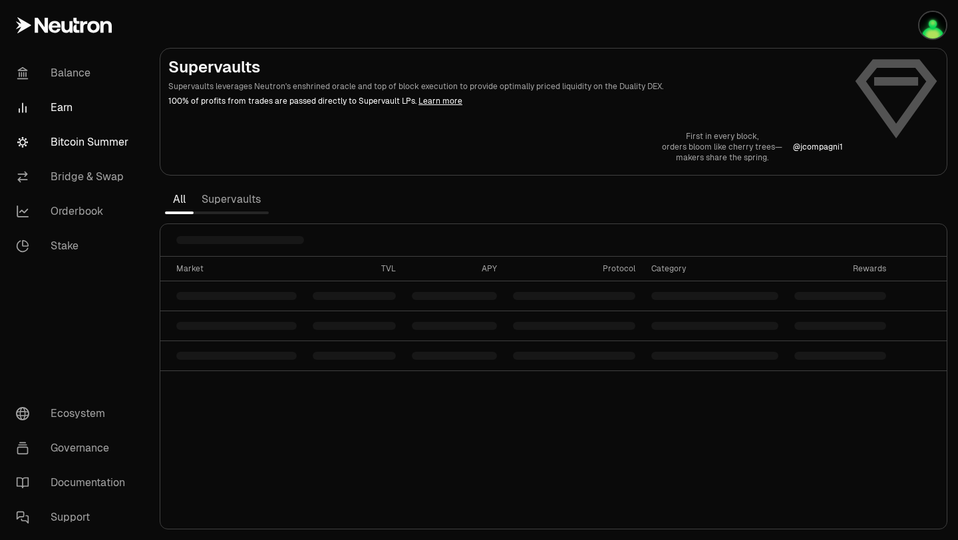
click at [89, 142] on link "Bitcoin Summer" at bounding box center [74, 142] width 138 height 35
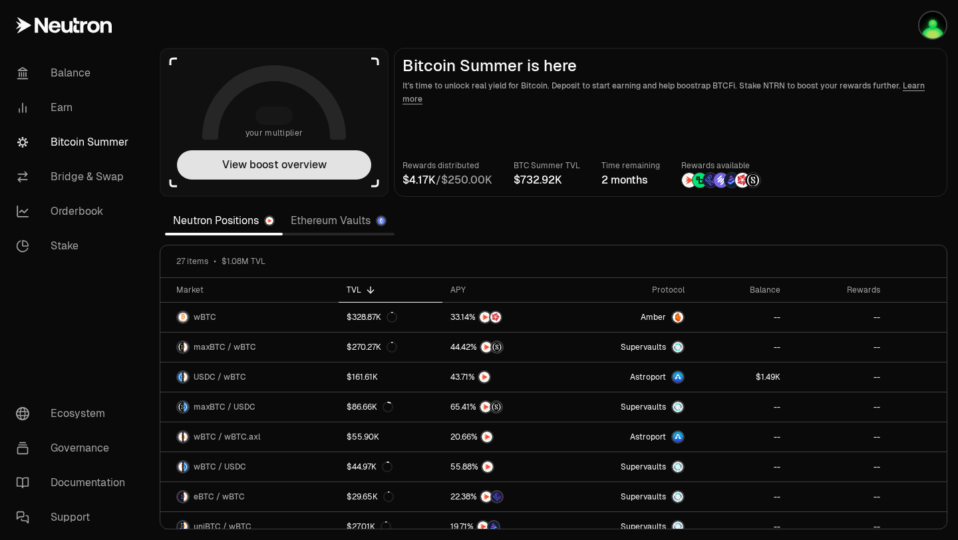
click at [244, 160] on button "View boost overview" at bounding box center [274, 164] width 194 height 29
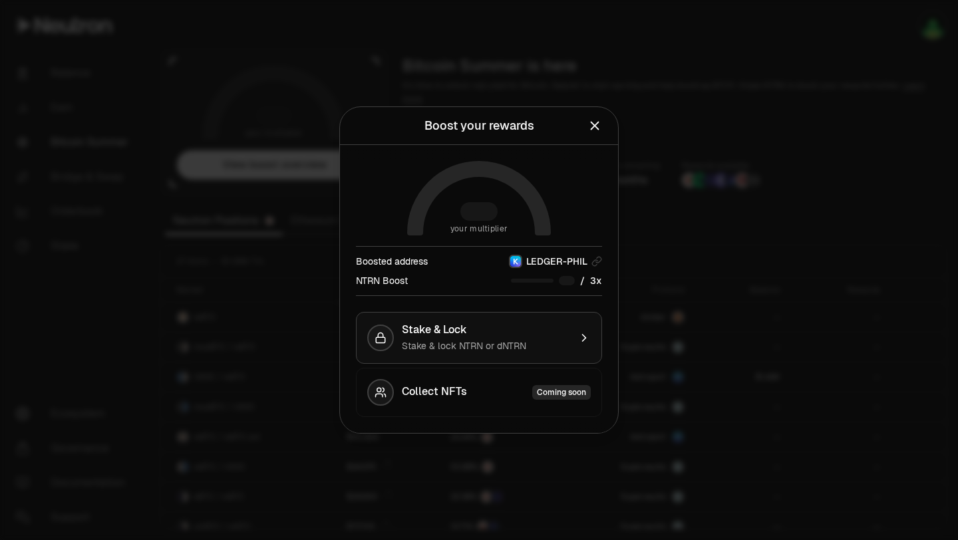
click at [553, 341] on div "Stake & lock NTRN or dNTRN" at bounding box center [486, 345] width 168 height 13
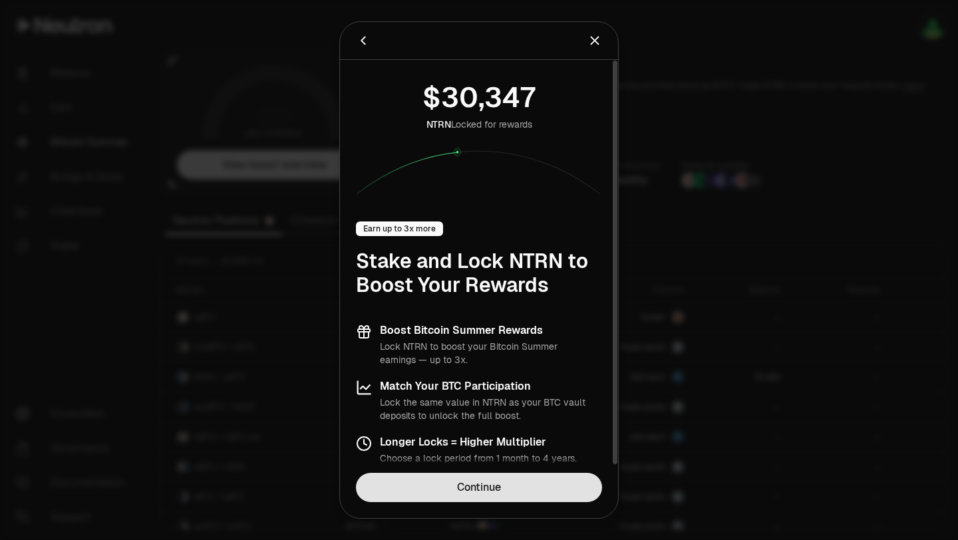
click at [516, 482] on link "Continue" at bounding box center [479, 487] width 246 height 29
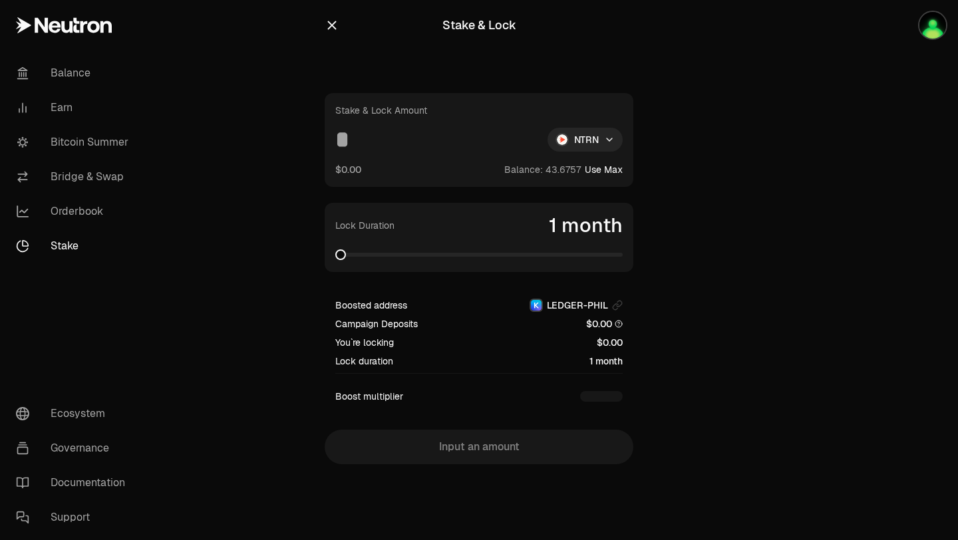
click at [407, 158] on div "Stake & Lock Amount NTRN $0.00 Balance: Use Max" at bounding box center [479, 140] width 309 height 94
click at [361, 150] on input at bounding box center [436, 140] width 202 height 24
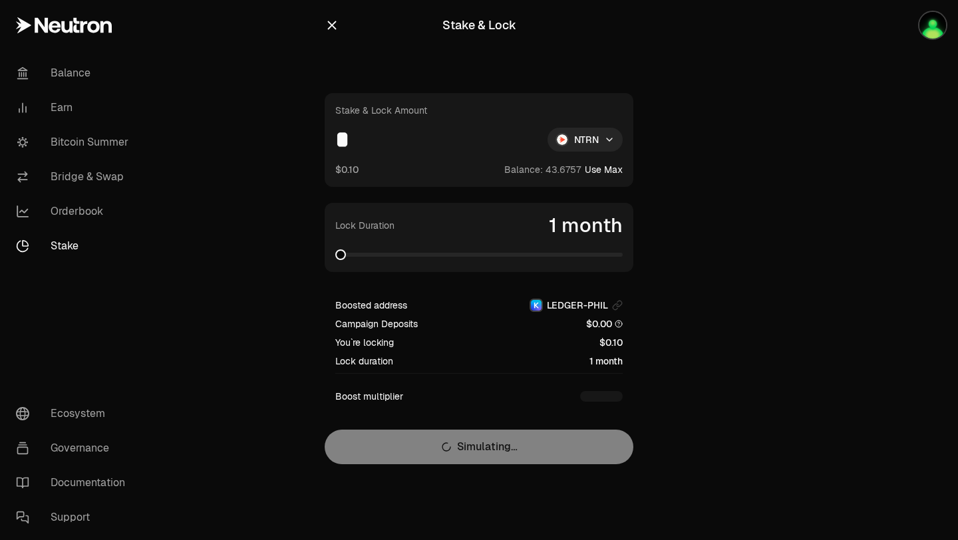
click at [476, 445] on div "Stake & Lock Amount * NTRN $0.10 Balance: Use Max Lock Duration 1 month Boosted…" at bounding box center [479, 278] width 309 height 371
click at [430, 164] on div "$0.10 Balance: Use Max" at bounding box center [478, 169] width 287 height 14
click at [379, 138] on input "*" at bounding box center [436, 140] width 202 height 24
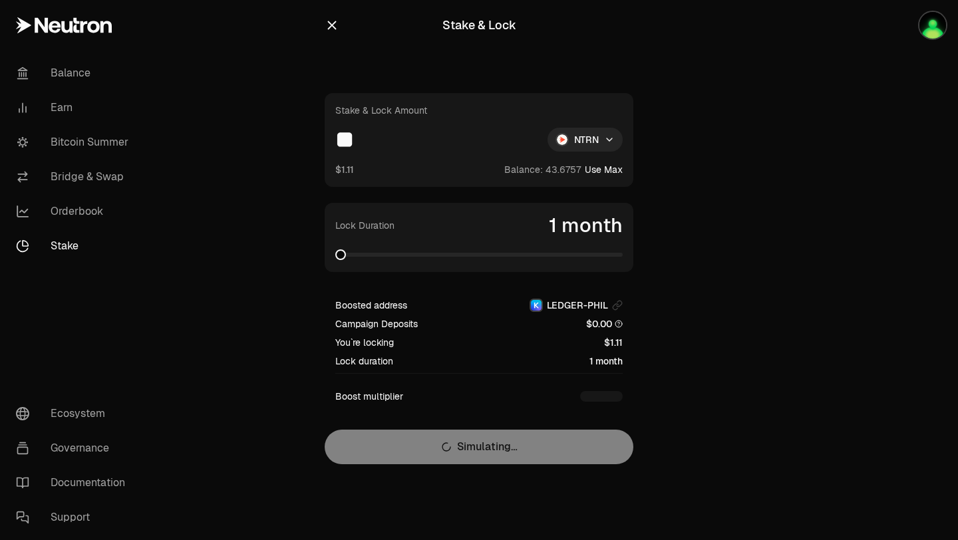
type input "**"
click at [443, 439] on div "Stake & Lock Amount ** NTRN $1.11 Balance: Use Max Lock Duration 1 month Booste…" at bounding box center [479, 278] width 309 height 371
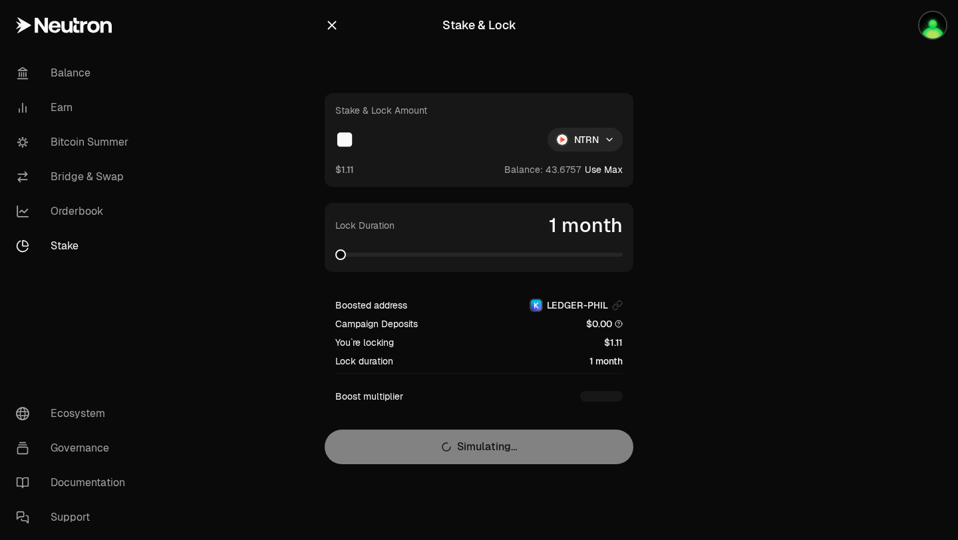
click at [389, 164] on div "$1.11 Balance: Use Max" at bounding box center [478, 169] width 287 height 14
click at [341, 254] on span at bounding box center [346, 255] width 11 height 11
click at [319, 352] on div "Stake & Lock Stake & Lock Amount ** NTRN $1.11 Balance: Use Max Lock Duration 2…" at bounding box center [479, 259] width 341 height 518
click at [85, 182] on link "Bridge & Swap" at bounding box center [74, 177] width 138 height 35
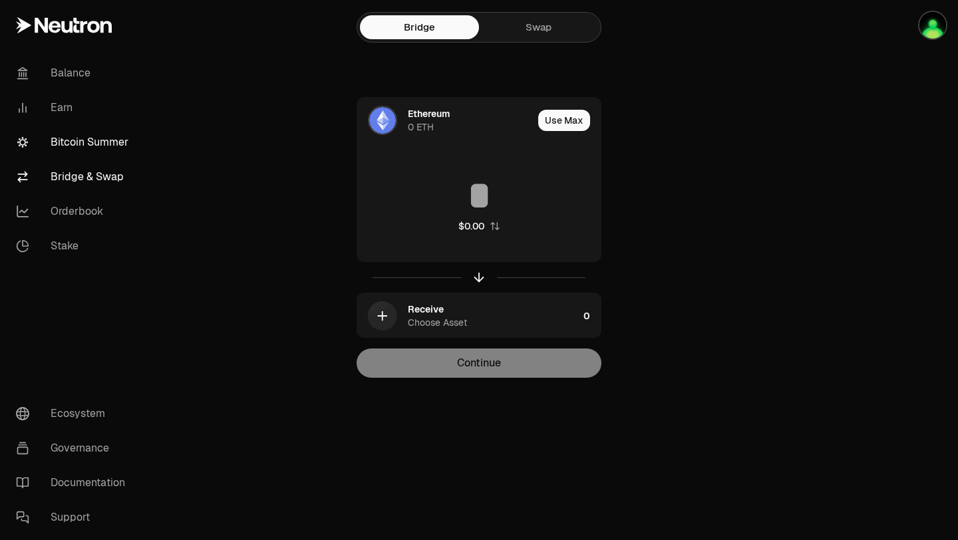
click at [87, 150] on link "Bitcoin Summer" at bounding box center [74, 142] width 138 height 35
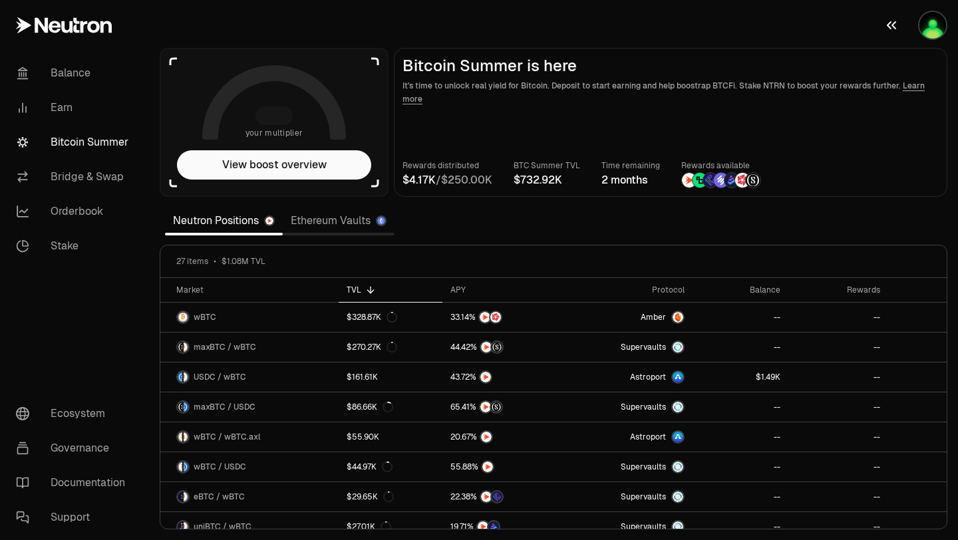
click at [926, 39] on button "button" at bounding box center [915, 25] width 85 height 51
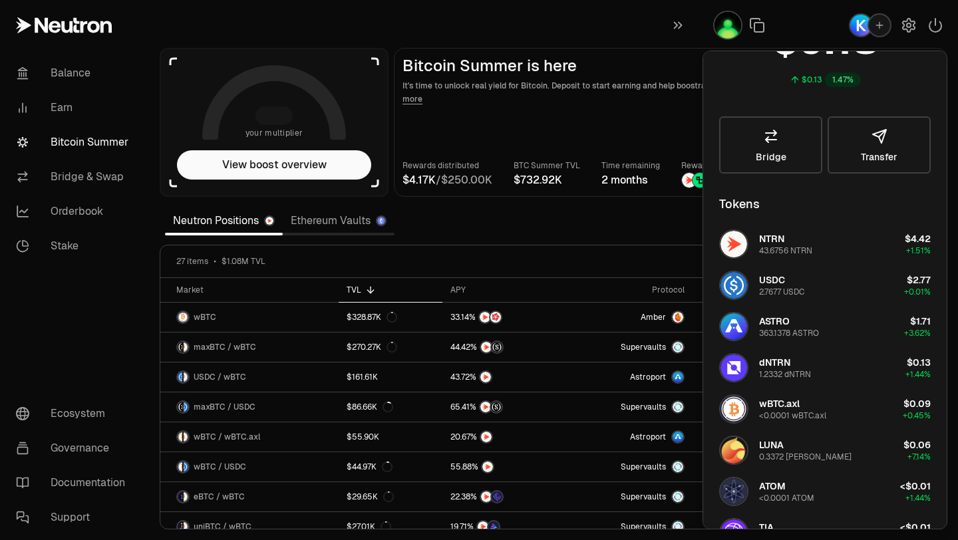
scroll to position [136, 0]
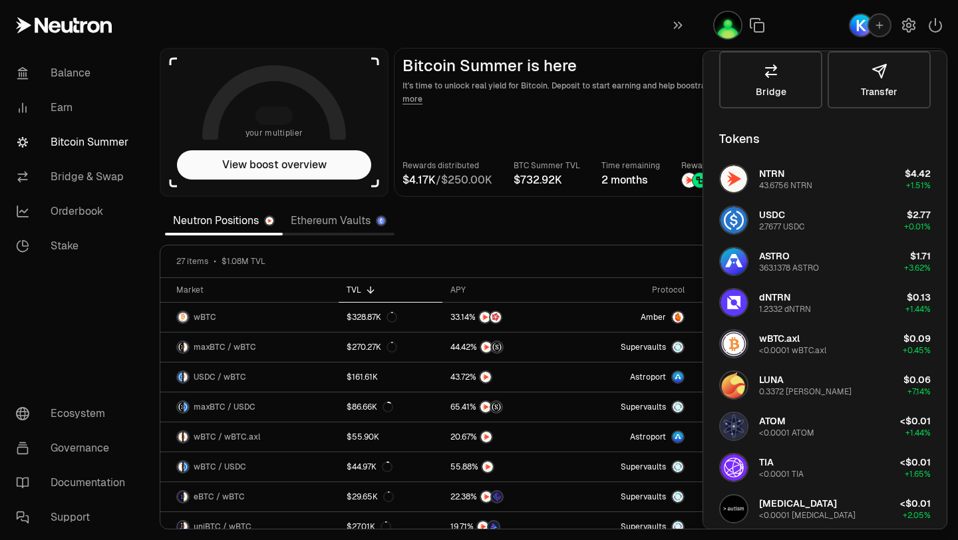
click at [779, 172] on span "NTRN" at bounding box center [771, 174] width 25 height 12
click at [765, 178] on span "NTRN" at bounding box center [771, 174] width 25 height 12
click at [738, 179] on img "button" at bounding box center [734, 179] width 27 height 27
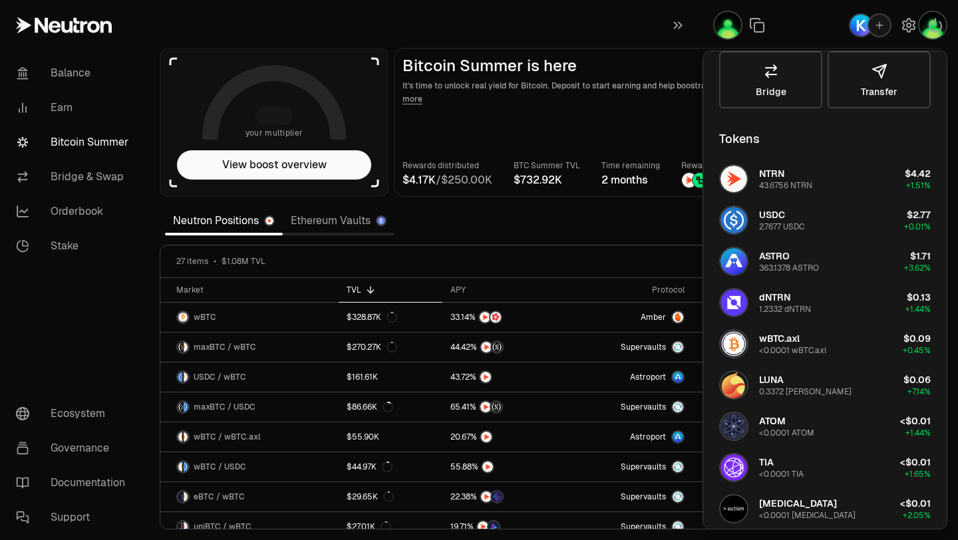
click at [606, 240] on section "your multiplier View boost overview Bitcoin Summer is here It's time to unlock …" at bounding box center [553, 270] width 809 height 540
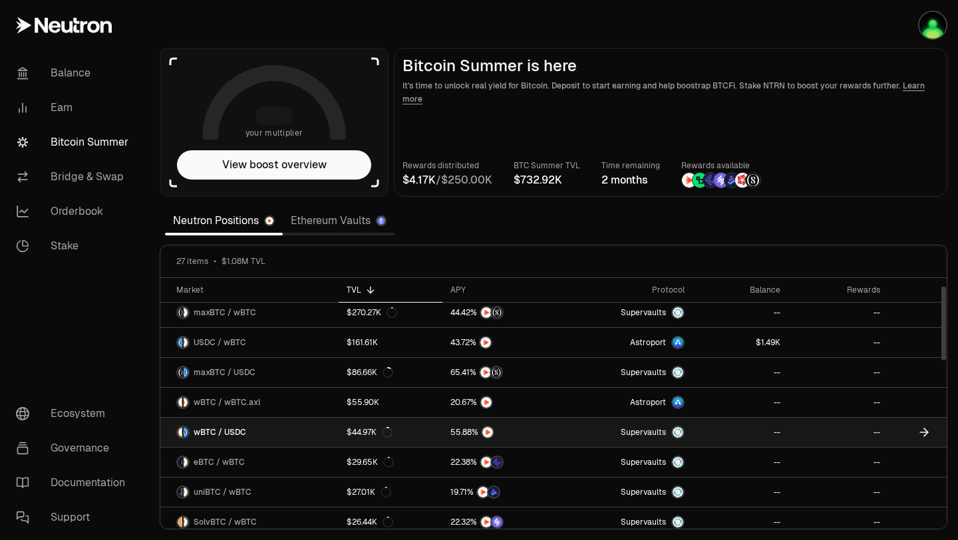
scroll to position [0, 0]
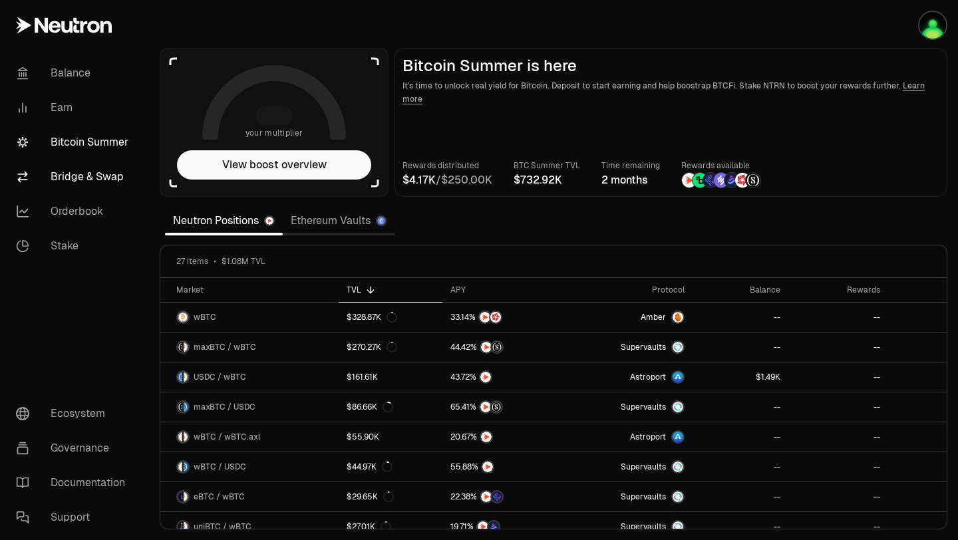
click at [94, 184] on link "Bridge & Swap" at bounding box center [74, 177] width 138 height 35
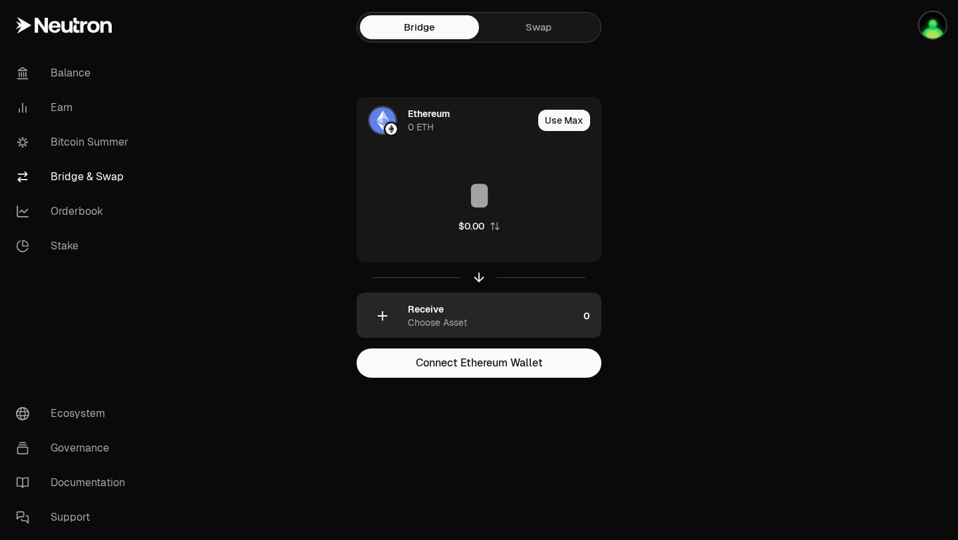
click at [474, 322] on div "Receive Choose Asset" at bounding box center [493, 316] width 170 height 27
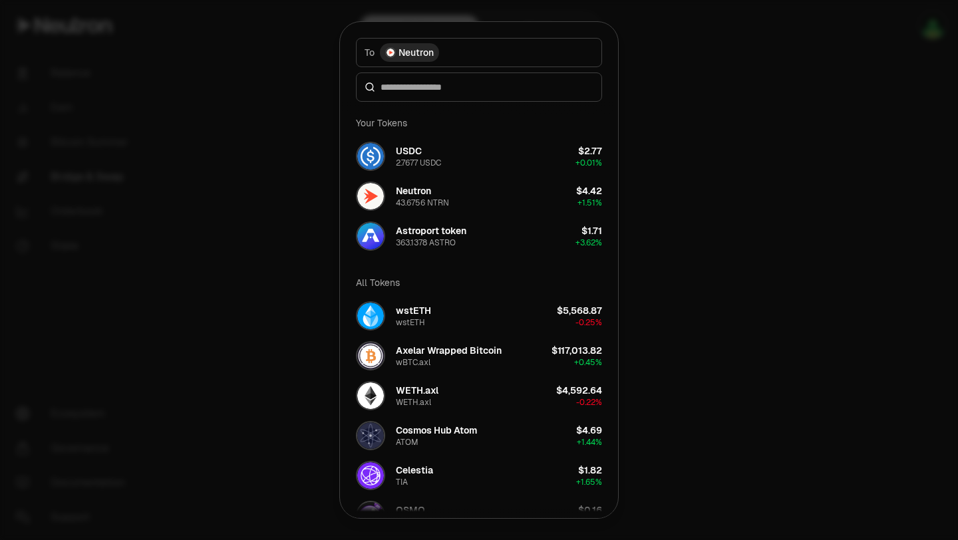
click at [287, 178] on div at bounding box center [479, 270] width 958 height 540
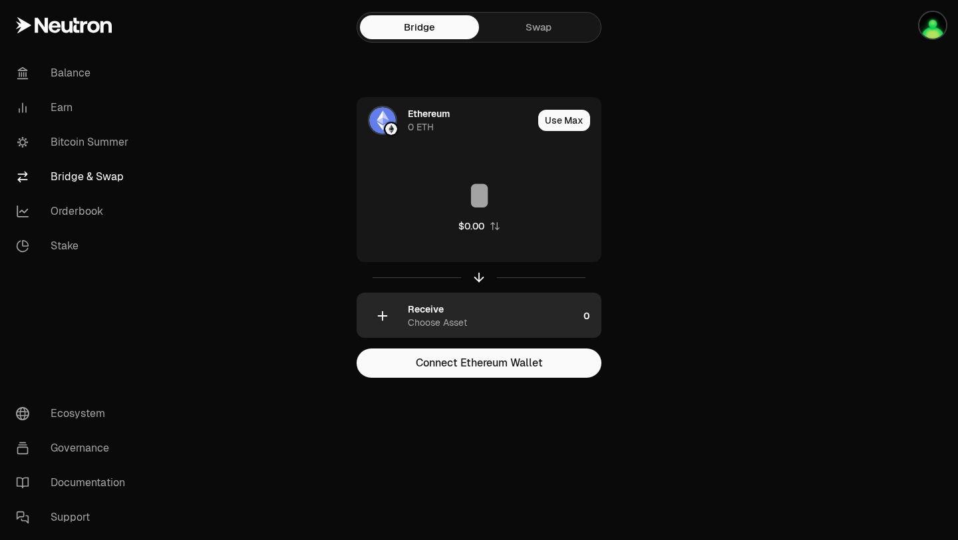
click at [463, 303] on div "Receive Choose Asset" at bounding box center [493, 316] width 170 height 27
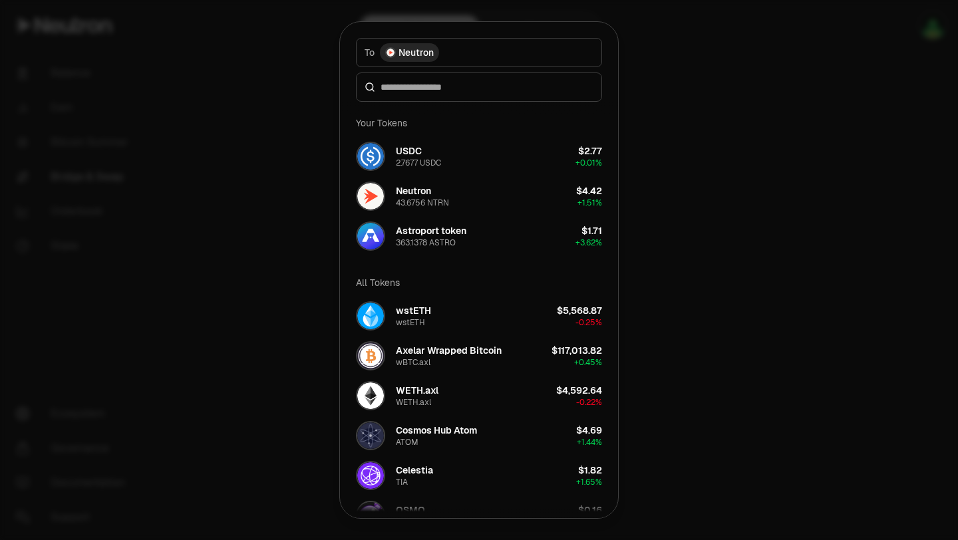
click at [297, 179] on div at bounding box center [479, 270] width 958 height 540
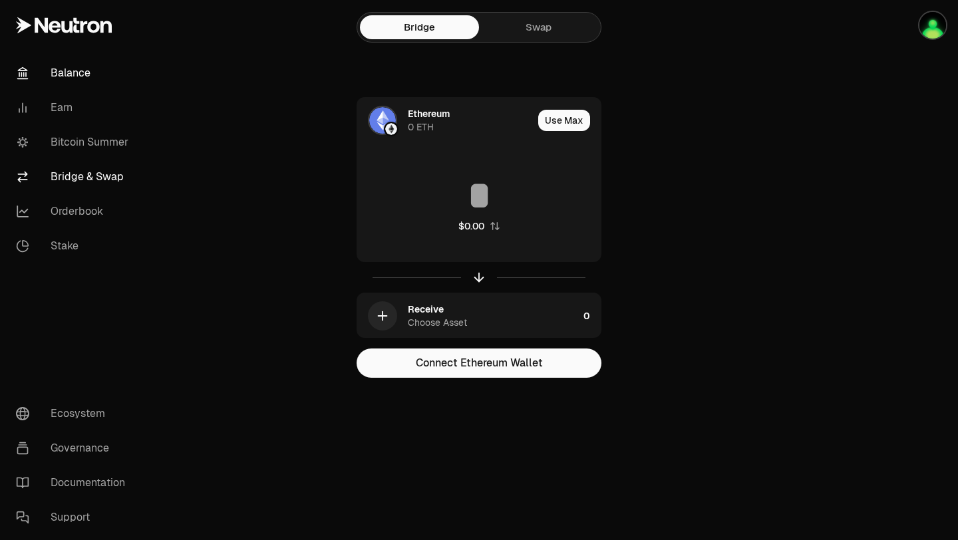
click at [83, 73] on link "Balance" at bounding box center [74, 73] width 138 height 35
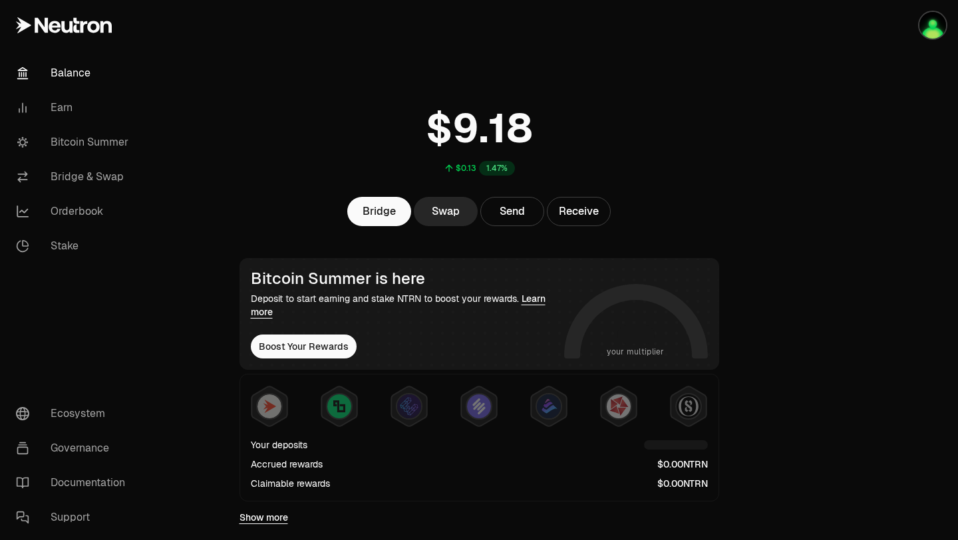
click at [83, 73] on link "Balance" at bounding box center [74, 73] width 138 height 35
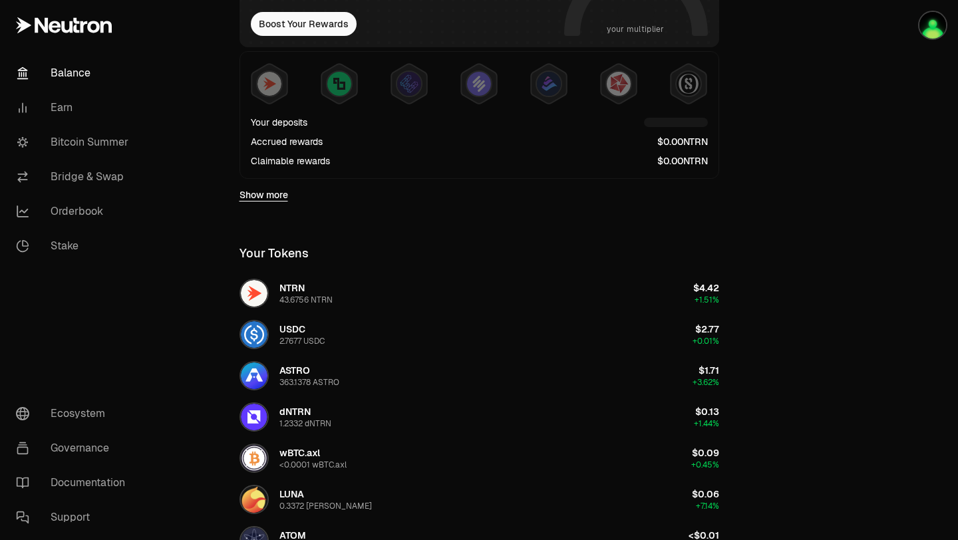
scroll to position [327, 0]
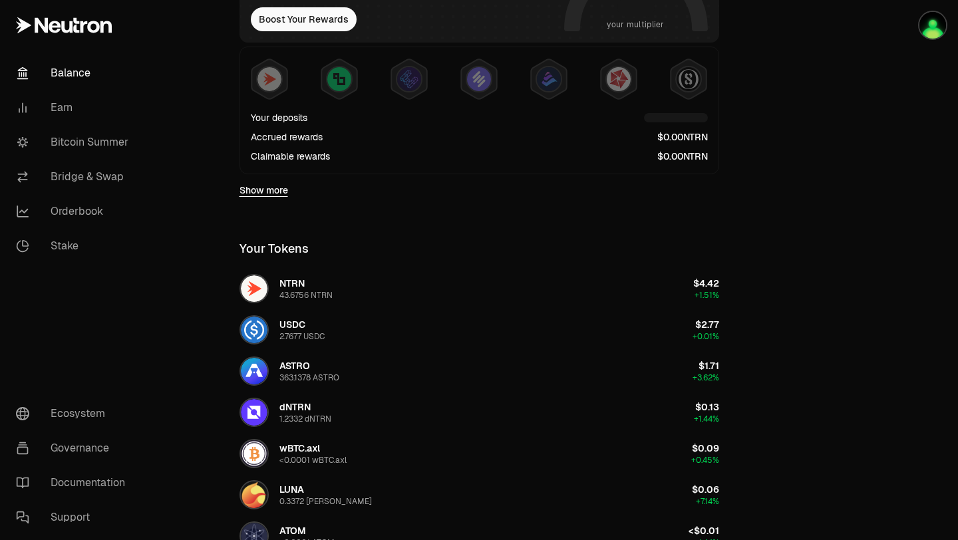
click at [271, 190] on link "Show more" at bounding box center [264, 190] width 49 height 13
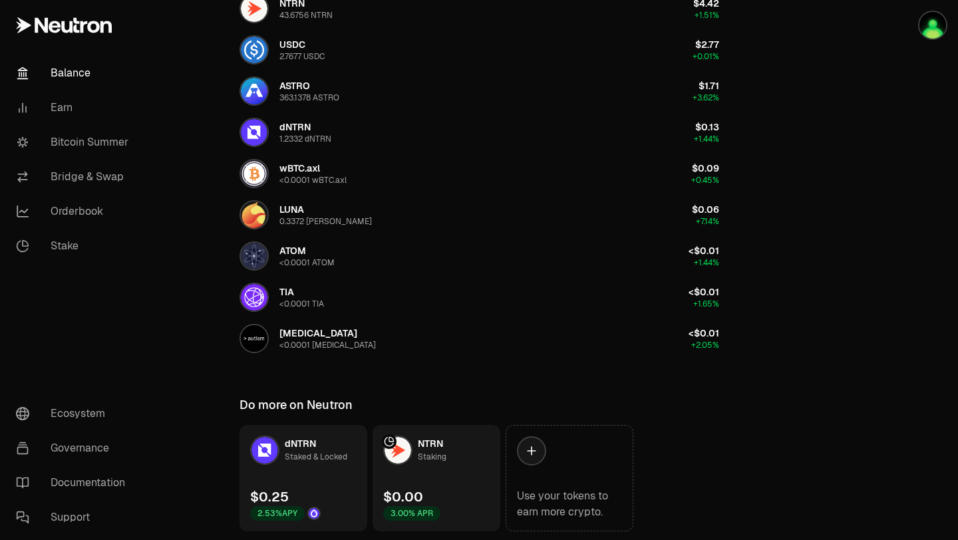
scroll to position [652, 0]
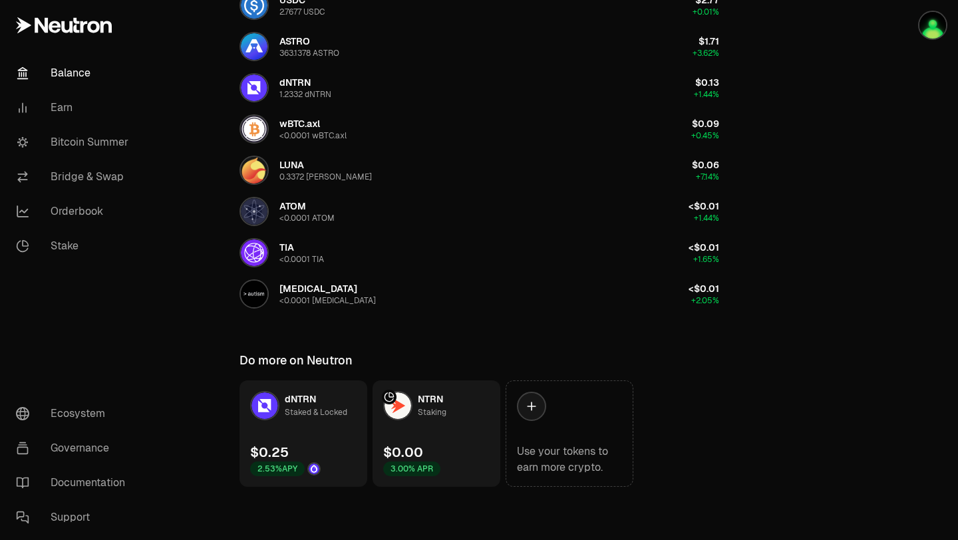
click at [317, 425] on link "dNTRN Staked & Locked $0.25 2.53% APY" at bounding box center [304, 434] width 128 height 106
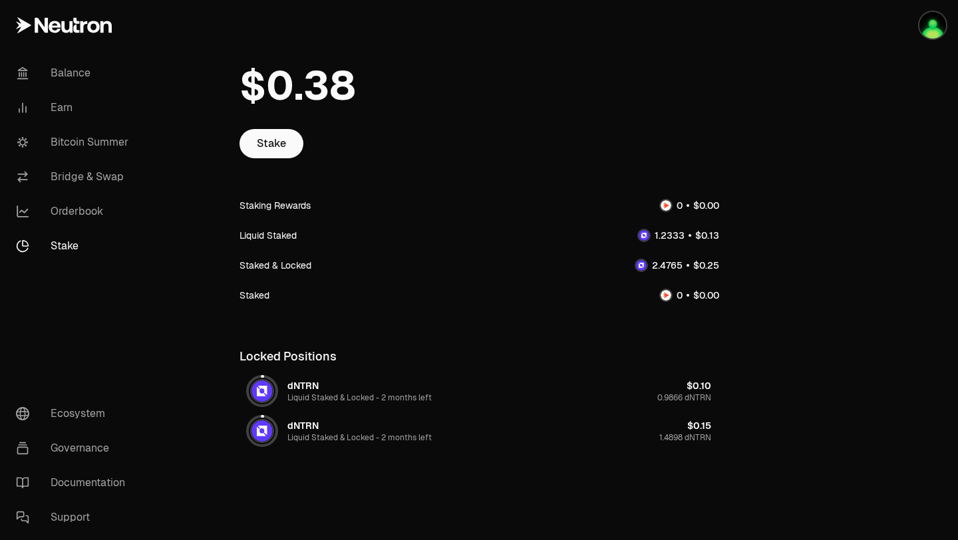
scroll to position [71, 0]
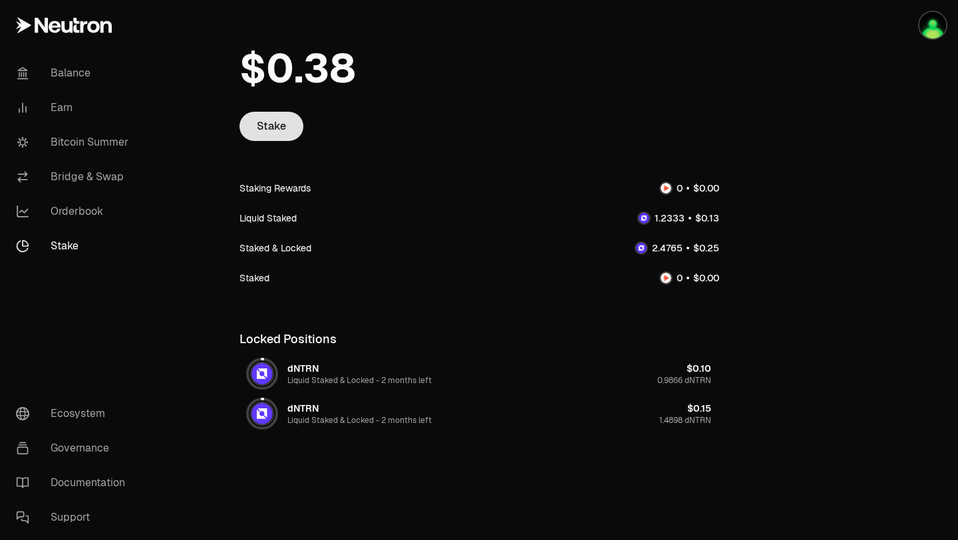
click at [268, 128] on link "Stake" at bounding box center [272, 126] width 64 height 29
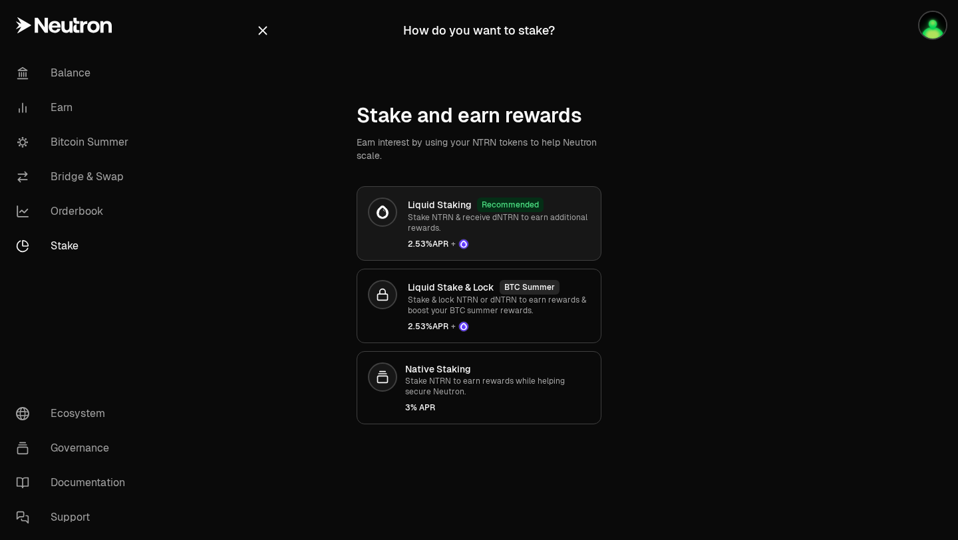
click at [438, 216] on p "Stake NTRN & receive dNTRN to earn additional rewards." at bounding box center [499, 222] width 182 height 21
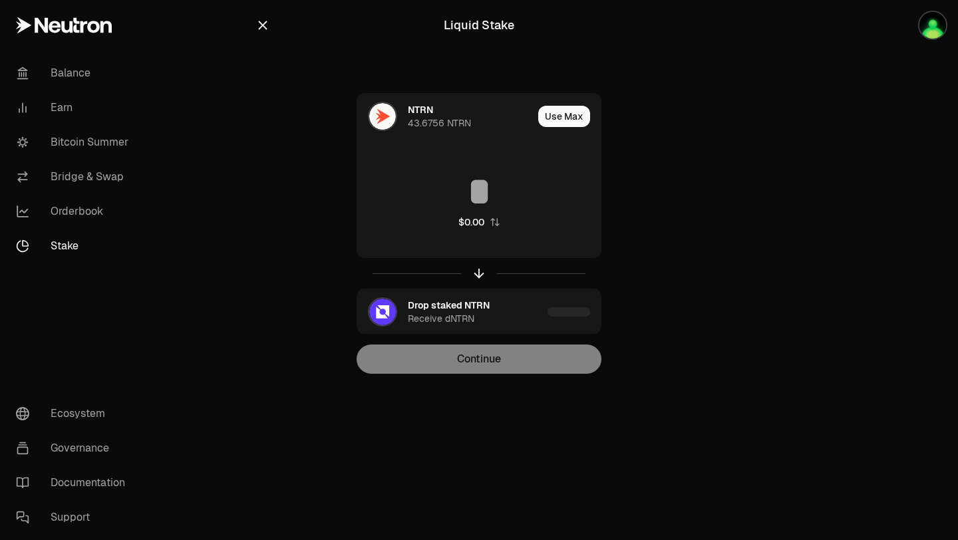
click at [260, 23] on icon "button" at bounding box center [263, 25] width 9 height 9
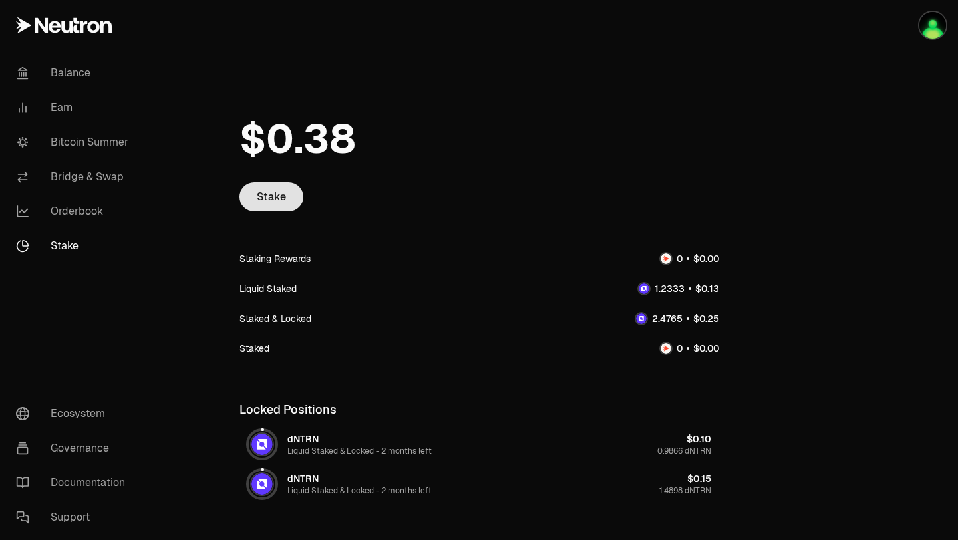
click at [256, 198] on link "Stake" at bounding box center [272, 196] width 64 height 29
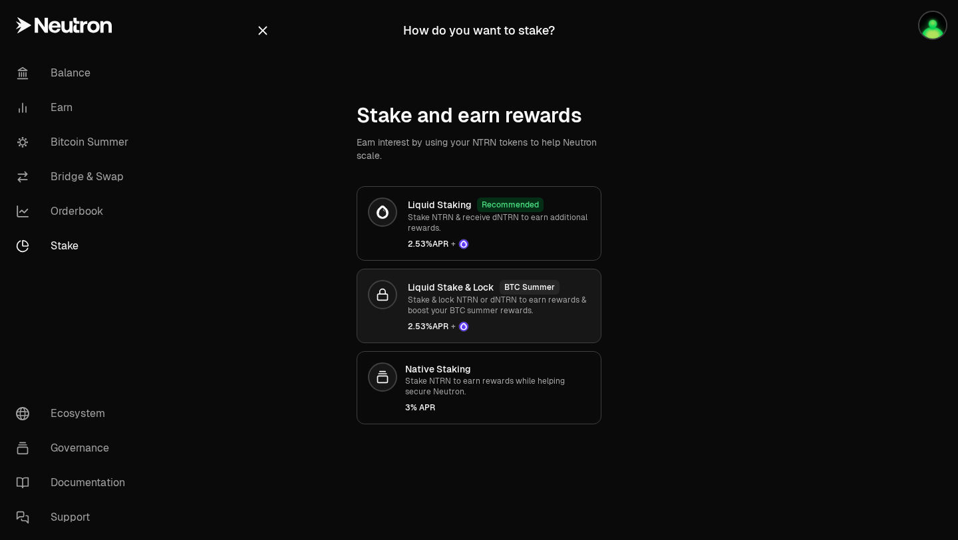
click at [474, 317] on div "Liquid Stake & Lock BTC Summer Stake & lock NTRN or dNTRN to earn rewards & boo…" at bounding box center [499, 306] width 182 height 52
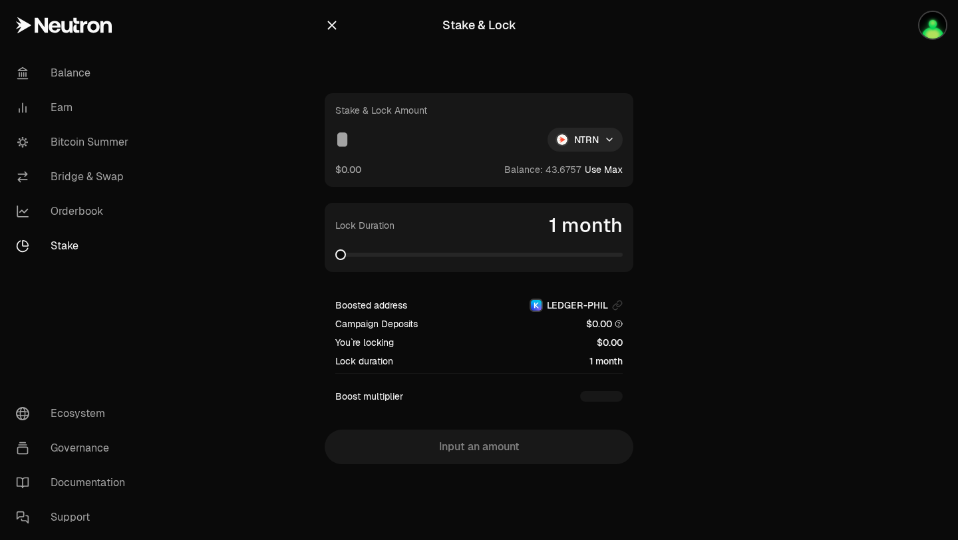
click at [604, 174] on button "Use Max" at bounding box center [604, 169] width 38 height 13
type input "*********"
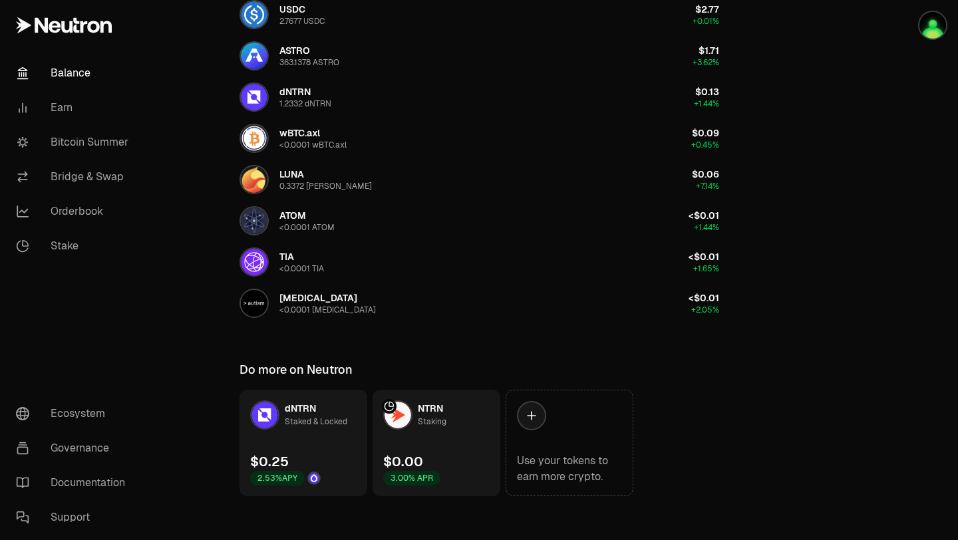
scroll to position [652, 0]
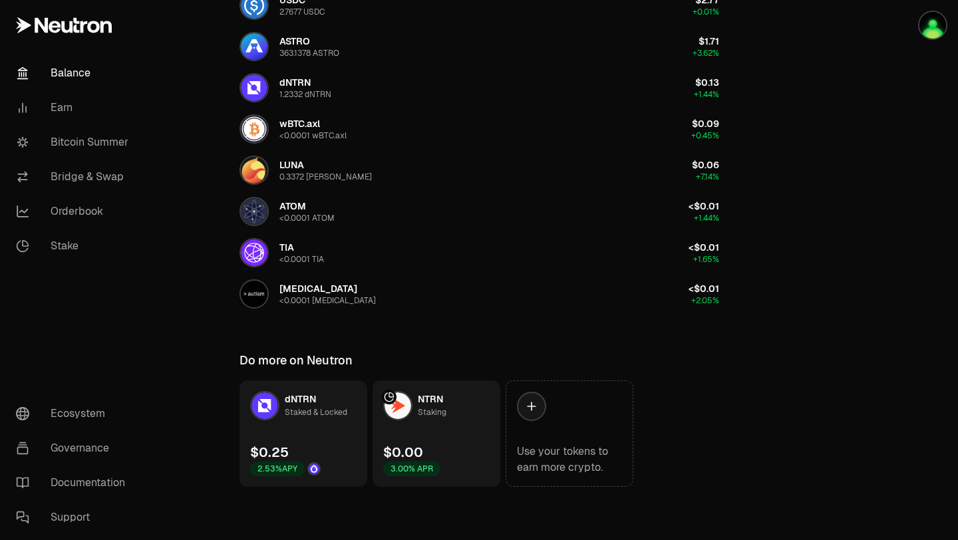
click at [328, 415] on div "Staked & Locked" at bounding box center [316, 412] width 63 height 13
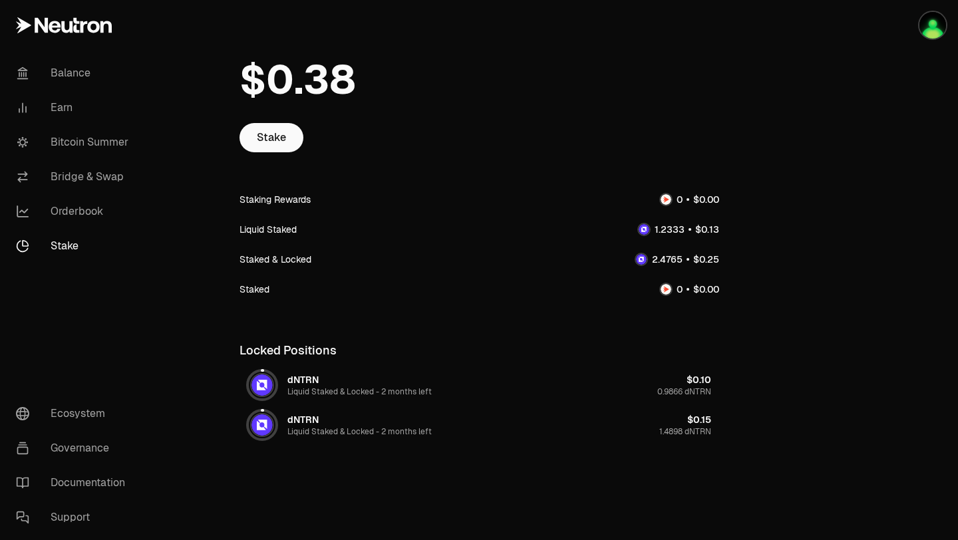
scroll to position [71, 0]
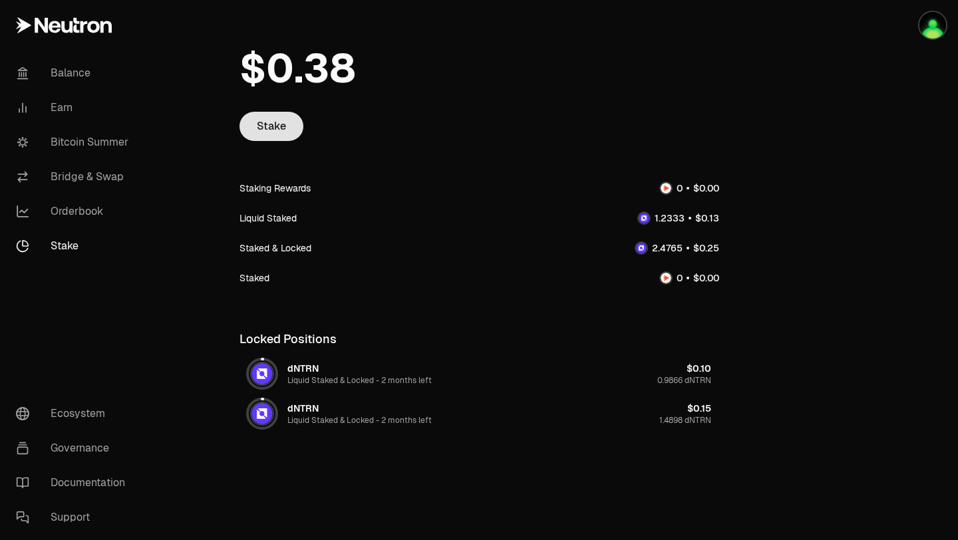
click at [283, 126] on link "Stake" at bounding box center [272, 126] width 64 height 29
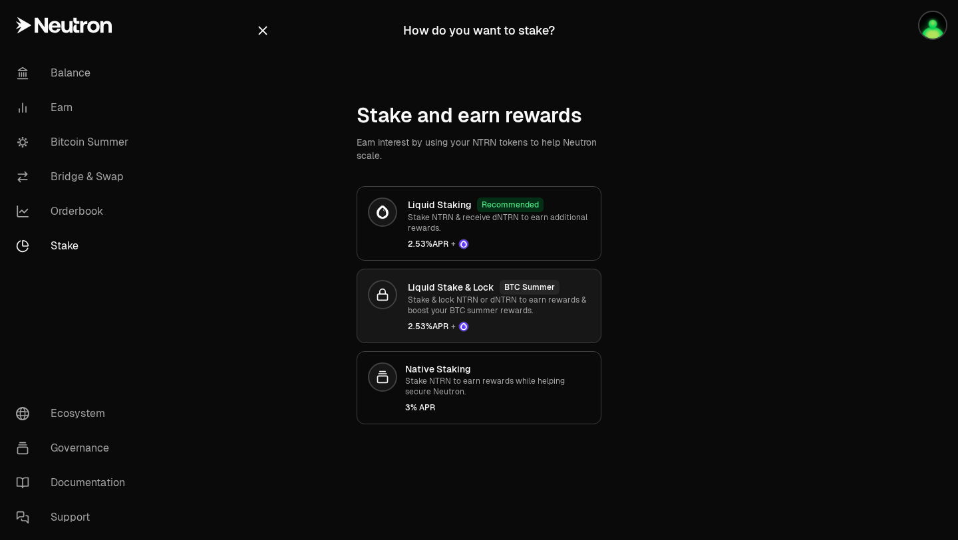
click at [439, 299] on p "Stake & lock NTRN or dNTRN to earn rewards & boost your BTC summer rewards." at bounding box center [499, 305] width 182 height 21
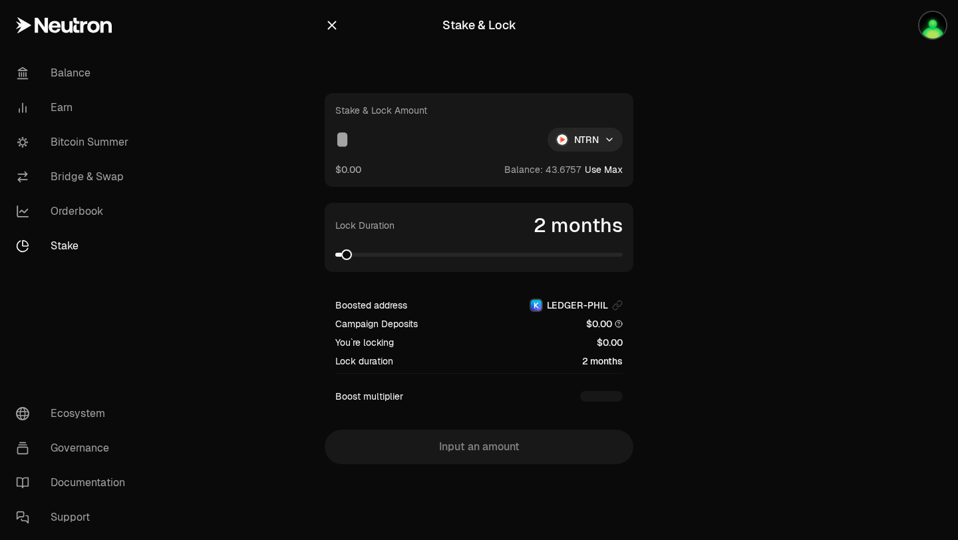
click at [460, 142] on input at bounding box center [436, 140] width 202 height 24
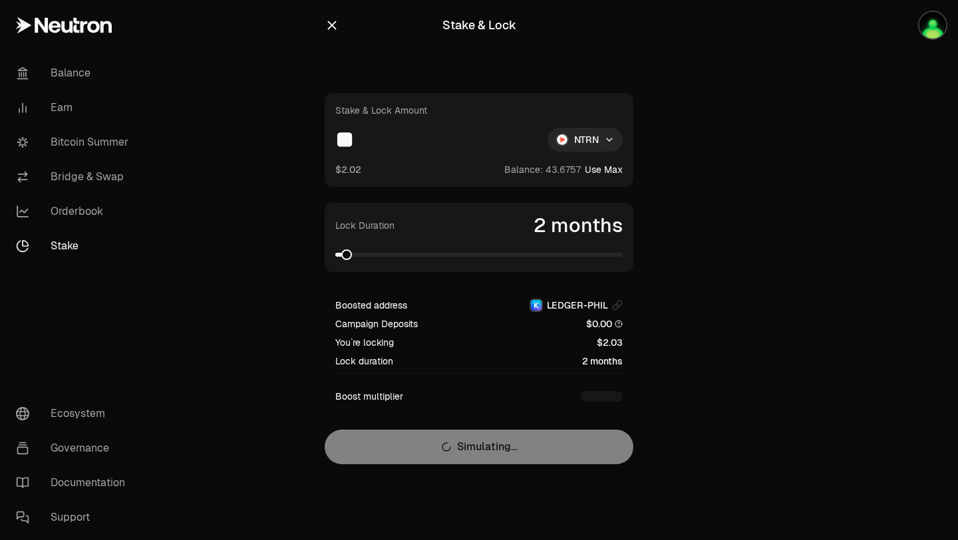
type input "*"
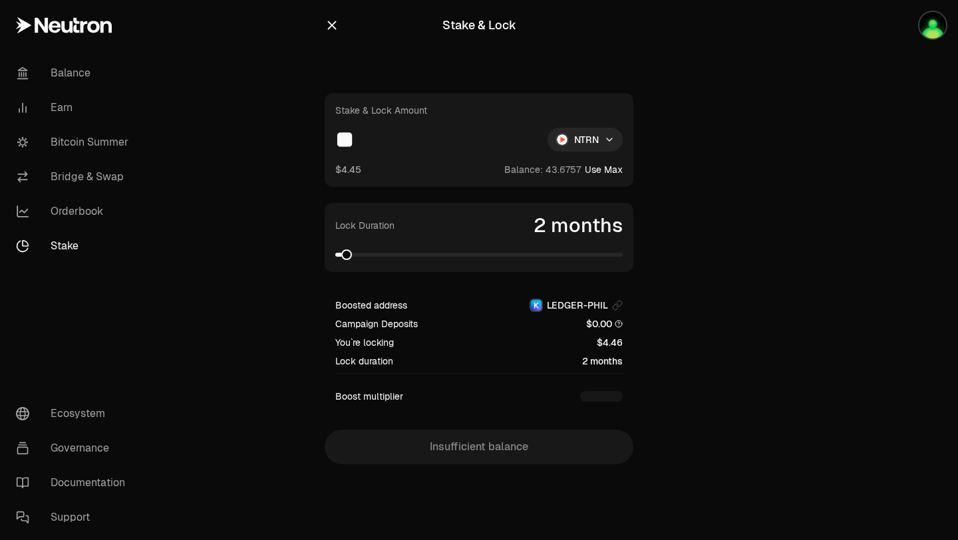
type input "*"
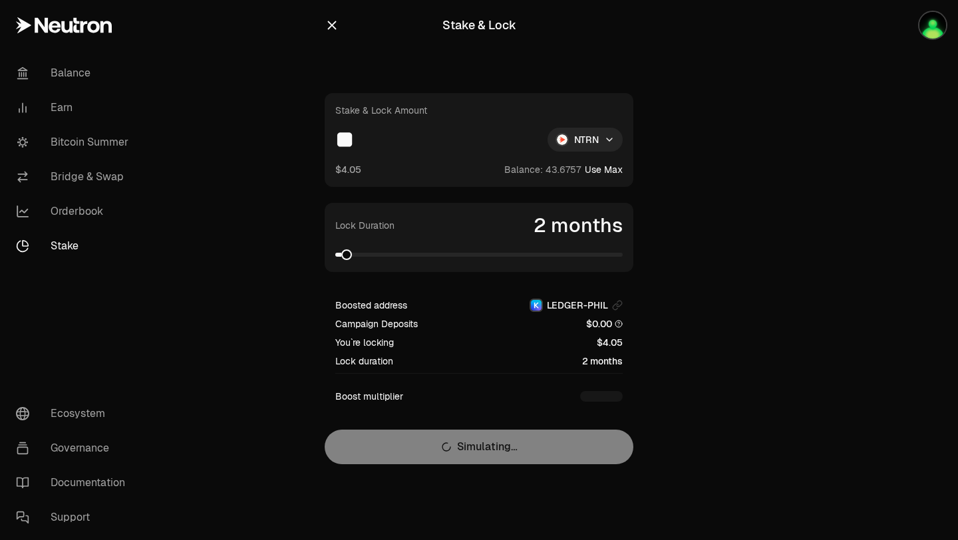
type input "*"
type input "**"
click at [106, 138] on link "Bitcoin Summer" at bounding box center [74, 142] width 138 height 35
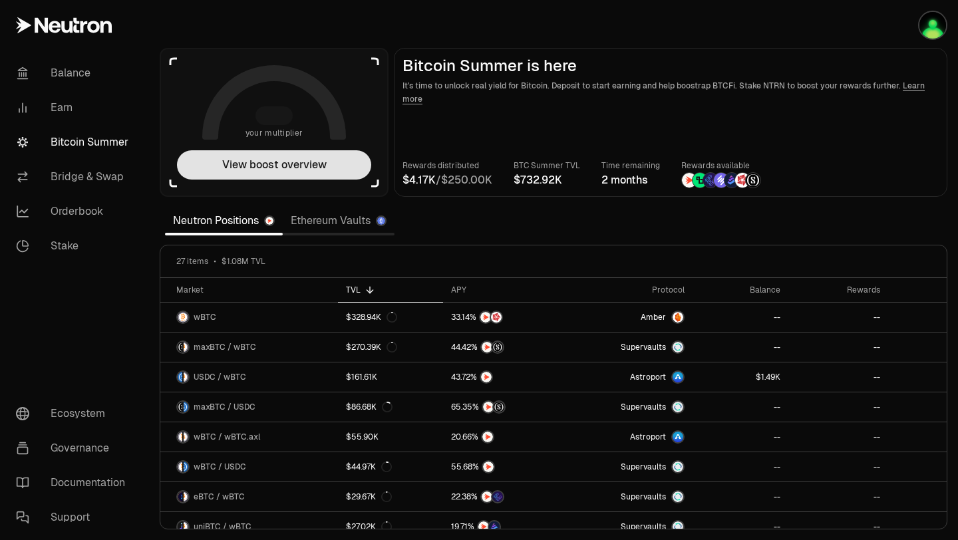
click at [258, 169] on button "View boost overview" at bounding box center [274, 164] width 194 height 29
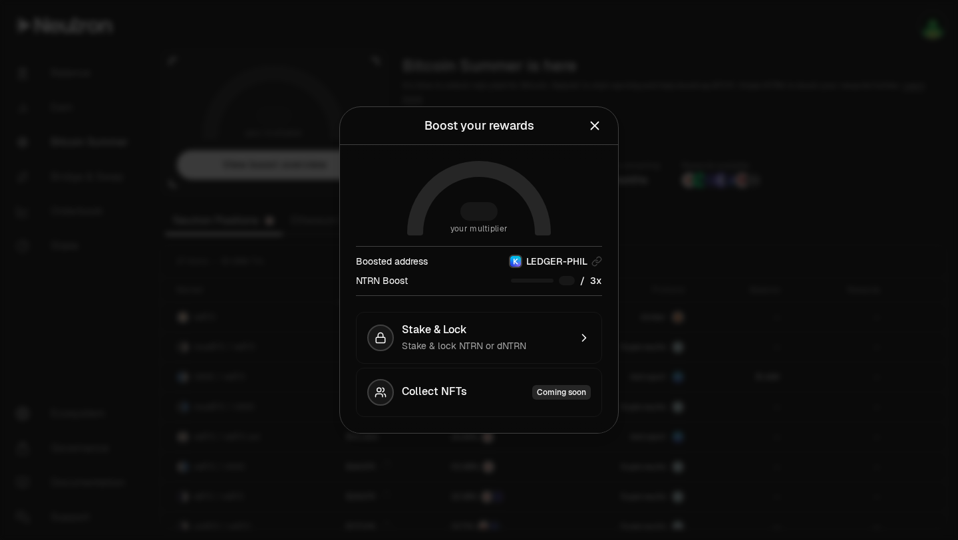
click at [411, 277] on div "NTRN Boost /" at bounding box center [479, 280] width 246 height 14
click at [438, 231] on icon at bounding box center [479, 198] width 144 height 75
click at [442, 229] on icon at bounding box center [479, 198] width 144 height 75
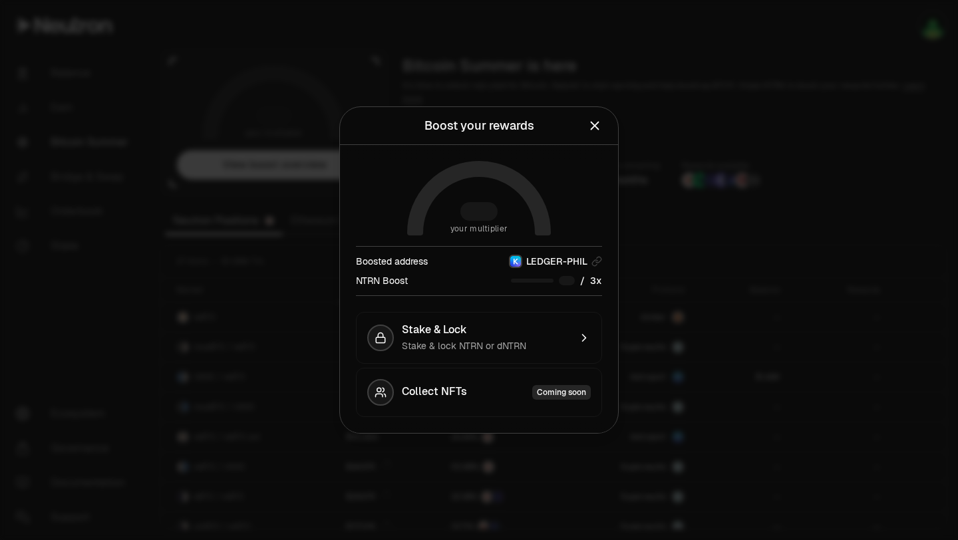
click at [442, 229] on icon at bounding box center [479, 198] width 144 height 75
click at [524, 351] on span "Stake & lock NTRN or dNTRN" at bounding box center [464, 346] width 124 height 12
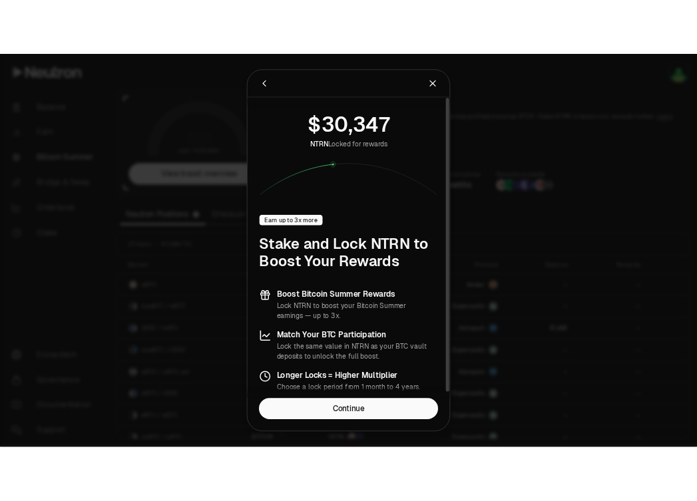
scroll to position [7, 0]
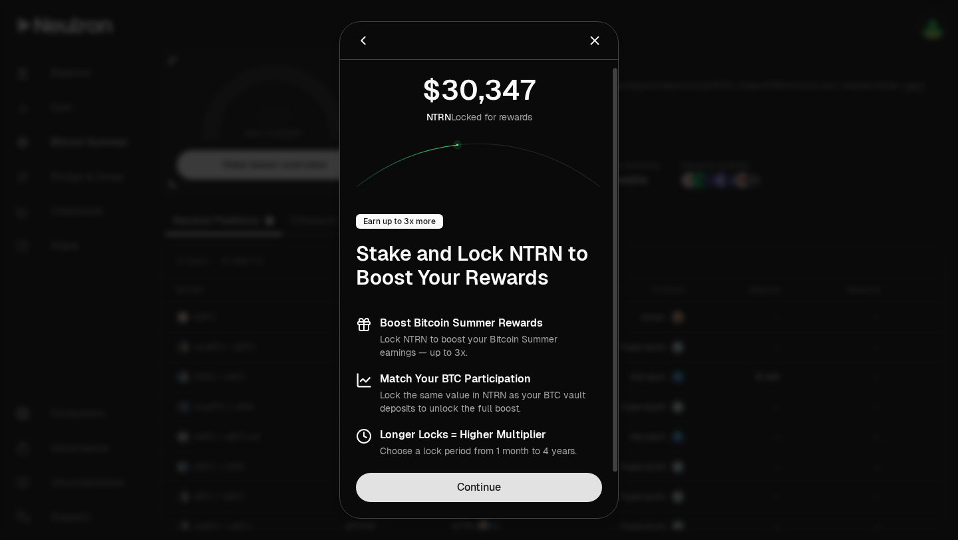
click at [488, 481] on link "Continue" at bounding box center [479, 487] width 246 height 29
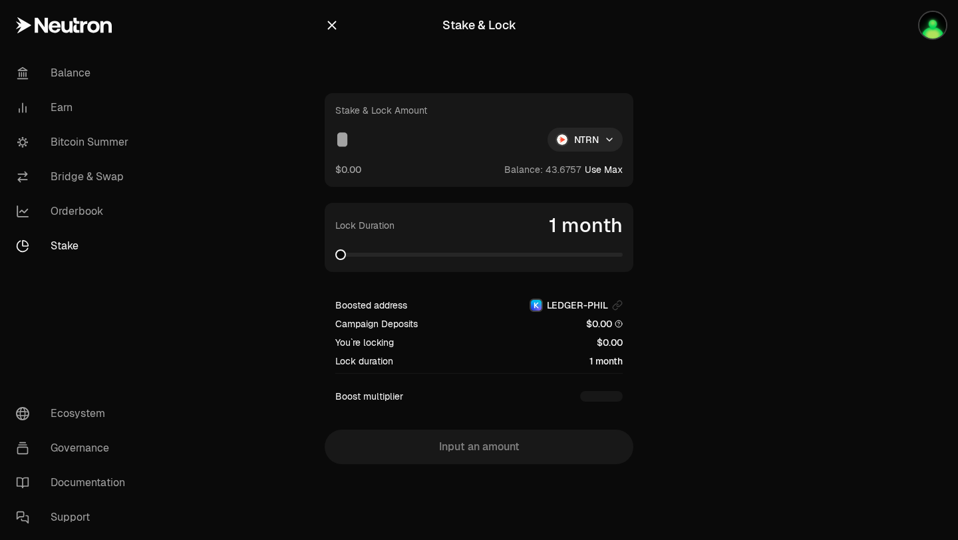
click at [356, 253] on span at bounding box center [478, 255] width 287 height 4
click at [347, 254] on span at bounding box center [341, 255] width 12 height 4
click at [593, 172] on button "Use Max" at bounding box center [604, 169] width 38 height 13
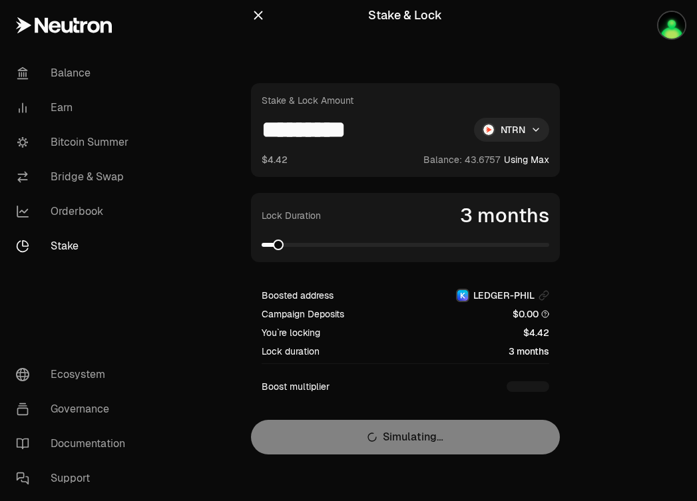
scroll to position [17, 0]
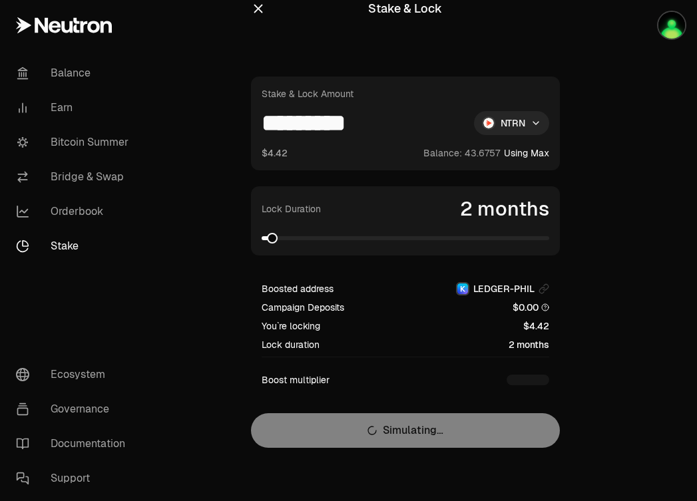
click at [269, 240] on span at bounding box center [272, 238] width 11 height 11
drag, startPoint x: 395, startPoint y: 122, endPoint x: 293, endPoint y: 122, distance: 101.8
click at [293, 122] on input "*********" at bounding box center [363, 123] width 202 height 24
type input "*"
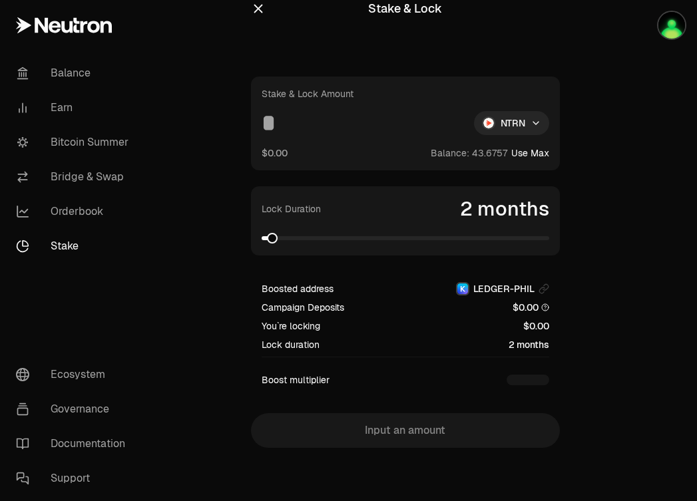
type input "*"
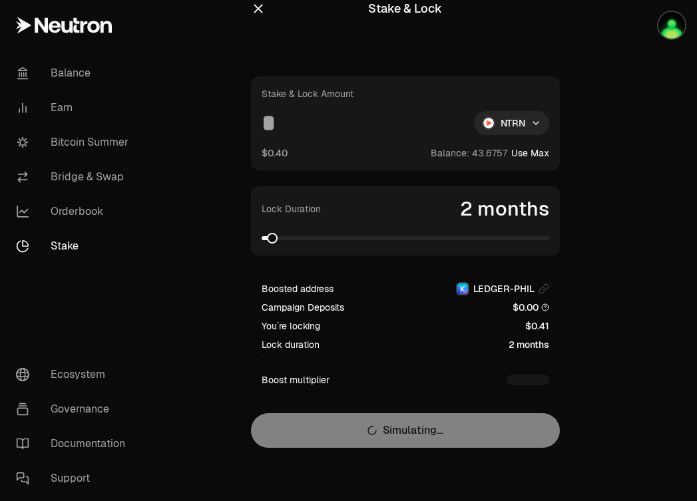
type input "*"
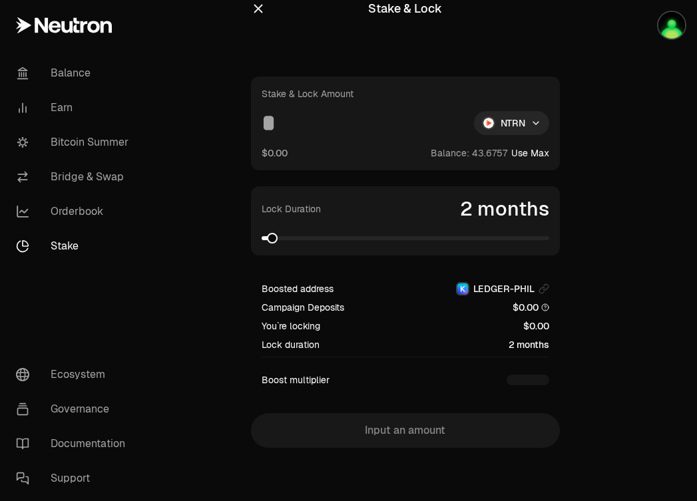
type input "*"
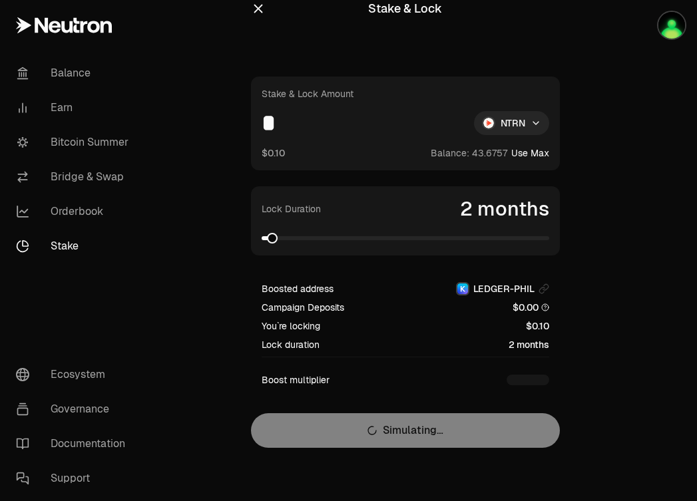
type input "*"
click at [436, 428] on div "Stake & Lock Amount * NTRN $0.10 Balance: Use Max Lock Duration 2 months Booste…" at bounding box center [405, 262] width 309 height 371
click at [406, 377] on div "Boost multiplier" at bounding box center [405, 379] width 287 height 13
click at [75, 207] on link "Orderbook" at bounding box center [74, 211] width 138 height 35
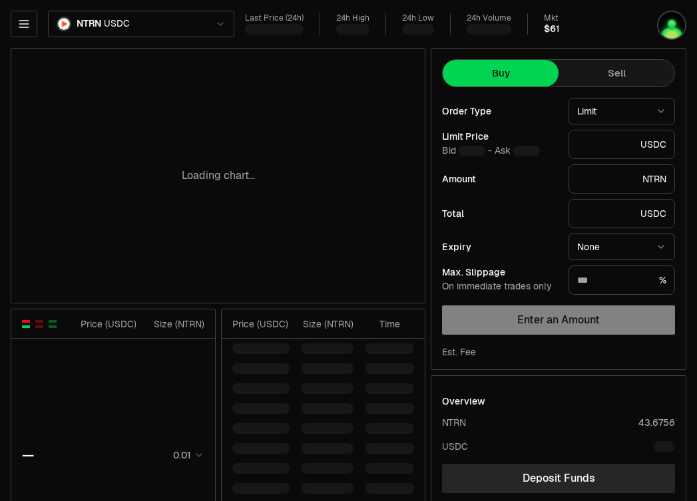
type input "********"
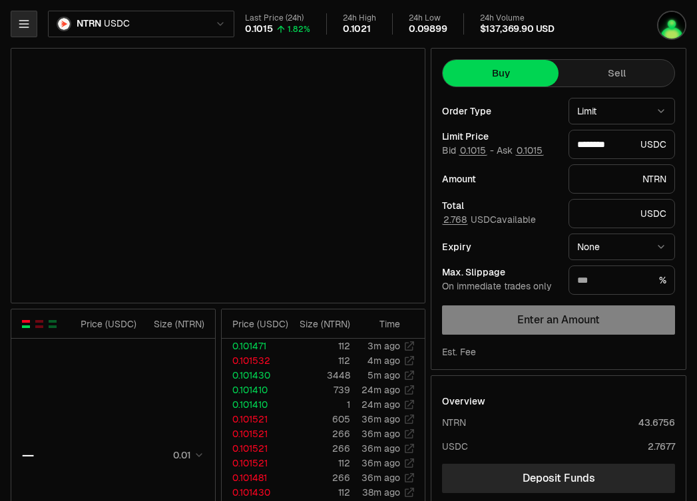
click at [31, 19] on button "button" at bounding box center [24, 24] width 27 height 27
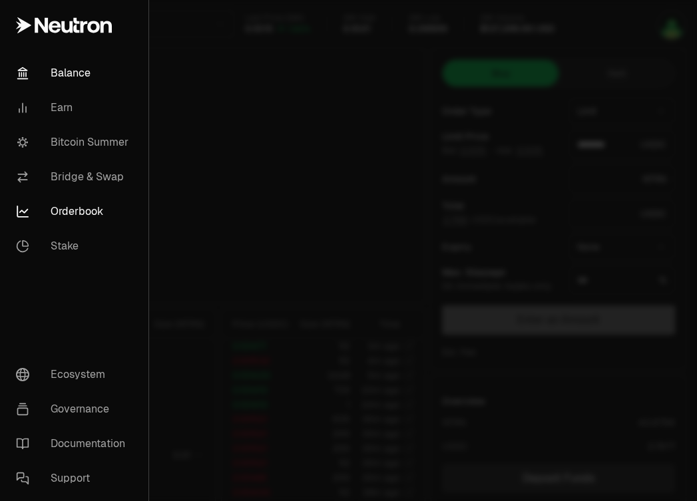
click at [44, 71] on link "Balance" at bounding box center [74, 73] width 138 height 35
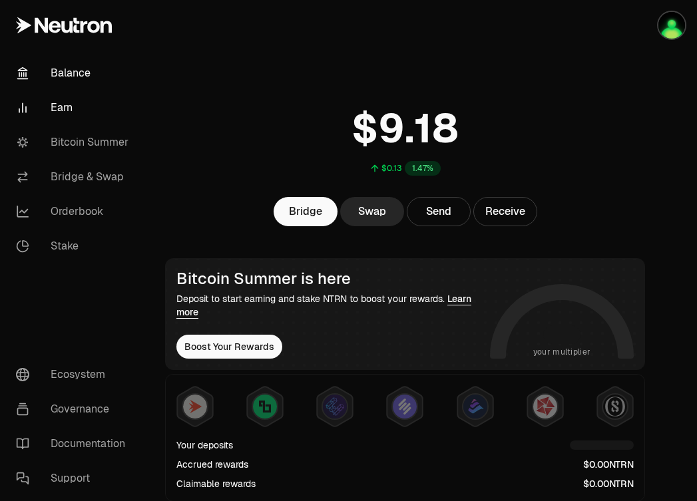
click at [57, 96] on link "Earn" at bounding box center [74, 107] width 138 height 35
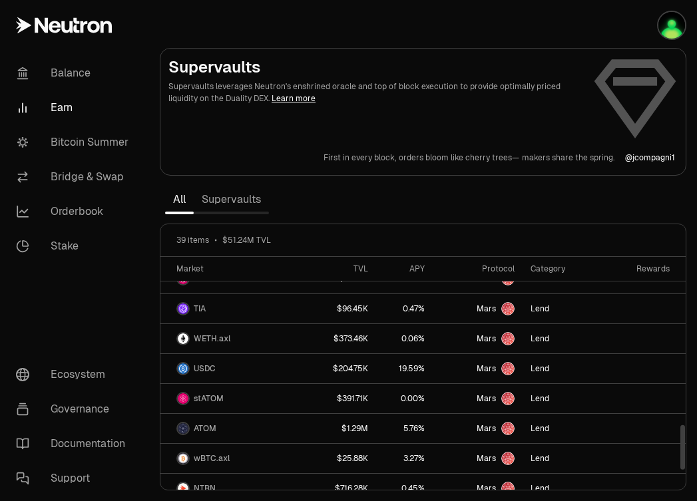
scroll to position [883, 0]
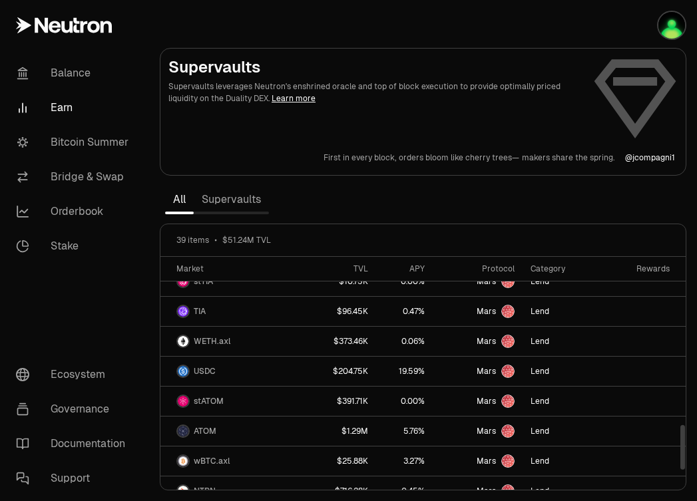
click at [663, 271] on div "Rewards" at bounding box center [647, 269] width 46 height 11
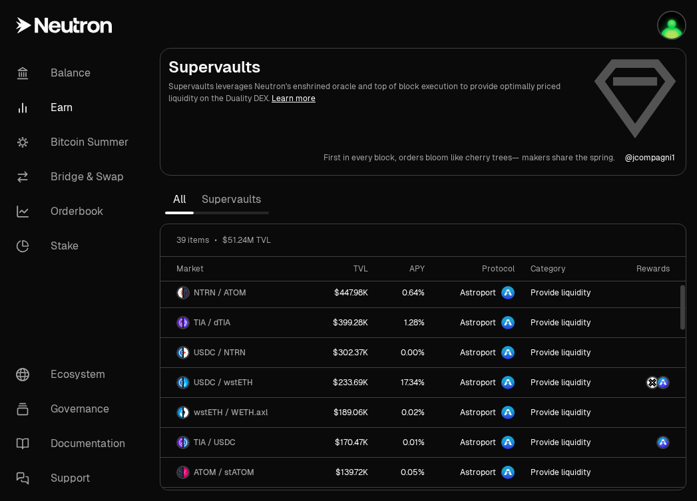
scroll to position [0, 0]
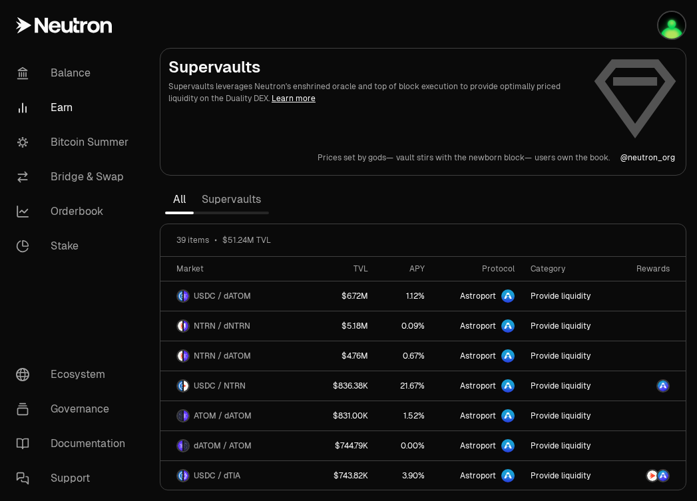
click at [291, 92] on p "Supervaults leverages Neutron's enshrined oracle and top of block execution to …" at bounding box center [374, 93] width 413 height 24
click at [631, 81] on div "Supervaults Supervaults leverages Neutron's enshrined oracle and top of block e…" at bounding box center [422, 110] width 509 height 106
click at [226, 196] on link "Supervaults" at bounding box center [231, 199] width 75 height 27
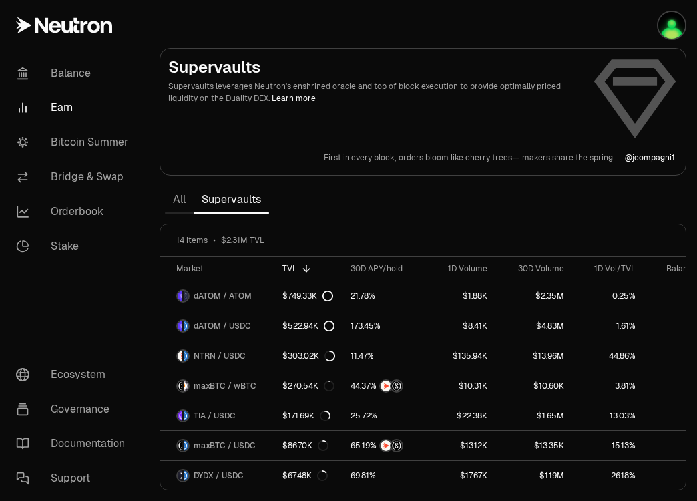
click at [172, 204] on link "All" at bounding box center [179, 199] width 29 height 27
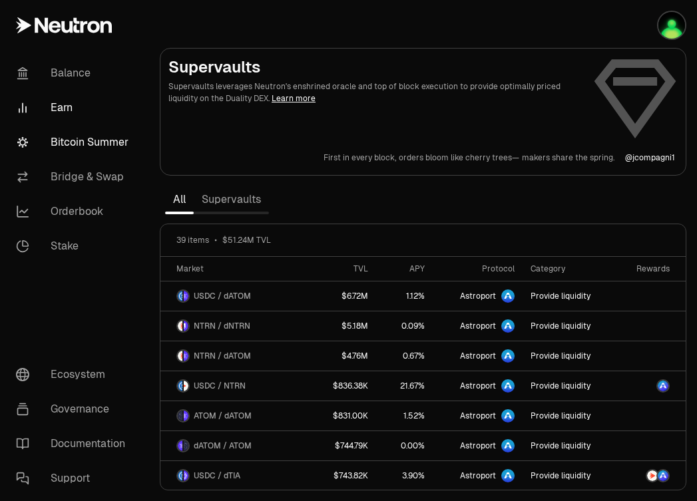
click at [81, 146] on link "Bitcoin Summer" at bounding box center [74, 142] width 138 height 35
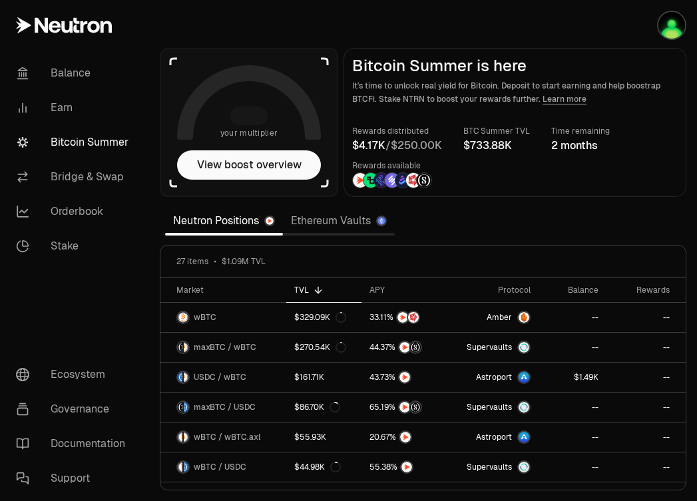
click at [266, 134] on span "your multiplier" at bounding box center [249, 132] width 58 height 13
click at [257, 120] on div at bounding box center [248, 115] width 37 height 19
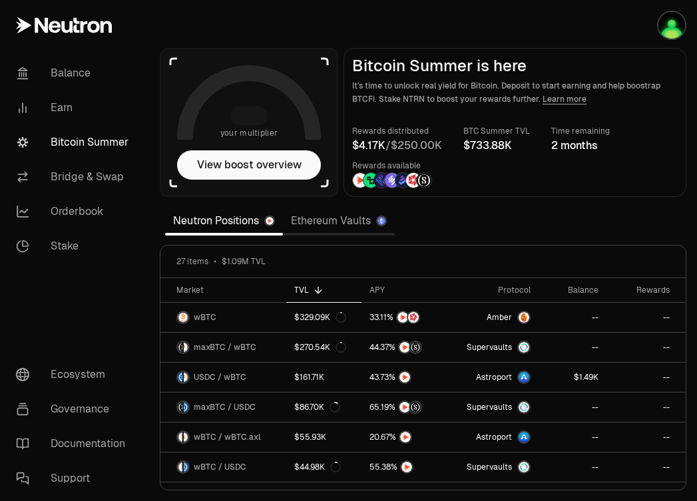
click at [257, 120] on div at bounding box center [248, 115] width 37 height 19
click at [111, 176] on link "Bridge & Swap" at bounding box center [74, 177] width 138 height 35
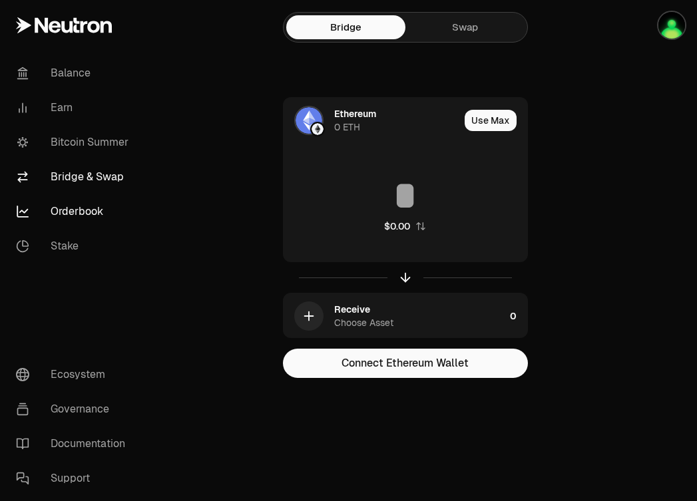
click at [101, 220] on link "Orderbook" at bounding box center [74, 211] width 138 height 35
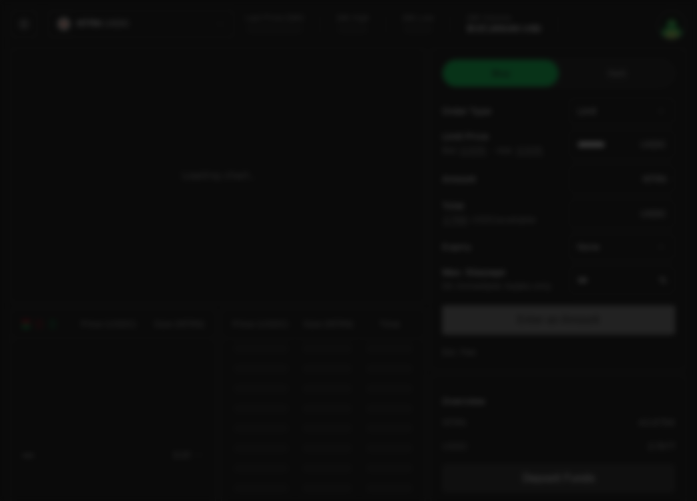
type input "********"
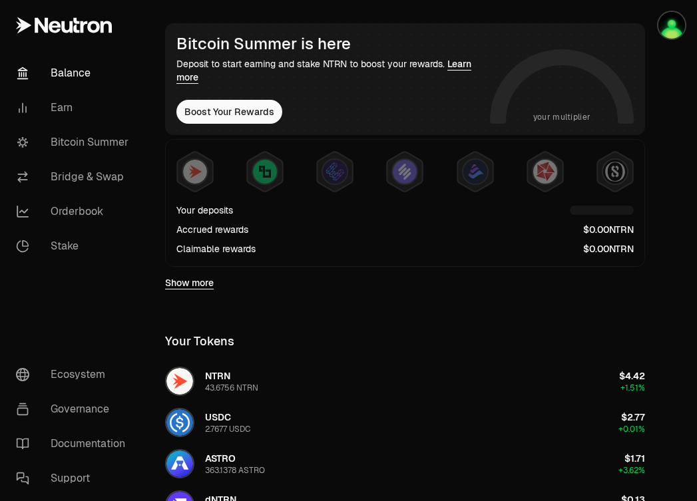
scroll to position [236, 0]
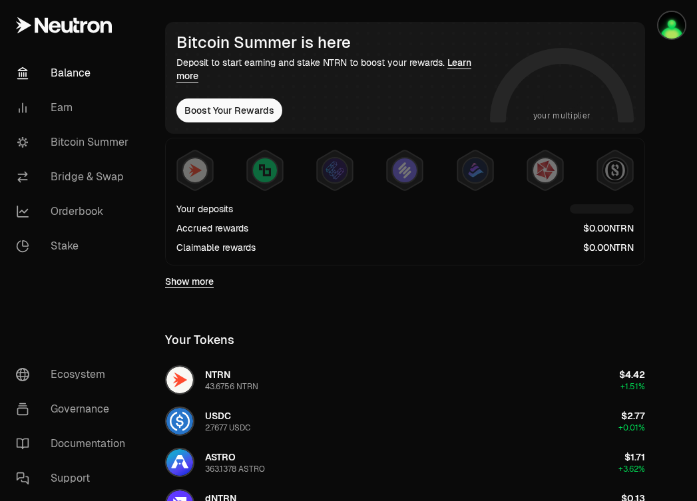
click at [421, 213] on div "Your deposits" at bounding box center [404, 208] width 457 height 13
click at [429, 226] on div "Accrued rewards" at bounding box center [404, 228] width 457 height 14
click at [203, 168] on img at bounding box center [195, 170] width 24 height 24
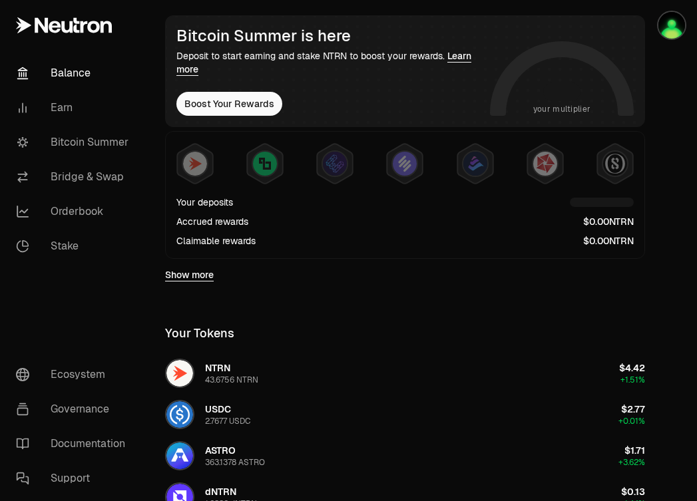
scroll to position [240, 0]
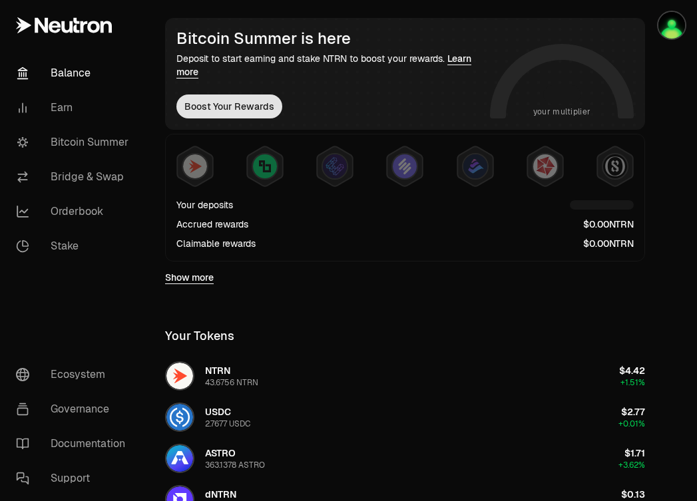
click at [214, 108] on button "Boost Your Rewards" at bounding box center [229, 106] width 106 height 24
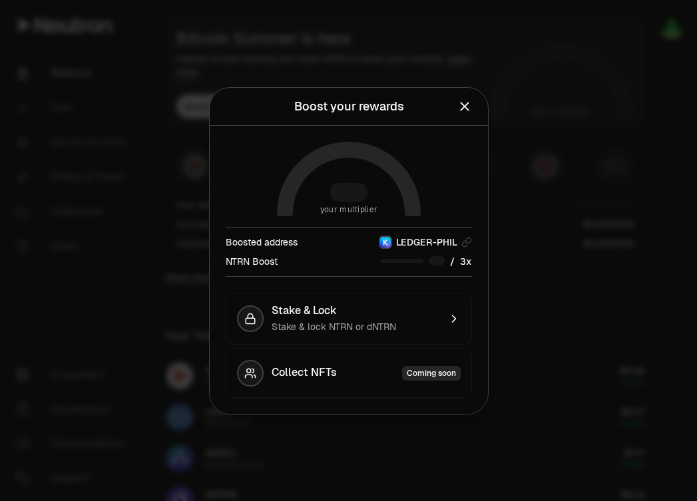
click at [466, 99] on icon "Close" at bounding box center [464, 106] width 15 height 15
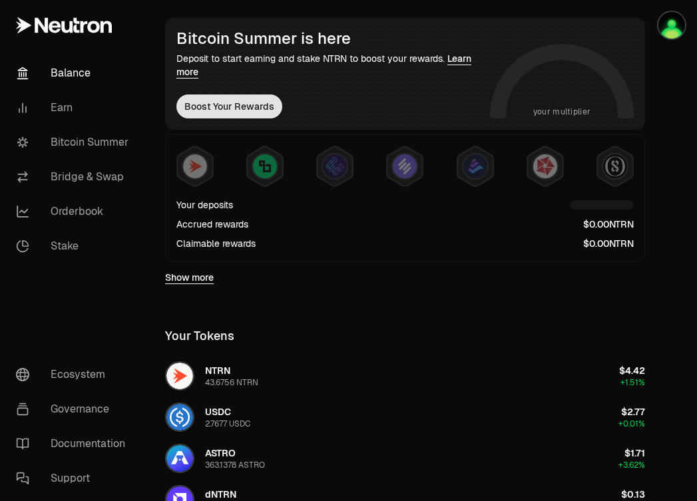
click at [257, 106] on button "Boost Your Rewards" at bounding box center [229, 106] width 106 height 24
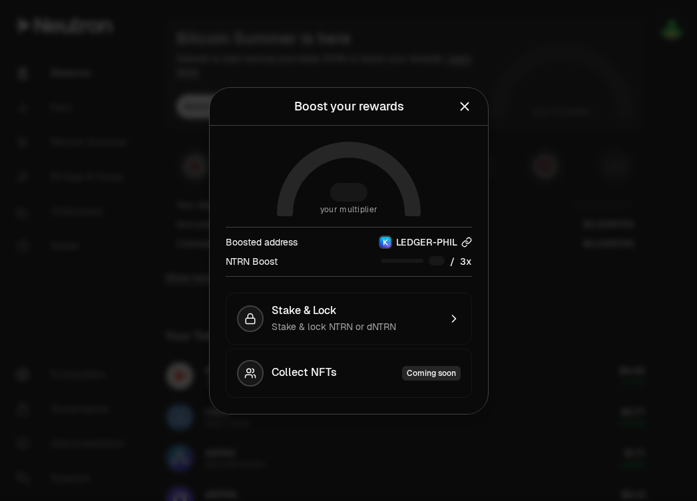
click at [387, 241] on img "button" at bounding box center [385, 242] width 11 height 11
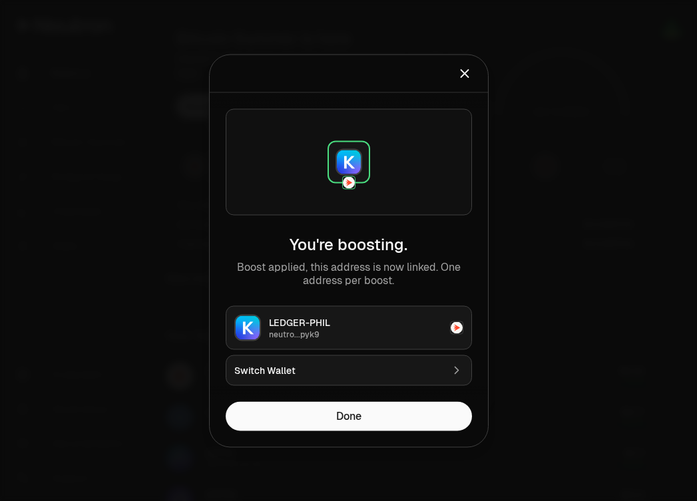
click at [366, 367] on div "Switch Wallet" at bounding box center [338, 369] width 208 height 13
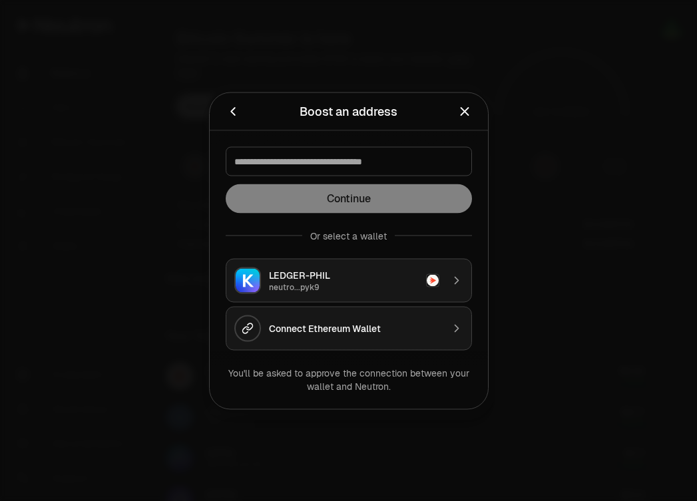
click at [464, 114] on icon "Close" at bounding box center [464, 111] width 15 height 15
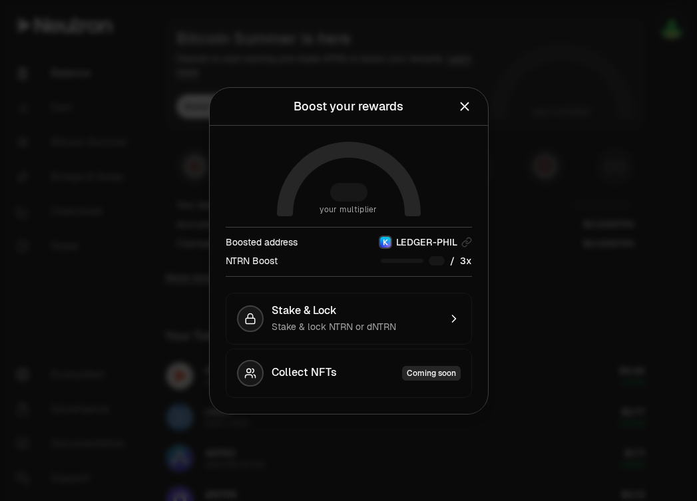
click at [462, 105] on icon "Close" at bounding box center [464, 106] width 9 height 9
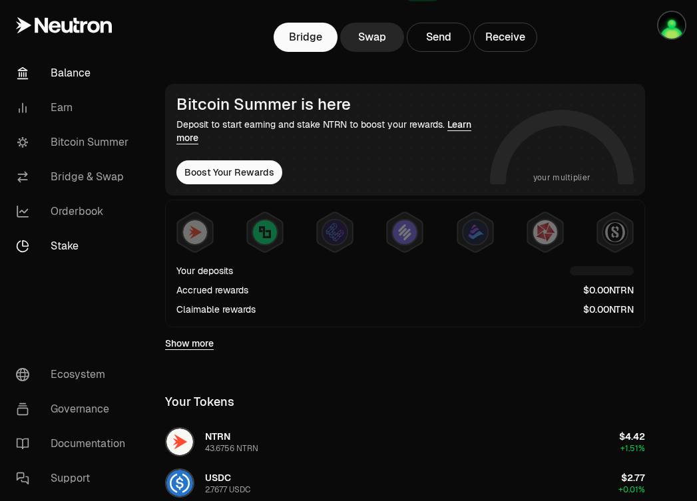
scroll to position [164, 0]
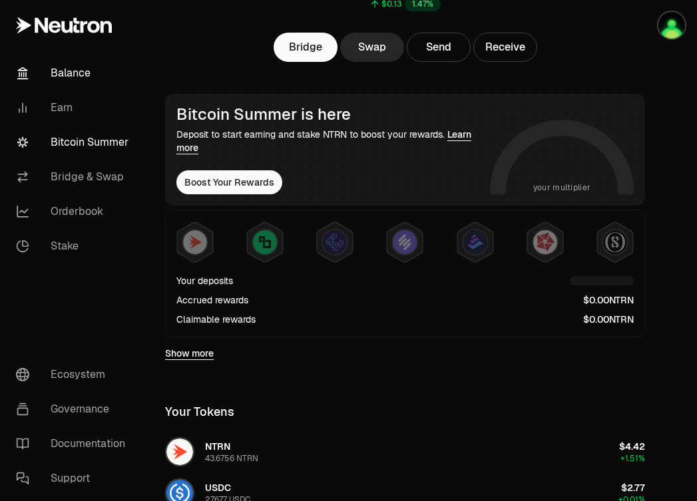
click at [83, 142] on link "Bitcoin Summer" at bounding box center [74, 142] width 138 height 35
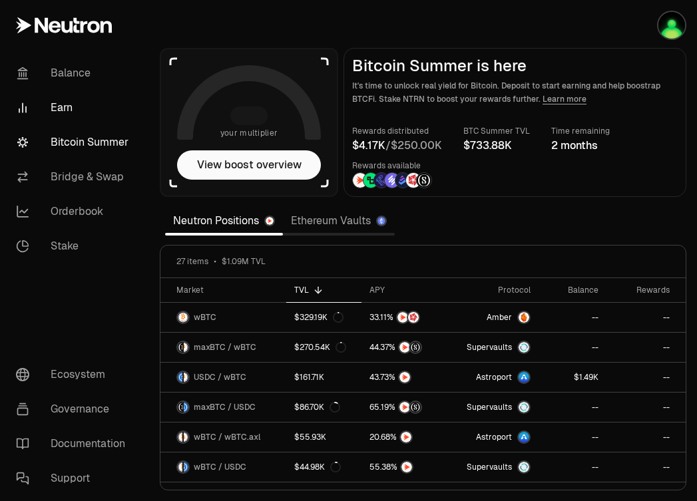
click at [64, 103] on link "Earn" at bounding box center [74, 107] width 138 height 35
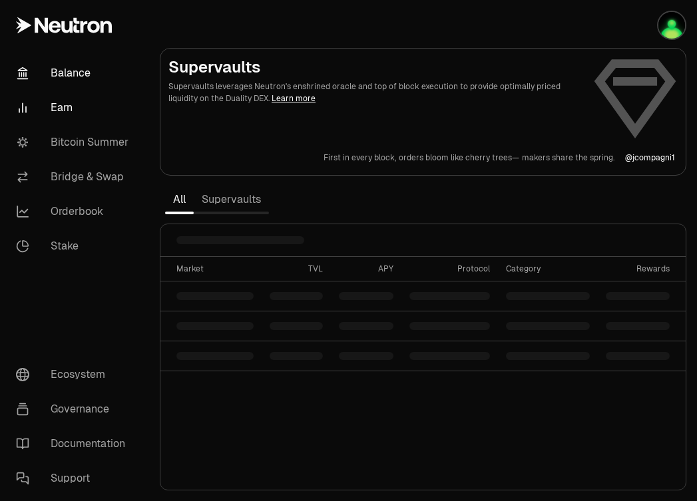
click at [69, 77] on link "Balance" at bounding box center [74, 73] width 138 height 35
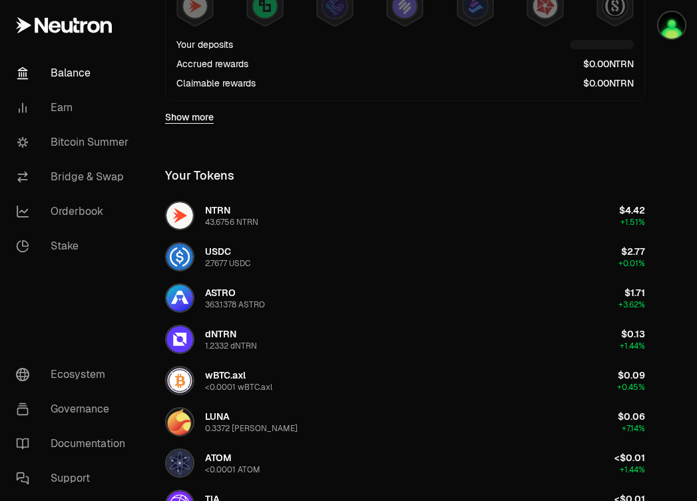
scroll to position [404, 0]
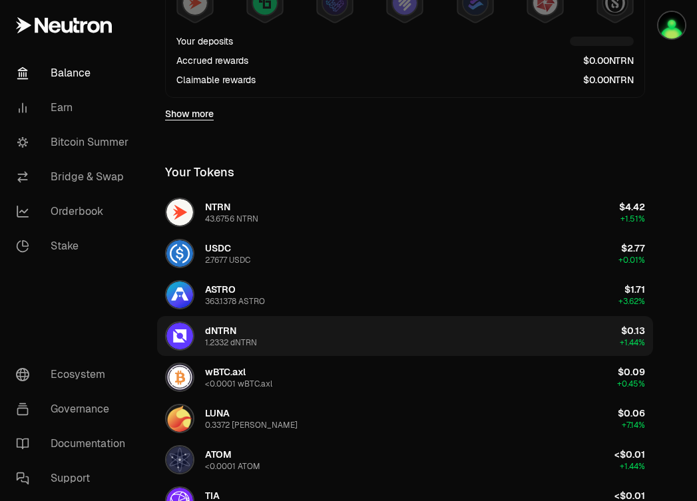
click at [204, 337] on div "dNTRN 1.2332 dNTRN" at bounding box center [211, 335] width 92 height 29
click at [183, 333] on img "button" at bounding box center [179, 336] width 27 height 27
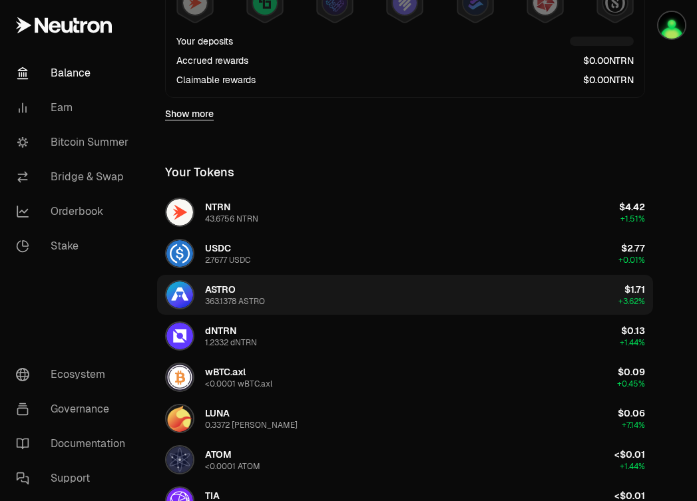
click at [184, 295] on img "button" at bounding box center [179, 294] width 27 height 27
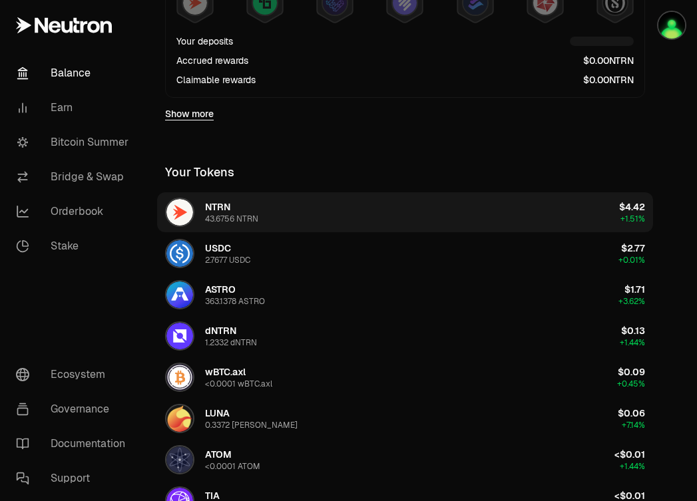
click at [178, 208] on img "button" at bounding box center [179, 212] width 27 height 27
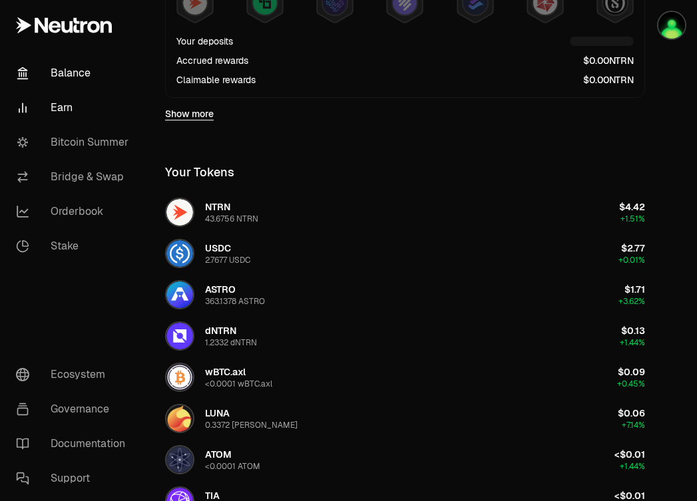
click at [66, 103] on link "Earn" at bounding box center [74, 107] width 138 height 35
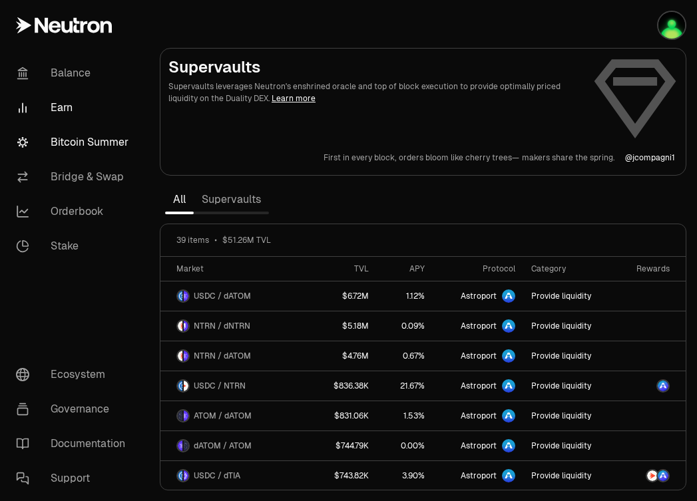
click at [75, 132] on link "Bitcoin Summer" at bounding box center [74, 142] width 138 height 35
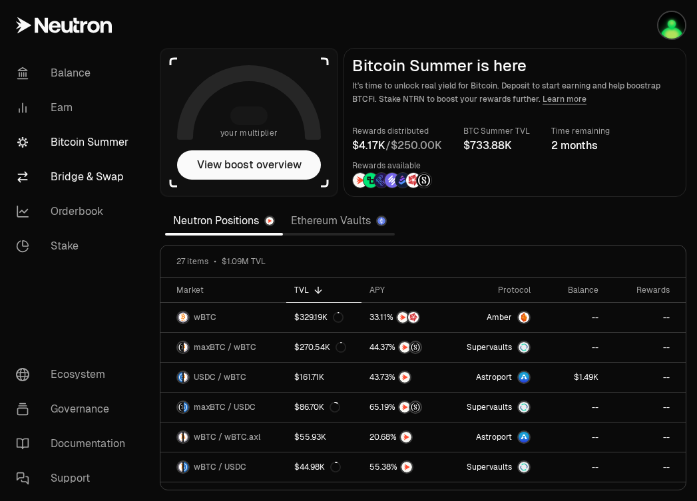
click at [85, 179] on link "Bridge & Swap" at bounding box center [74, 177] width 138 height 35
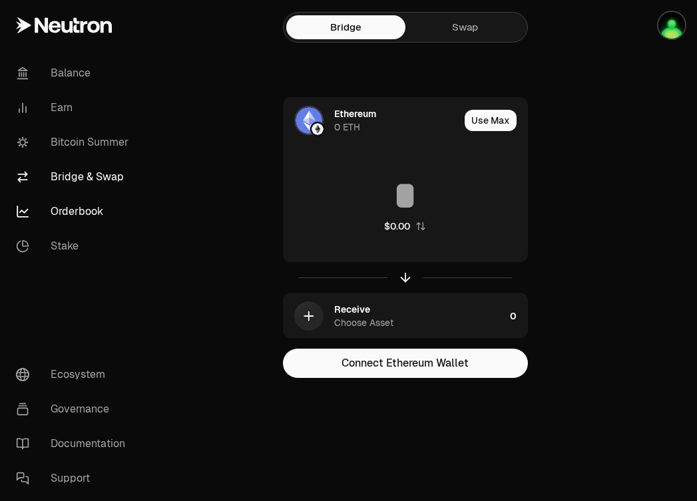
click at [85, 210] on link "Orderbook" at bounding box center [74, 211] width 138 height 35
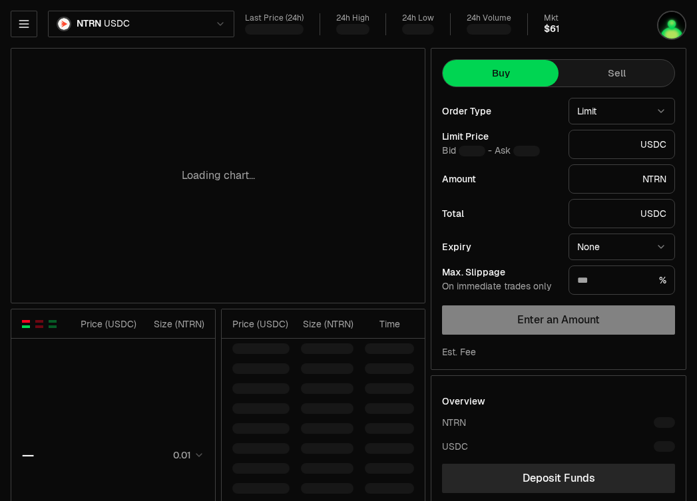
type input "********"
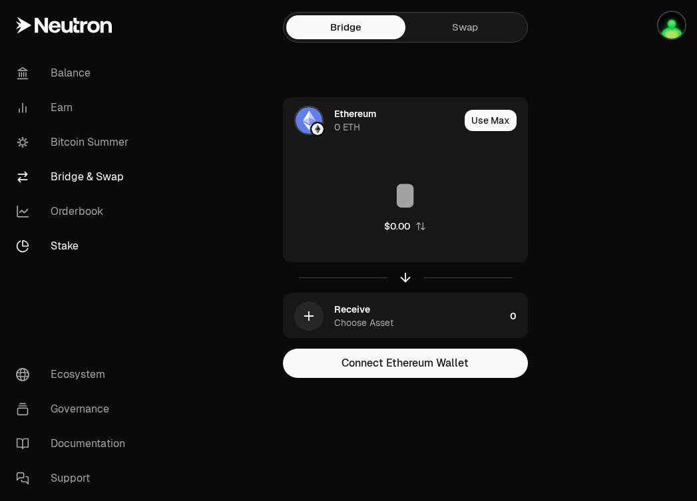
click at [62, 244] on link "Stake" at bounding box center [74, 246] width 138 height 35
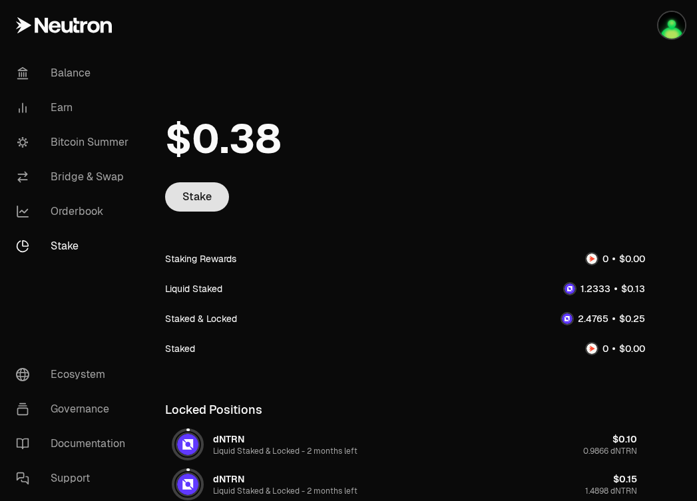
click at [201, 194] on link "Stake" at bounding box center [197, 196] width 64 height 29
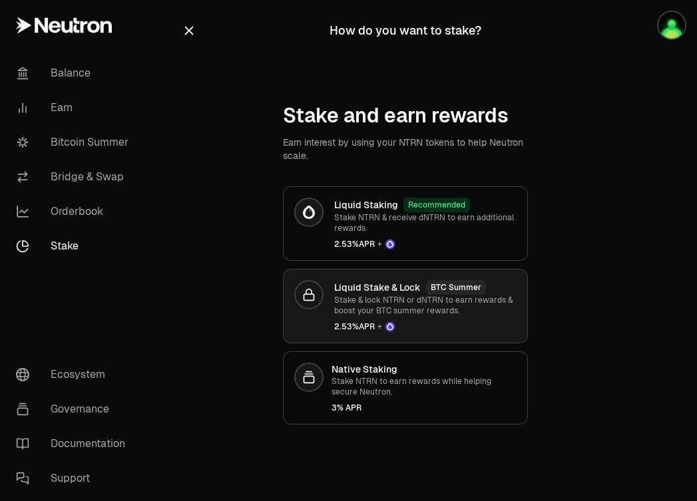
click at [325, 314] on link "Liquid Stake & Lock BTC Summer Stake & lock NTRN or dNTRN to earn rewards & boo…" at bounding box center [405, 306] width 245 height 75
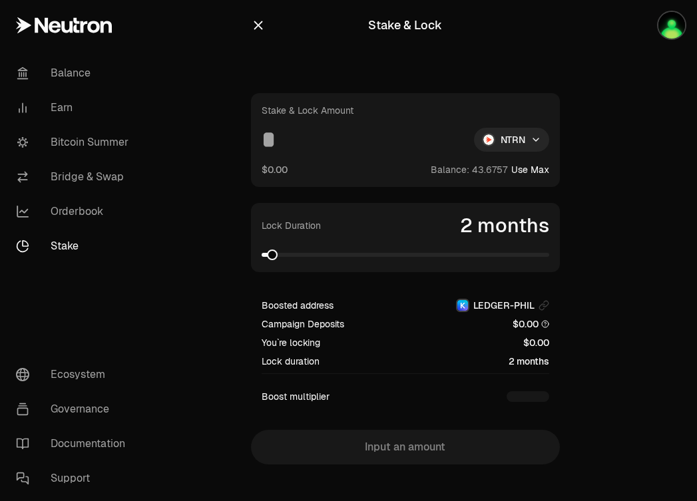
click at [407, 150] on input at bounding box center [363, 140] width 202 height 24
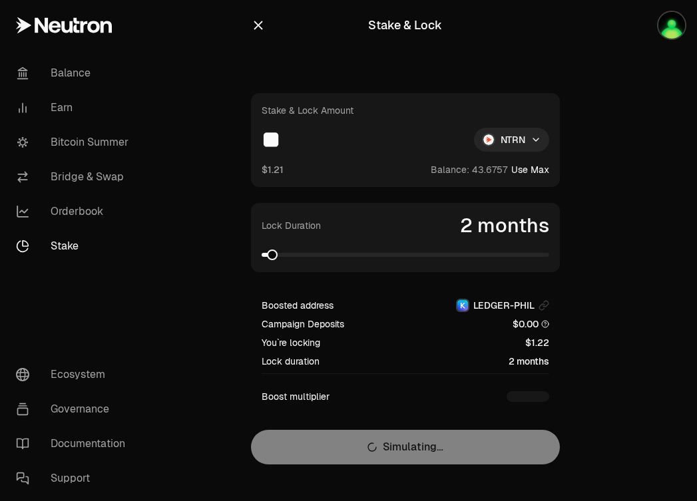
type input "**"
click at [459, 446] on div "Stake & Lock Amount ** NTRN $1.21 Balance: Use Max Lock Duration 2 months Boost…" at bounding box center [405, 278] width 309 height 371
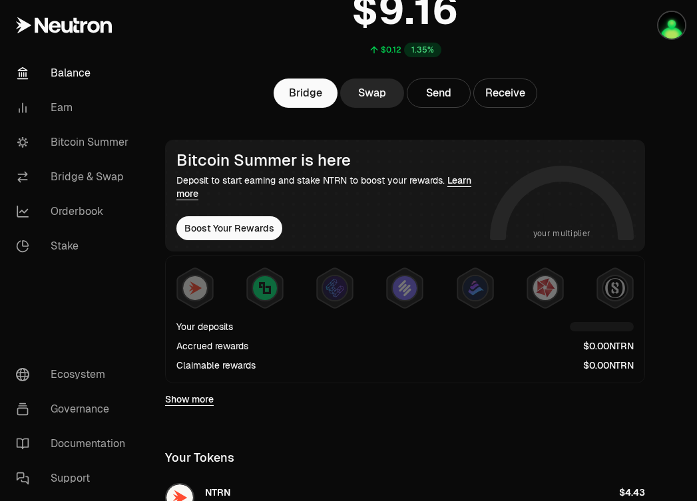
scroll to position [120, 0]
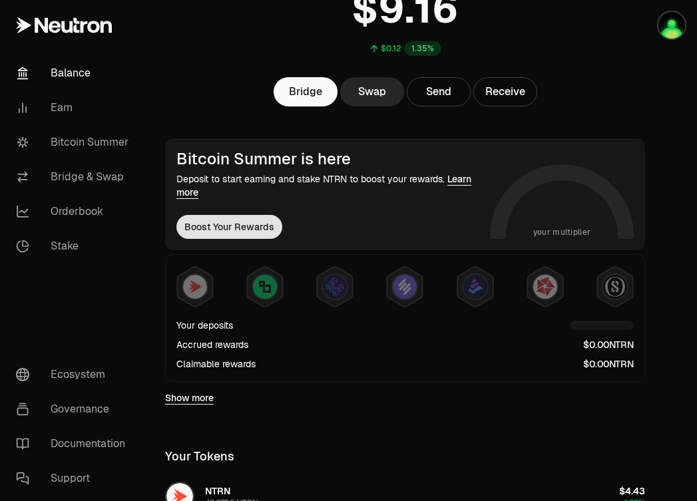
click at [252, 225] on button "Boost Your Rewards" at bounding box center [229, 227] width 106 height 24
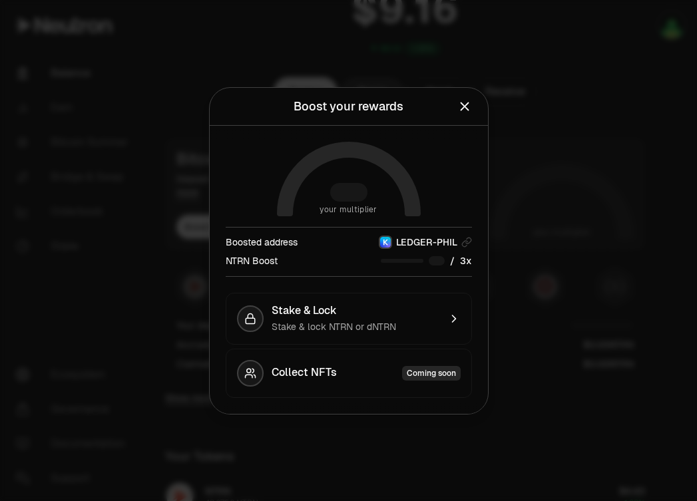
click at [464, 108] on icon "Close" at bounding box center [464, 106] width 15 height 15
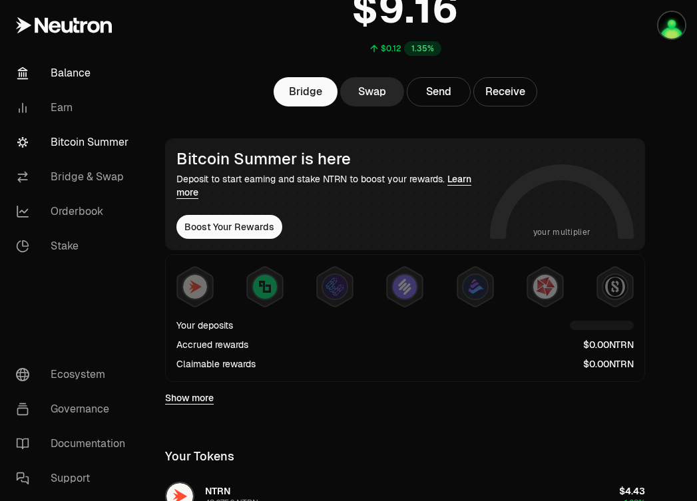
click at [86, 144] on link "Bitcoin Summer" at bounding box center [74, 142] width 138 height 35
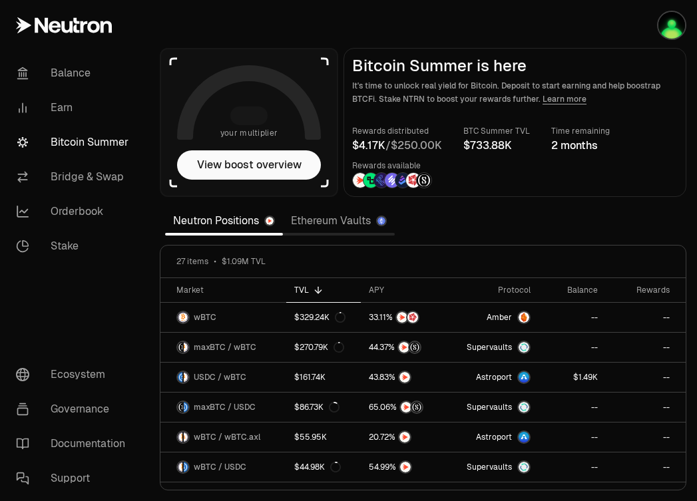
click at [304, 70] on icon at bounding box center [249, 102] width 144 height 75
click at [268, 166] on button "View boost overview" at bounding box center [249, 164] width 144 height 29
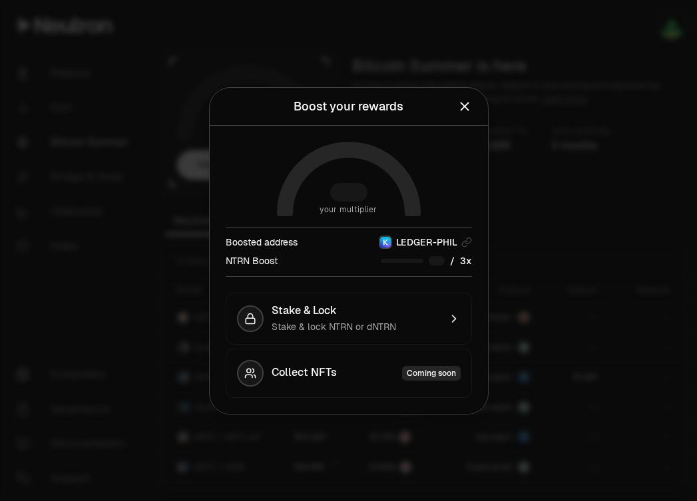
click at [468, 102] on icon "Close" at bounding box center [464, 106] width 15 height 15
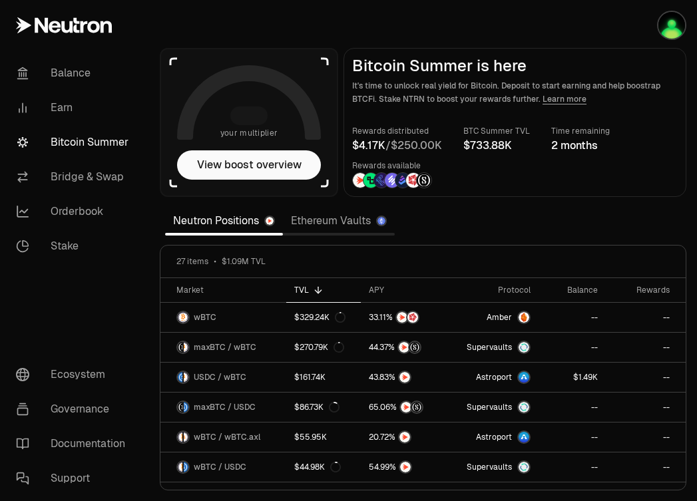
click at [395, 150] on div "/" at bounding box center [397, 146] width 90 height 16
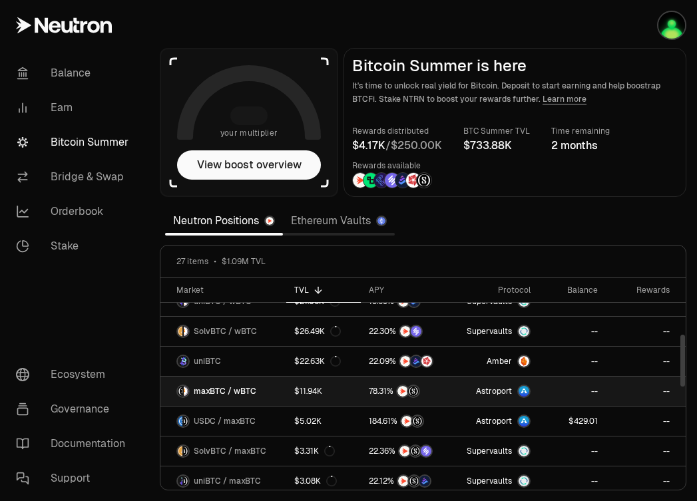
scroll to position [227, 0]
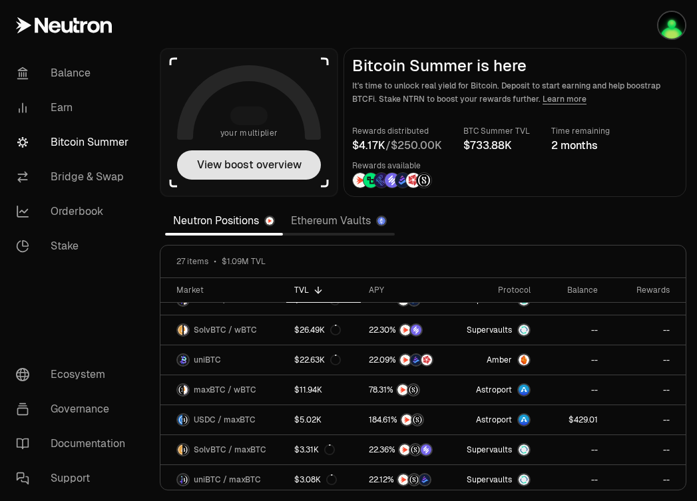
click at [236, 171] on button "View boost overview" at bounding box center [249, 164] width 144 height 29
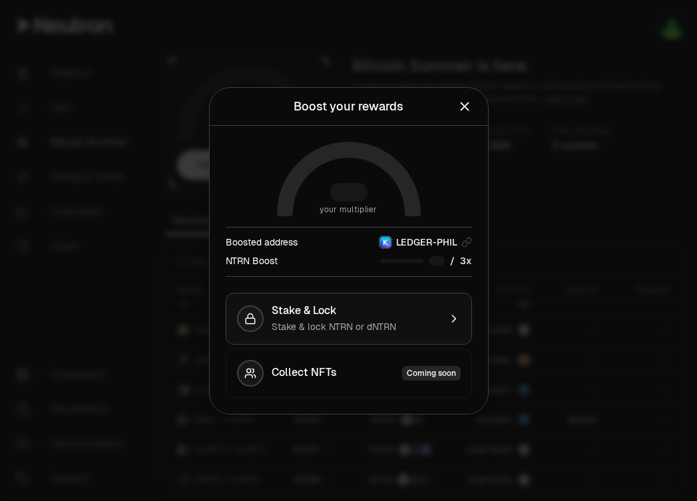
click at [375, 314] on div "Stake & Lock" at bounding box center [355, 310] width 168 height 13
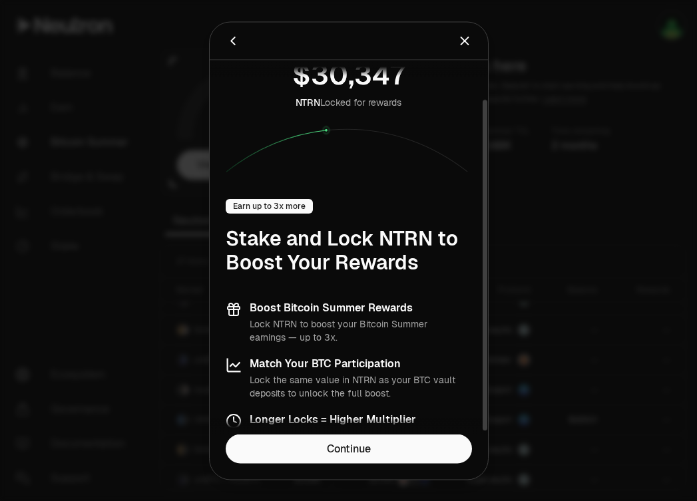
scroll to position [47, 0]
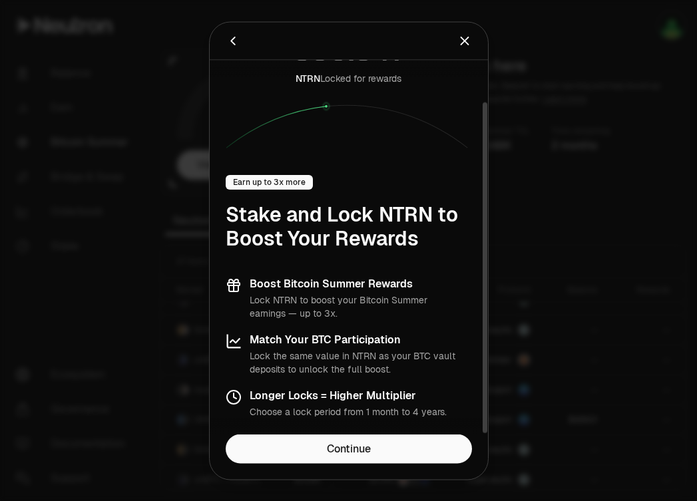
click at [357, 433] on div "NTRN Locked for rewards Earn up to 3x more Stake and Lock NTRN to Boost Your Re…" at bounding box center [349, 223] width 278 height 421
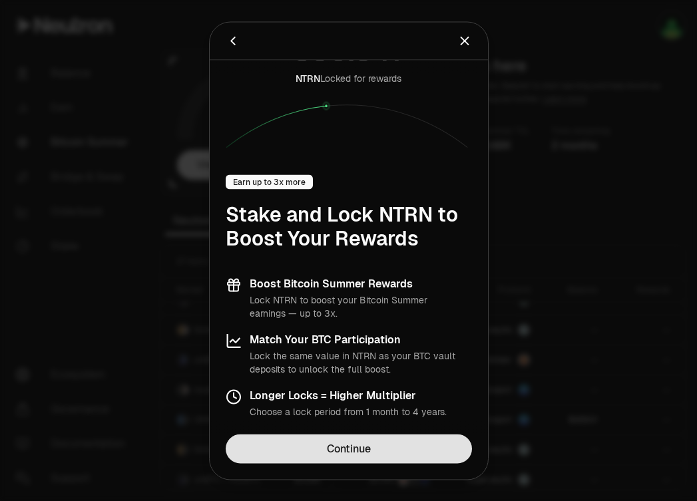
click at [357, 445] on link "Continue" at bounding box center [349, 448] width 246 height 29
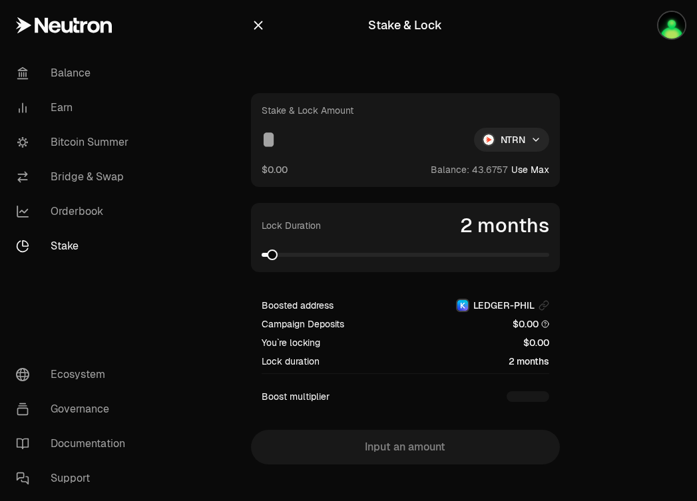
click at [522, 166] on button "Use Max" at bounding box center [530, 169] width 38 height 13
type input "*********"
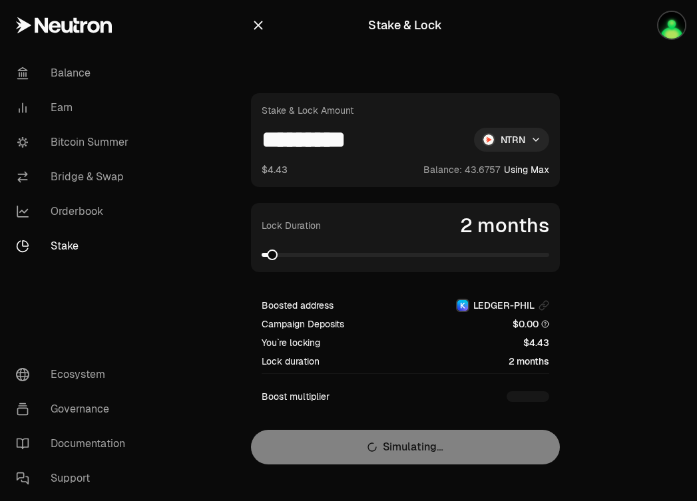
click at [262, 28] on icon "button" at bounding box center [258, 25] width 15 height 15
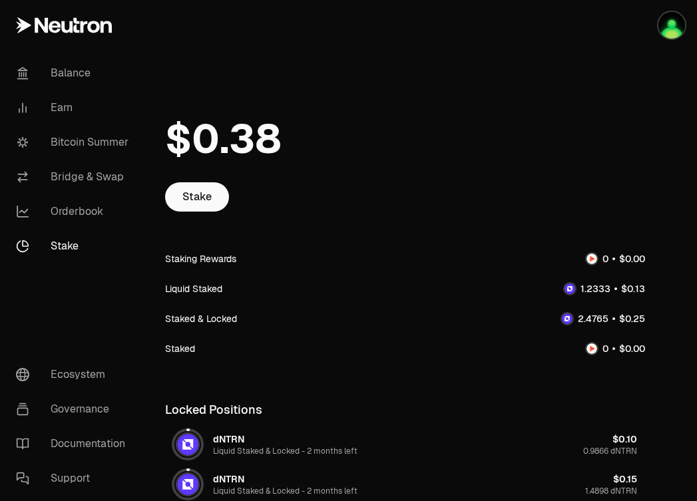
click at [207, 226] on div "Stake Staking Rewards Liquid Staked Staked & Locked Staked Locked Positions dNT…" at bounding box center [405, 300] width 480 height 409
click at [196, 187] on link "Stake" at bounding box center [197, 196] width 64 height 29
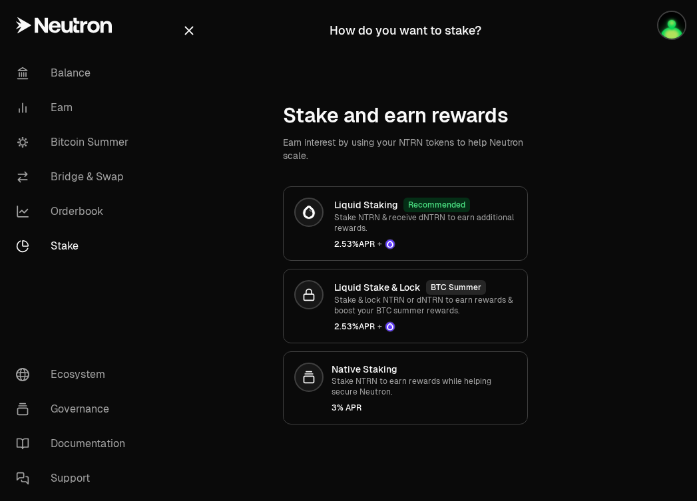
click at [206, 194] on div "Stake and earn rewards Earn interest by using your NTRN tokens to help Neutron …" at bounding box center [405, 264] width 447 height 321
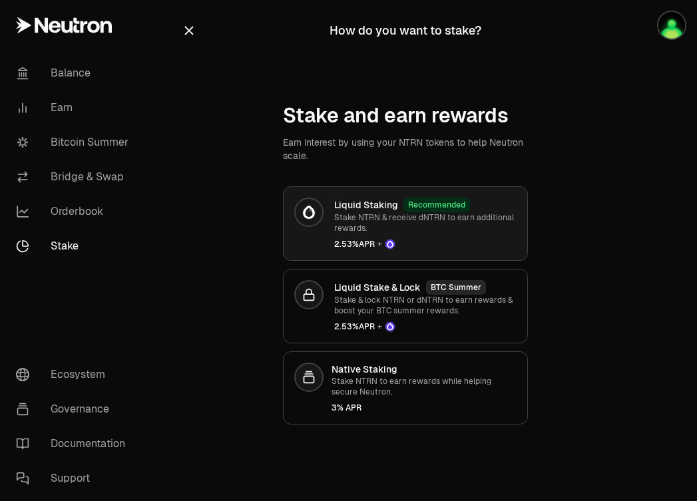
click at [402, 212] on p "Stake NTRN & receive dNTRN to earn additional rewards." at bounding box center [425, 222] width 182 height 21
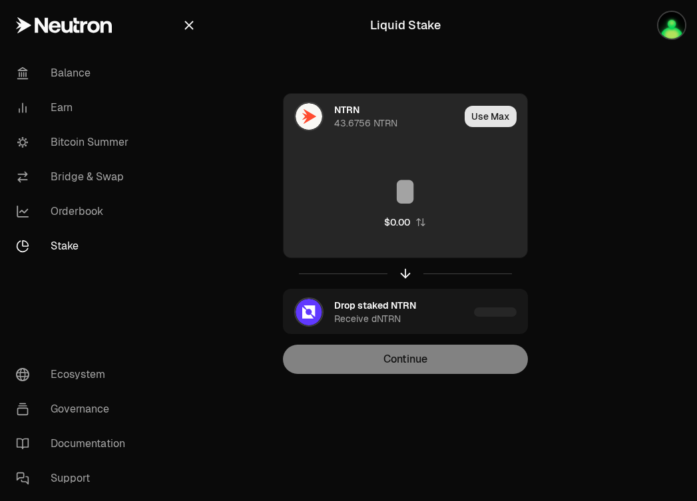
click at [494, 112] on button "Use Max" at bounding box center [490, 116] width 52 height 21
type input "*********"
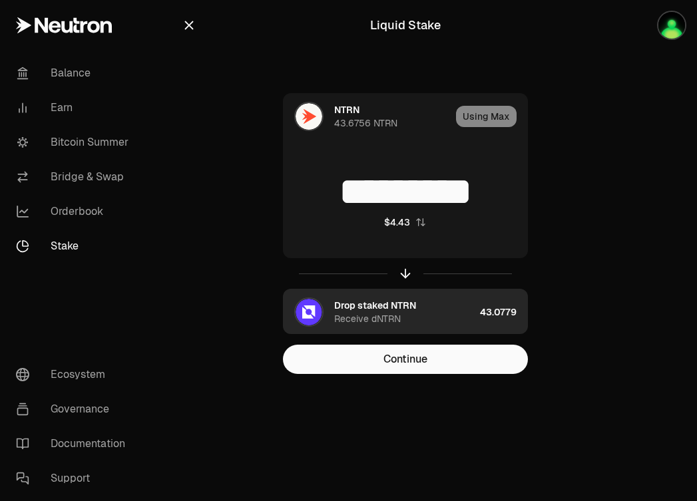
click at [353, 309] on div "Drop staked NTRN" at bounding box center [375, 305] width 82 height 13
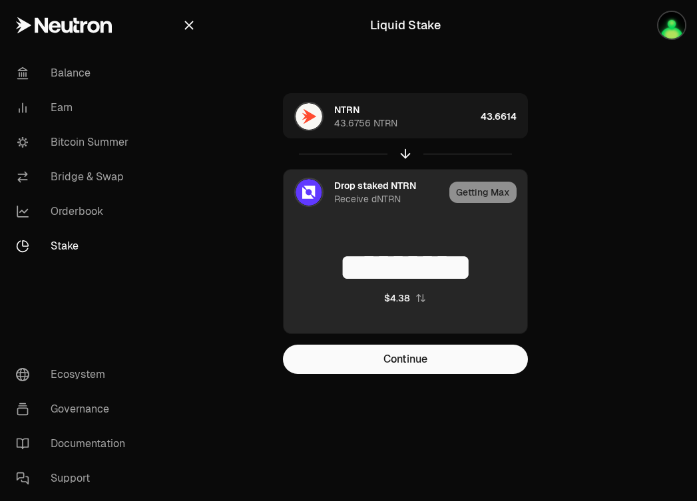
click at [421, 295] on icon "button" at bounding box center [420, 298] width 11 height 11
type input "*****"
click at [182, 20] on icon "button" at bounding box center [189, 25] width 15 height 15
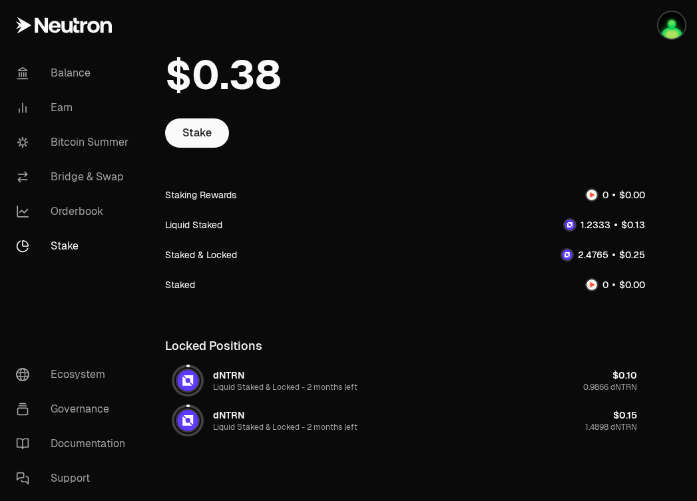
scroll to position [61, 0]
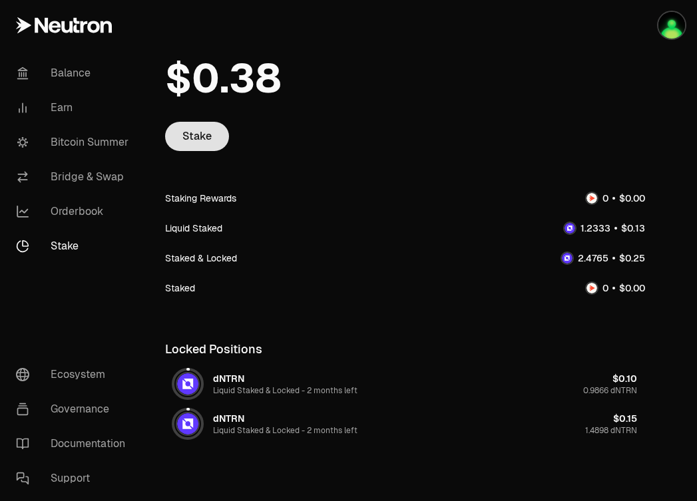
click at [200, 142] on link "Stake" at bounding box center [197, 136] width 64 height 29
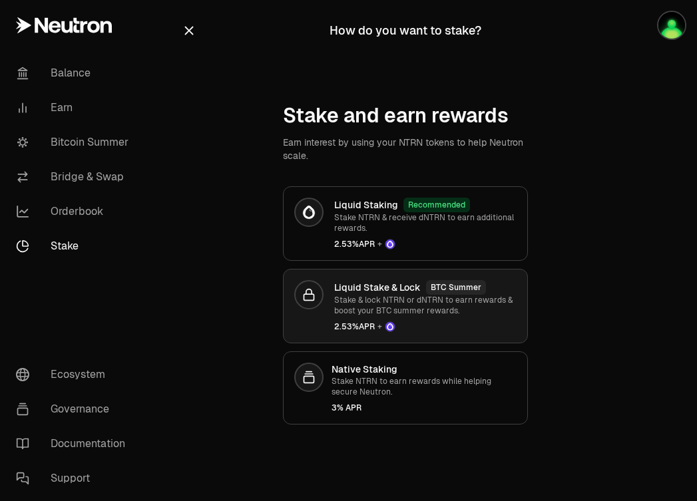
click at [413, 313] on p "Stake & lock NTRN or dNTRN to earn rewards & boost your BTC summer rewards." at bounding box center [425, 305] width 182 height 21
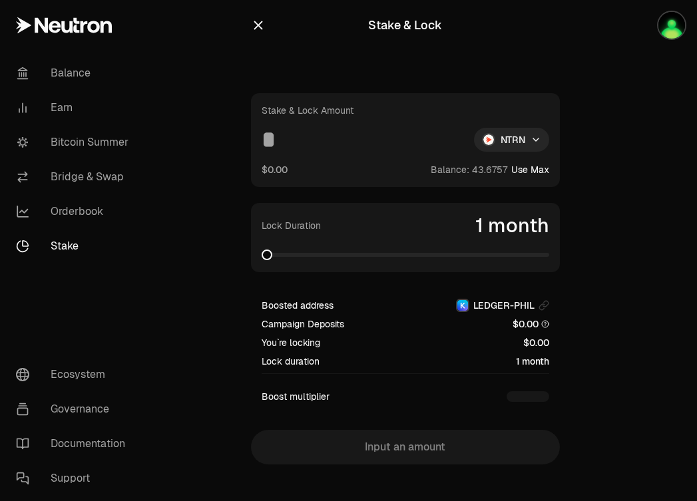
click at [544, 168] on button "Use Max" at bounding box center [530, 169] width 38 height 13
type input "*********"
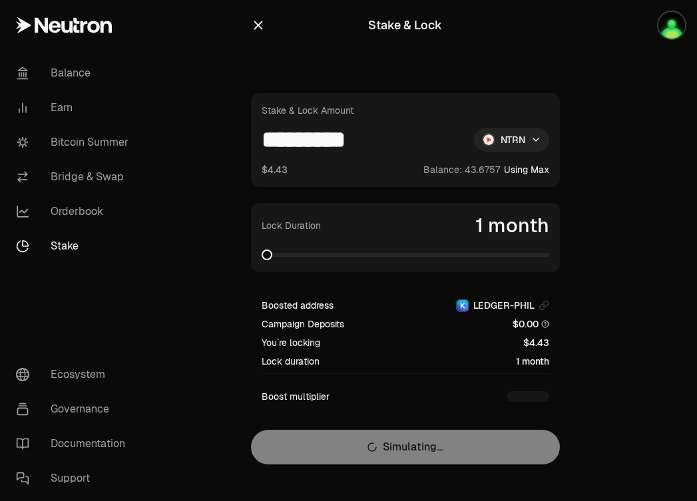
click at [530, 143] on html "Balance Earn Bitcoin Summer Bridge & Swap Orderbook Stake Ecosystem Governance …" at bounding box center [348, 259] width 697 height 518
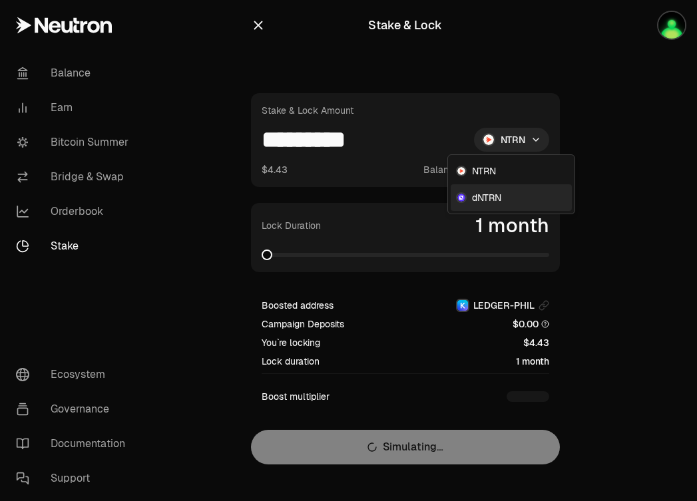
click at [512, 197] on div "dNTRN" at bounding box center [510, 197] width 121 height 27
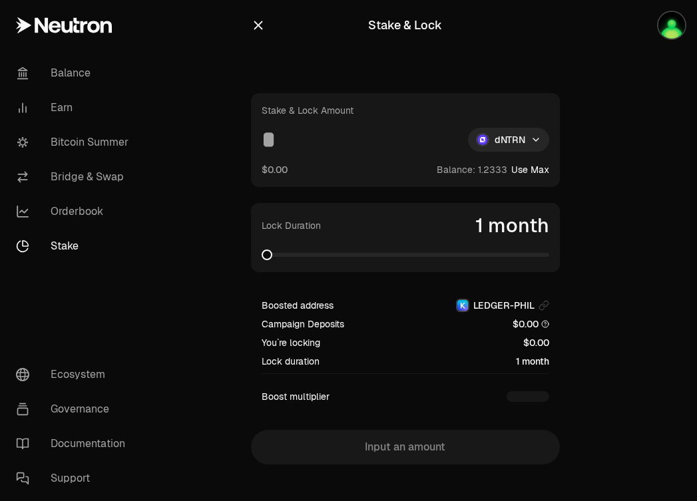
click at [538, 171] on button "Use Max" at bounding box center [530, 169] width 38 height 13
type input "********"
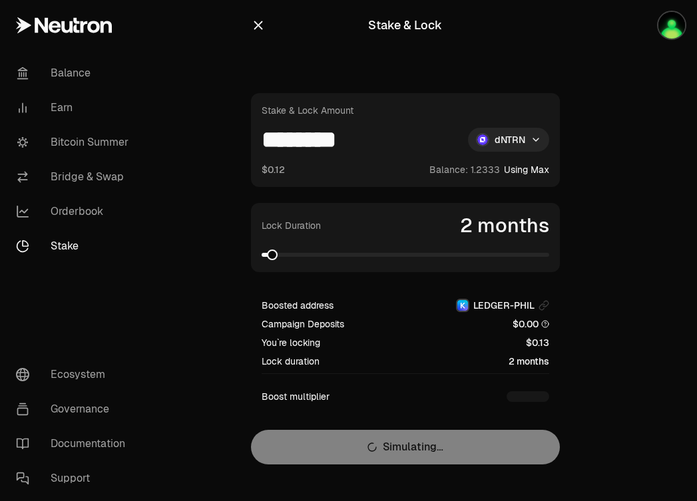
click at [267, 255] on span at bounding box center [272, 255] width 11 height 11
click at [385, 24] on div "Stake & Lock" at bounding box center [405, 25] width 74 height 19
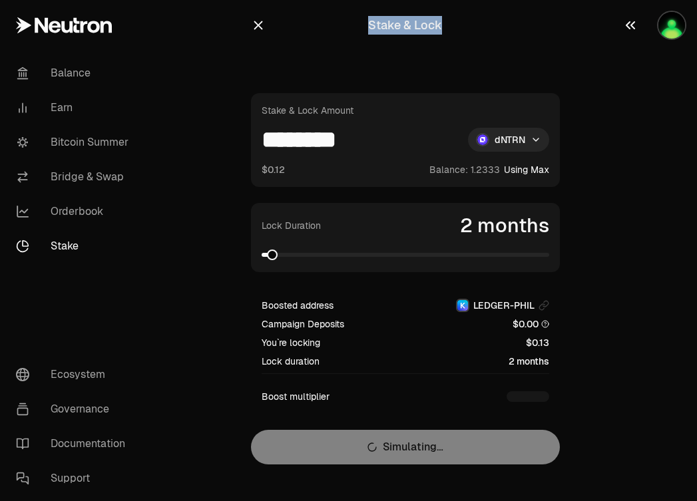
click at [677, 33] on img "button" at bounding box center [671, 25] width 27 height 27
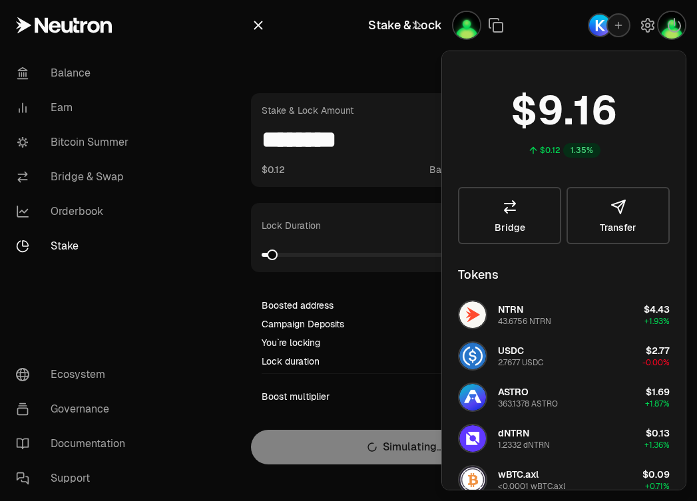
click at [371, 79] on div "Stake & Lock Stake & Lock Amount ******** dNTRN $0.12 Balance: Using Max Lock D…" at bounding box center [405, 259] width 341 height 518
